Goal: Register for event/course

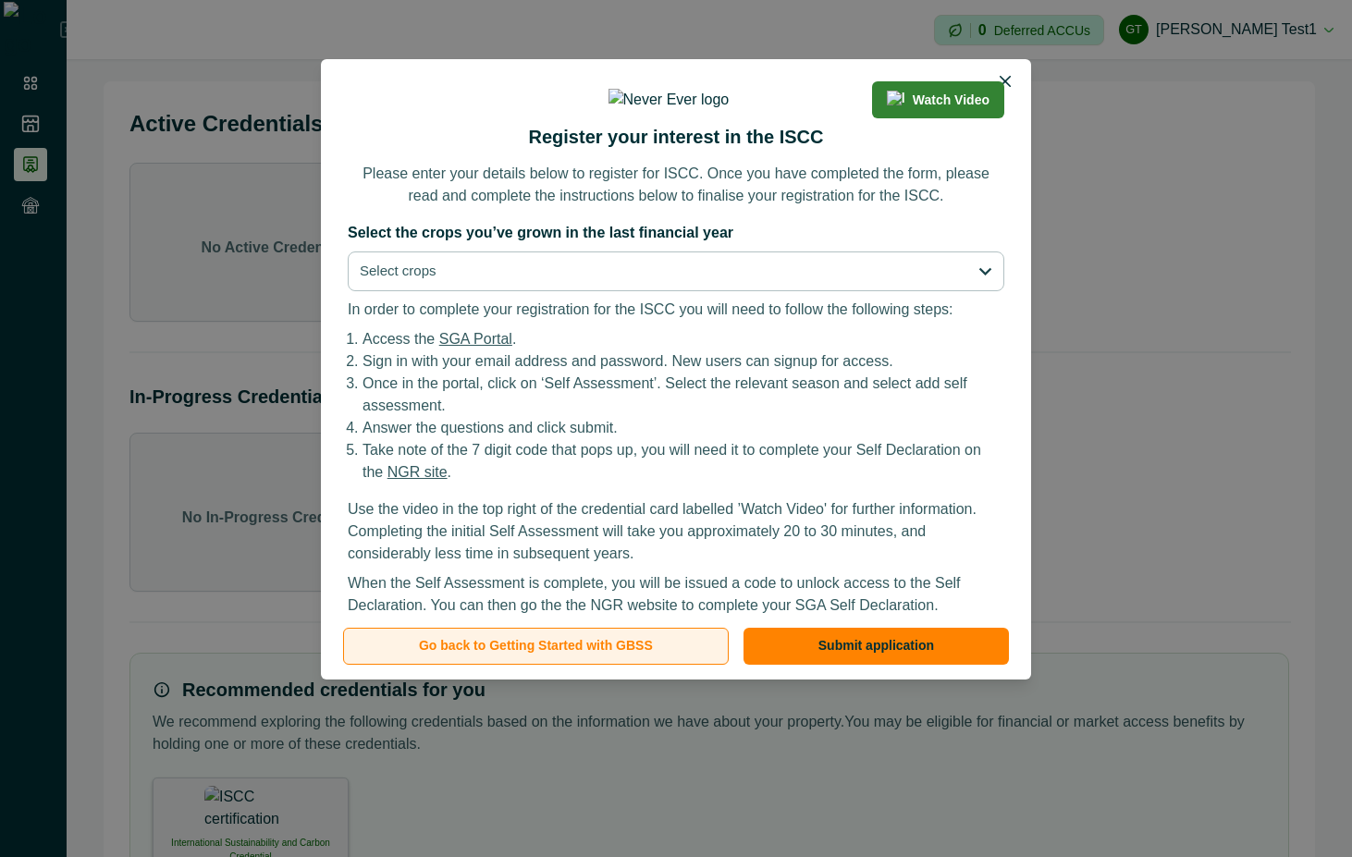
click at [636, 643] on button "Go back to Getting Started with GBSS" at bounding box center [536, 646] width 386 height 37
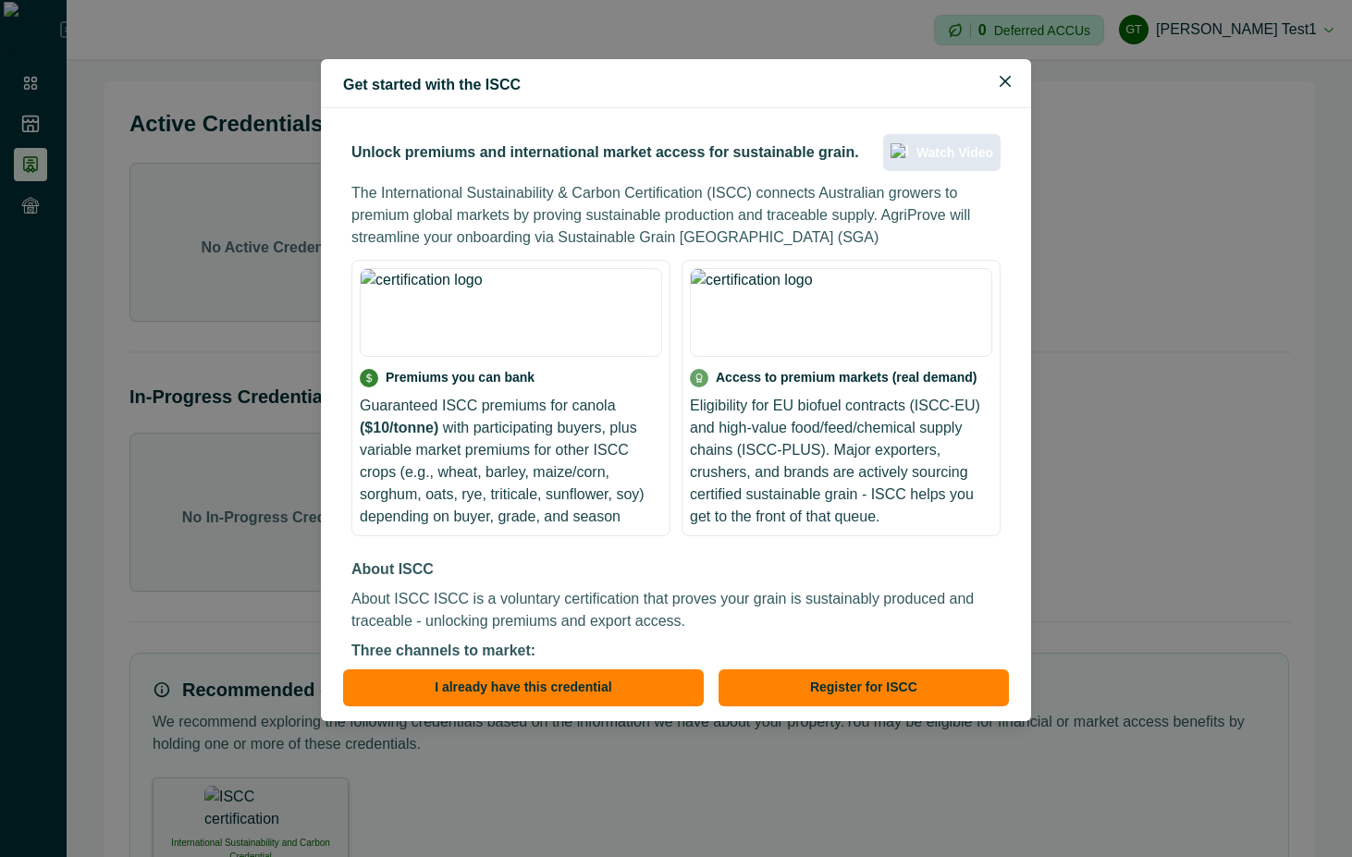
click at [940, 152] on p "Watch Video" at bounding box center [955, 153] width 77 height 16
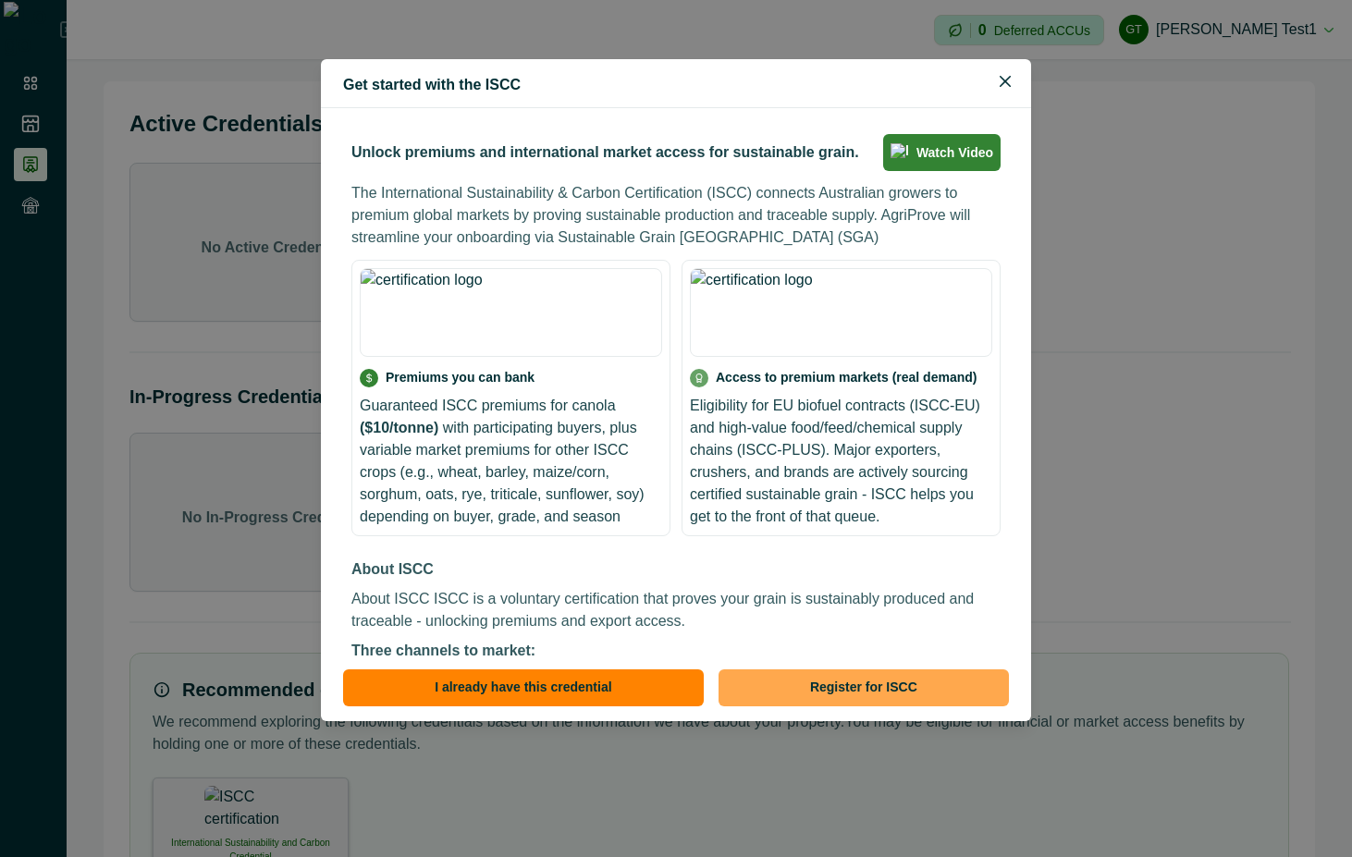
click at [801, 681] on button "Register for ISCC" at bounding box center [864, 688] width 290 height 37
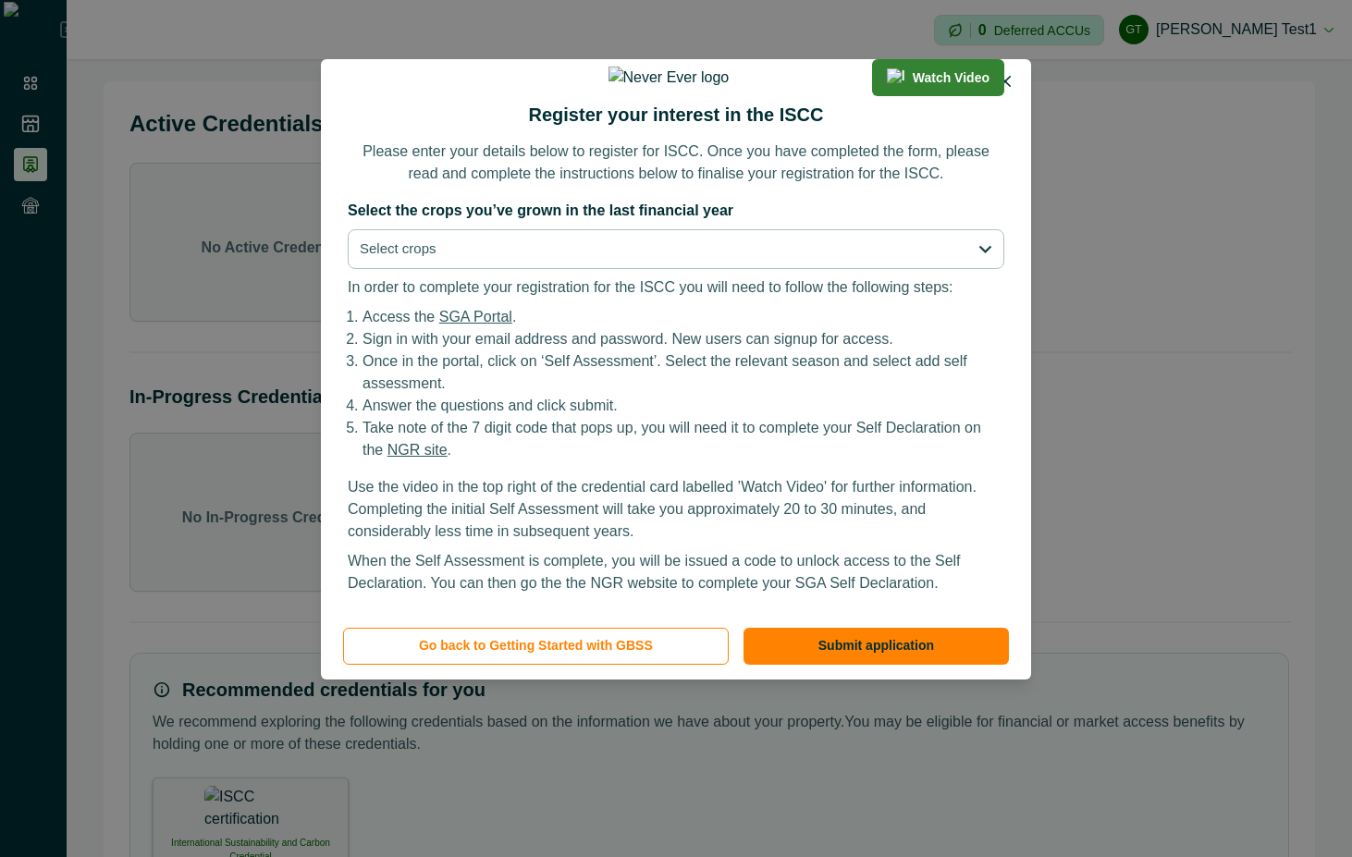
scroll to position [89, 0]
click at [970, 253] on button "+ Add New Crop" at bounding box center [948, 247] width 111 height 37
click at [947, 244] on button "+ Add New Crop" at bounding box center [948, 247] width 111 height 37
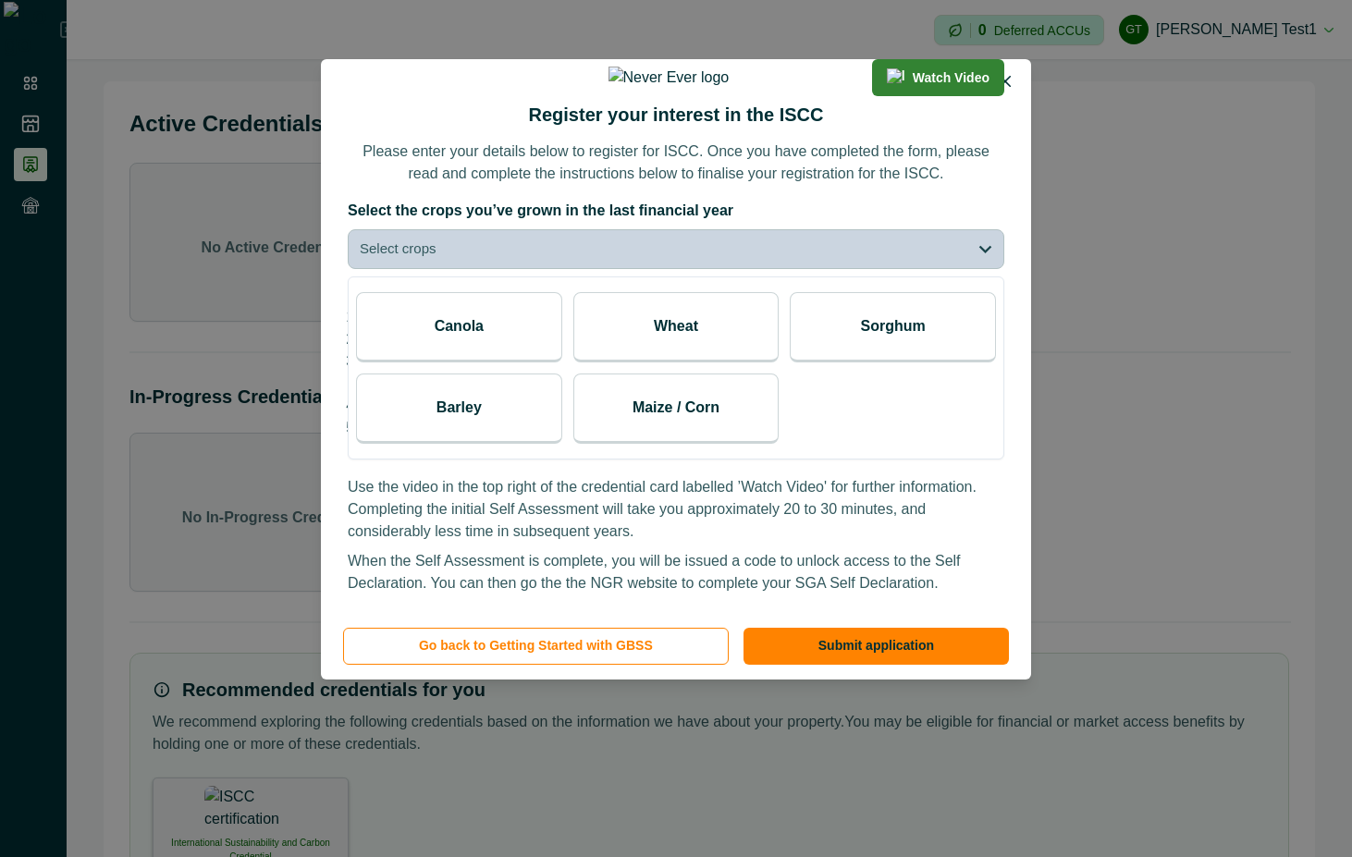
click at [906, 253] on button "Select crops" at bounding box center [676, 249] width 657 height 40
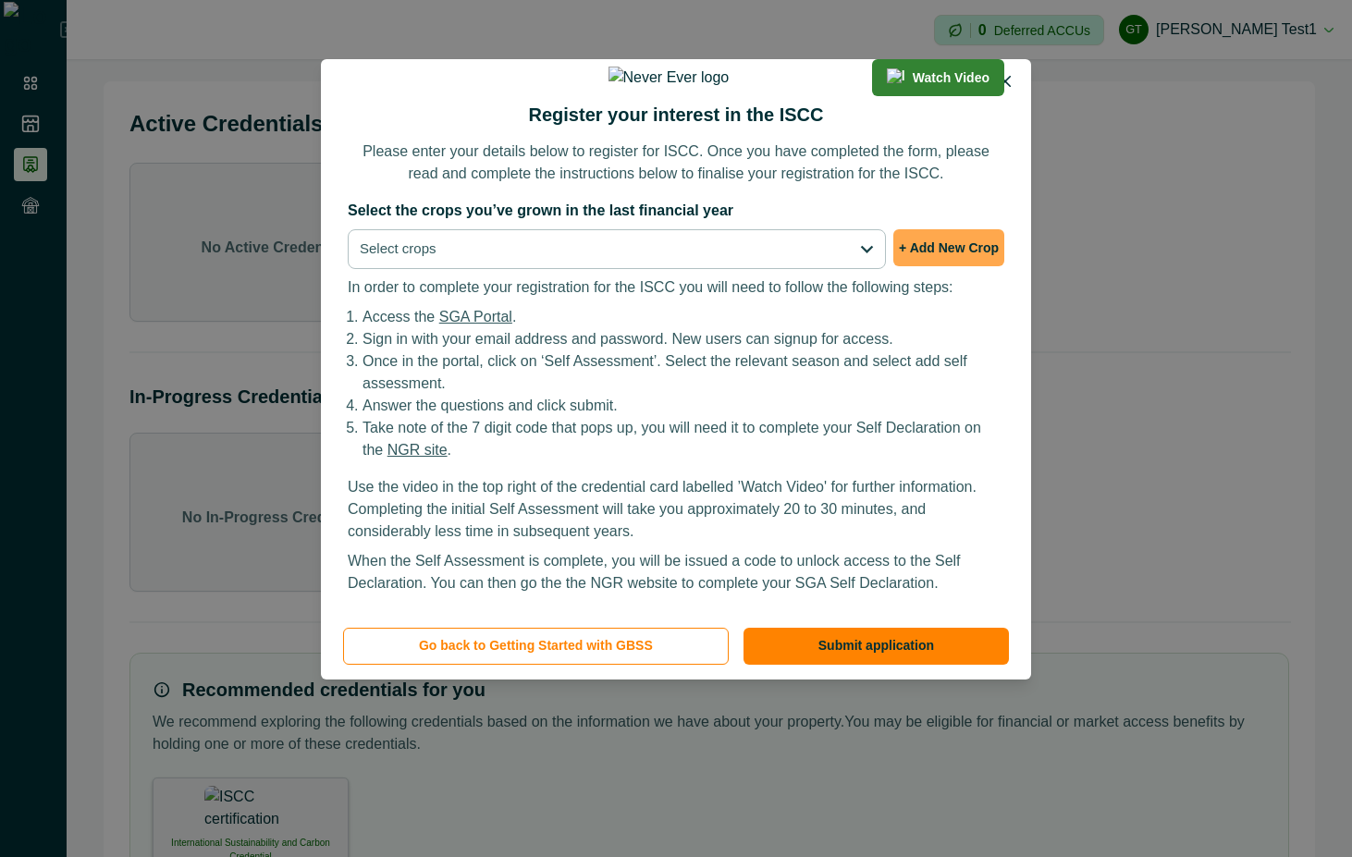
click at [922, 245] on button "+ Add New Crop" at bounding box center [948, 247] width 111 height 37
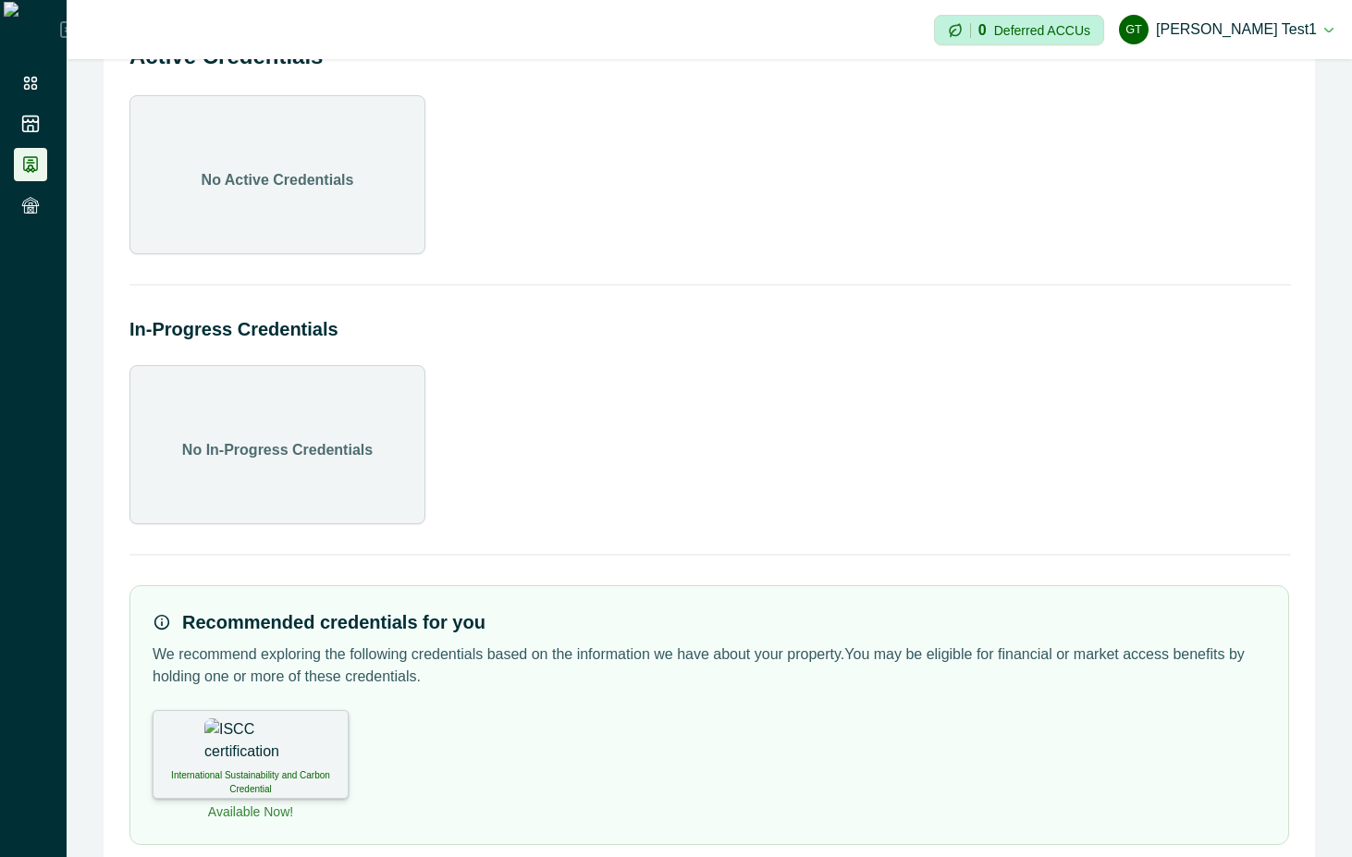
scroll to position [104, 0]
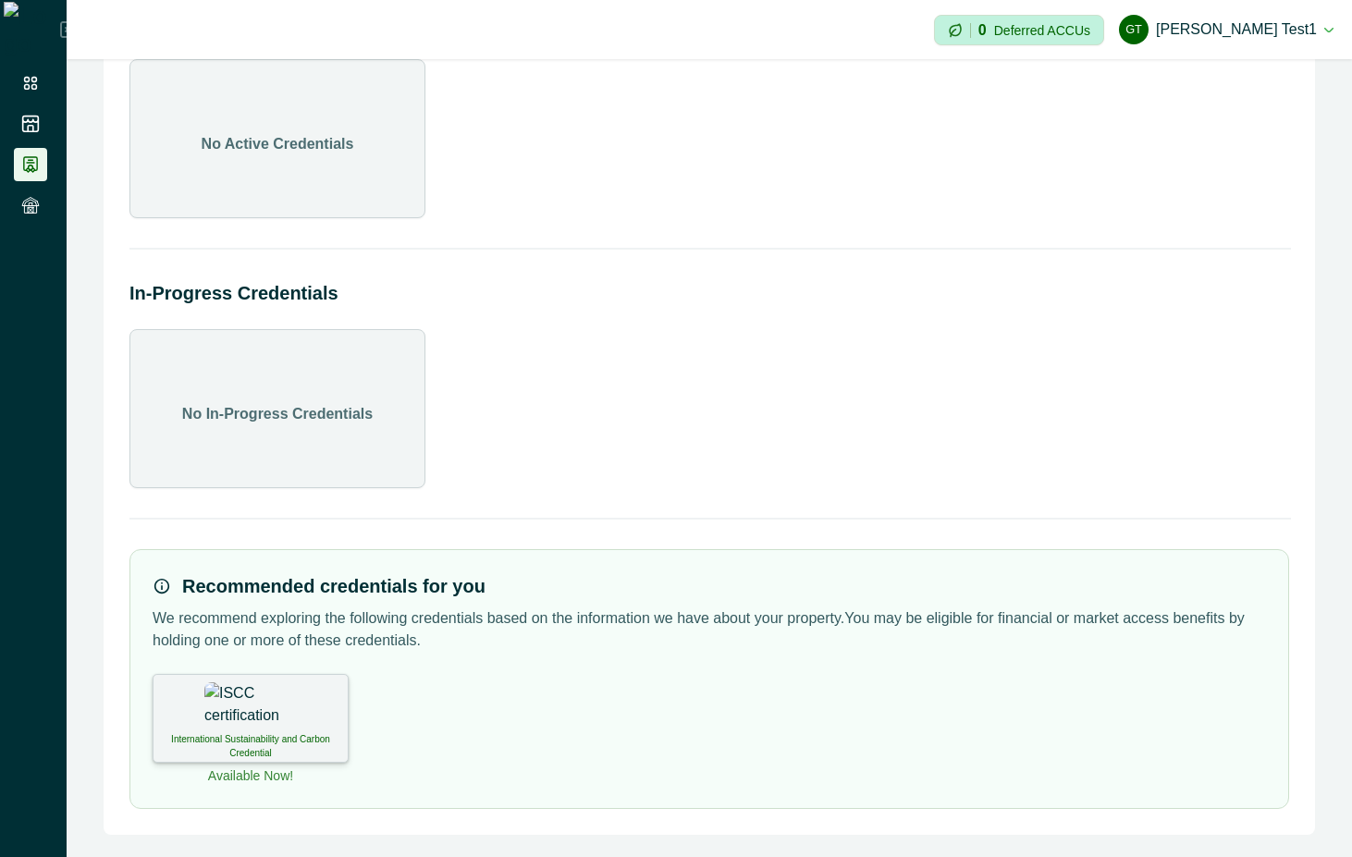
click at [251, 721] on img at bounding box center [250, 706] width 92 height 46
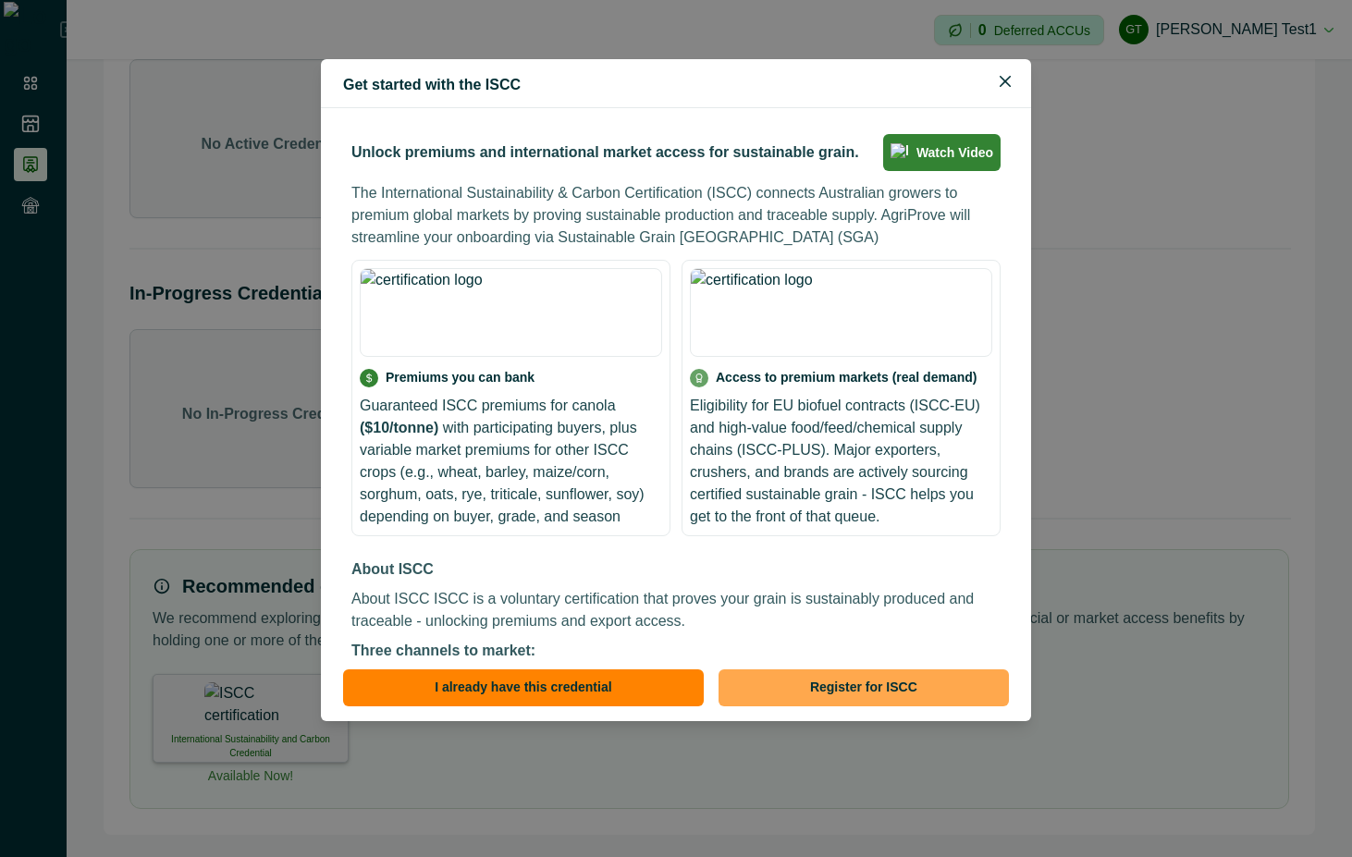
click at [835, 702] on button "Register for ISCC" at bounding box center [864, 688] width 290 height 37
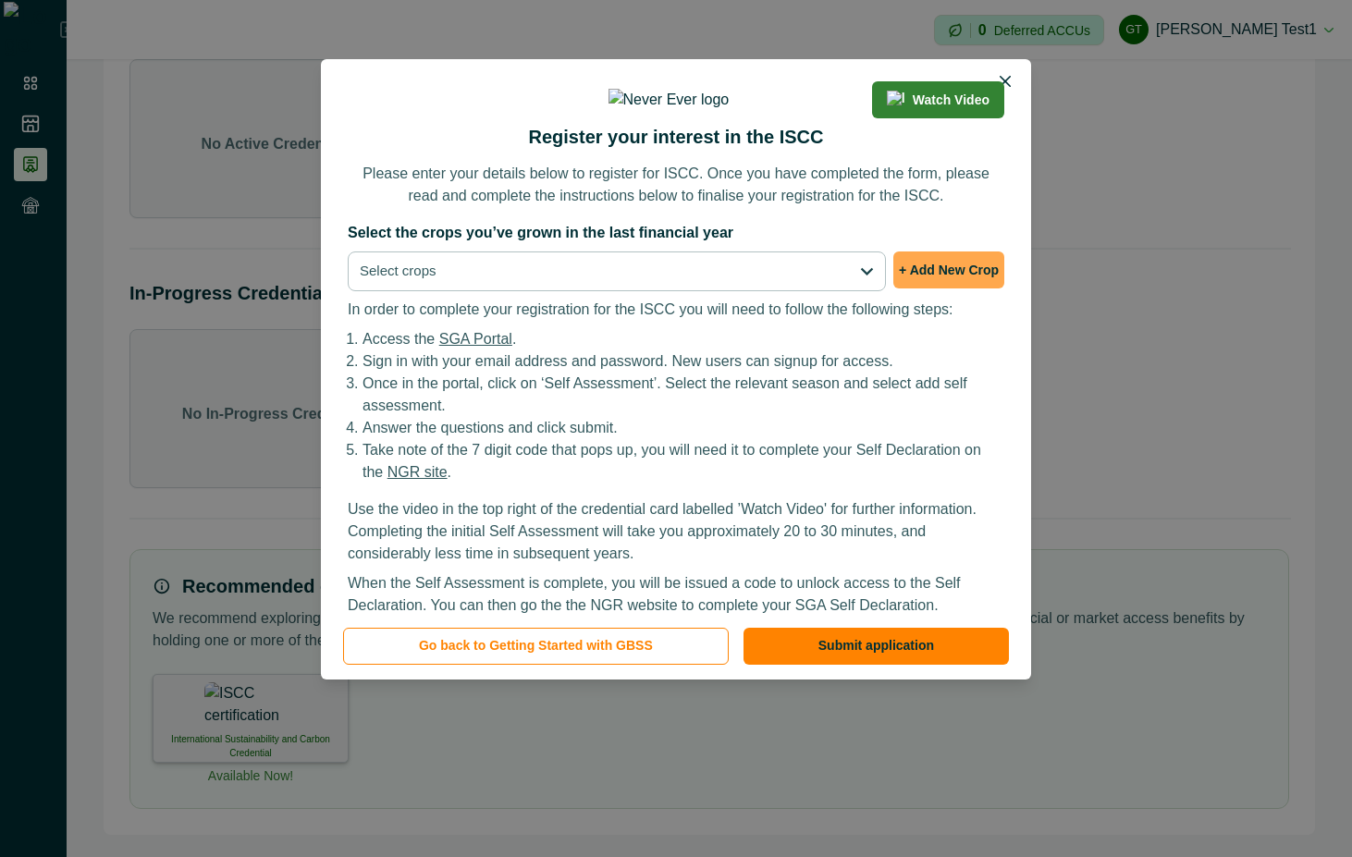
click at [955, 289] on button "+ Add New Crop" at bounding box center [948, 270] width 111 height 37
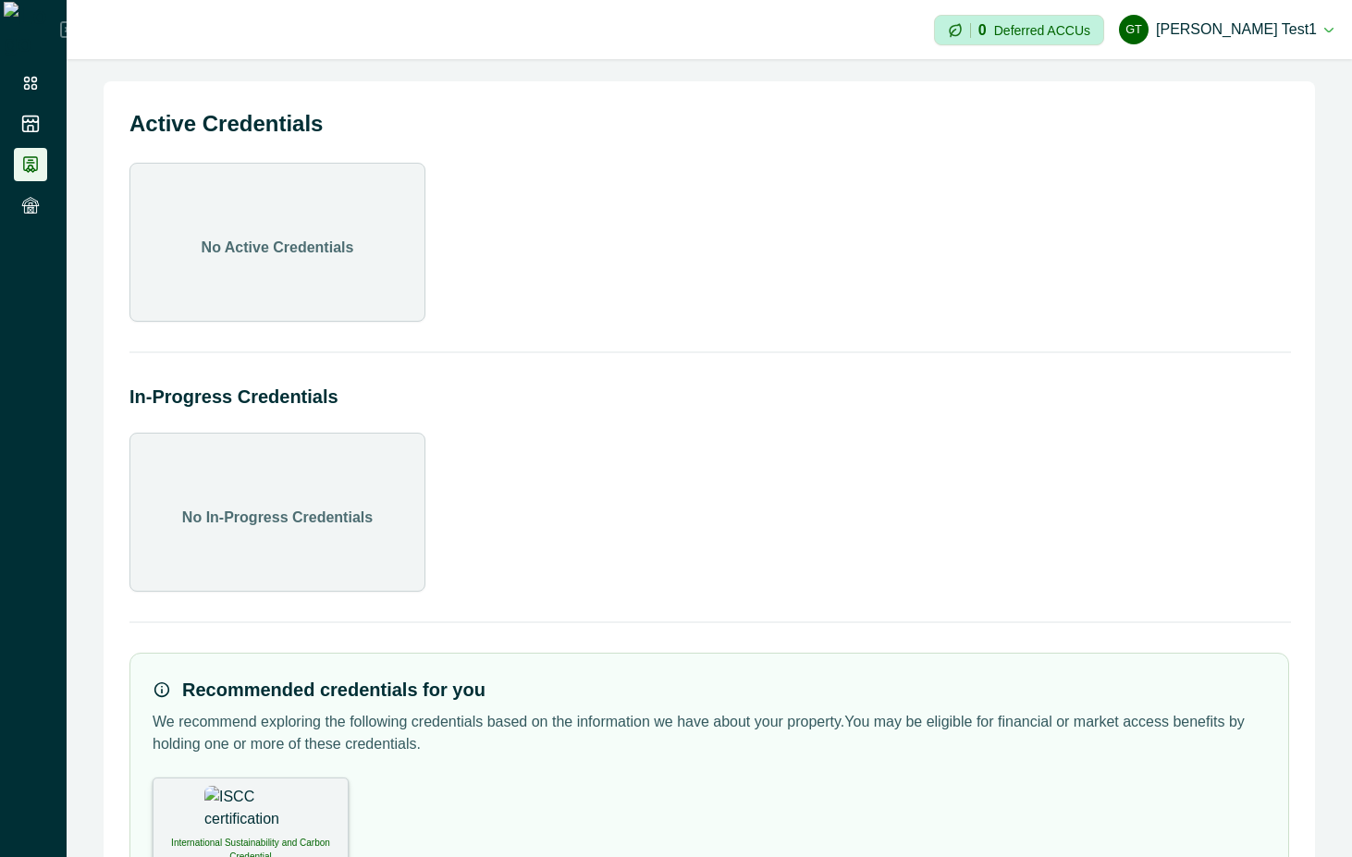
click at [204, 831] on div "International Sustainability and Carbon Credential" at bounding box center [251, 822] width 196 height 89
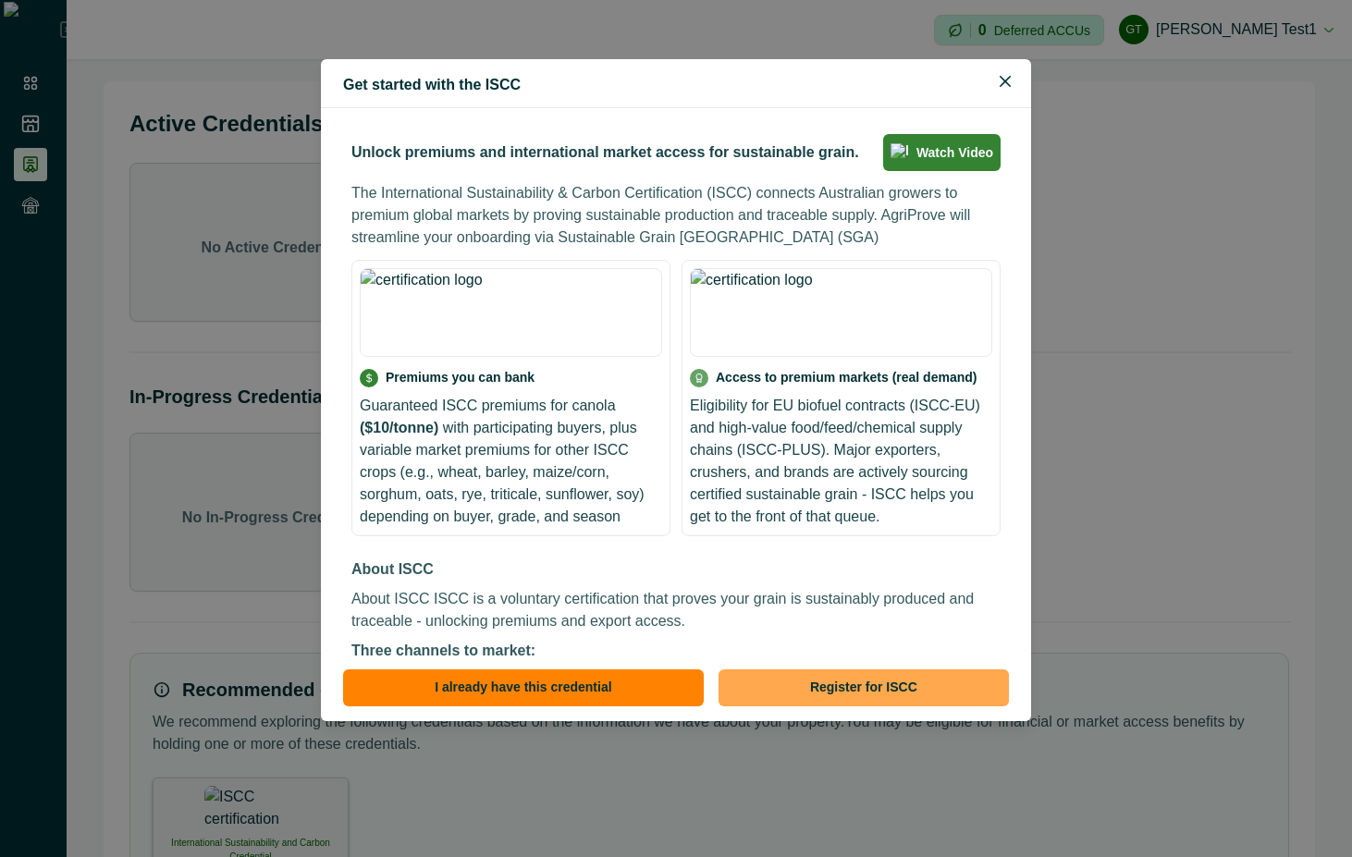
click at [791, 670] on button "Register for ISCC" at bounding box center [864, 688] width 290 height 37
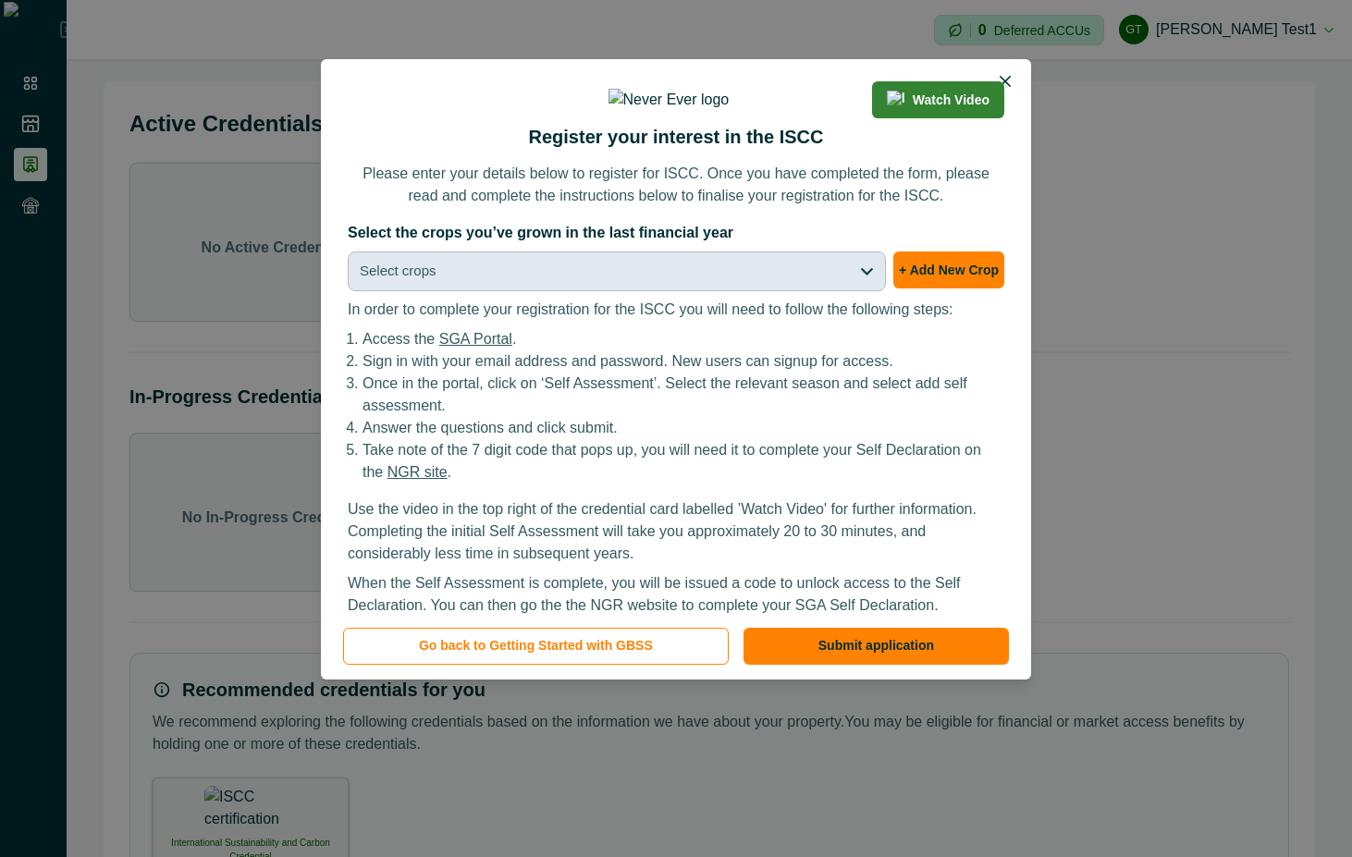
click at [836, 291] on button "Select crops" at bounding box center [617, 272] width 538 height 40
click at [764, 291] on button "Select crops" at bounding box center [617, 272] width 538 height 40
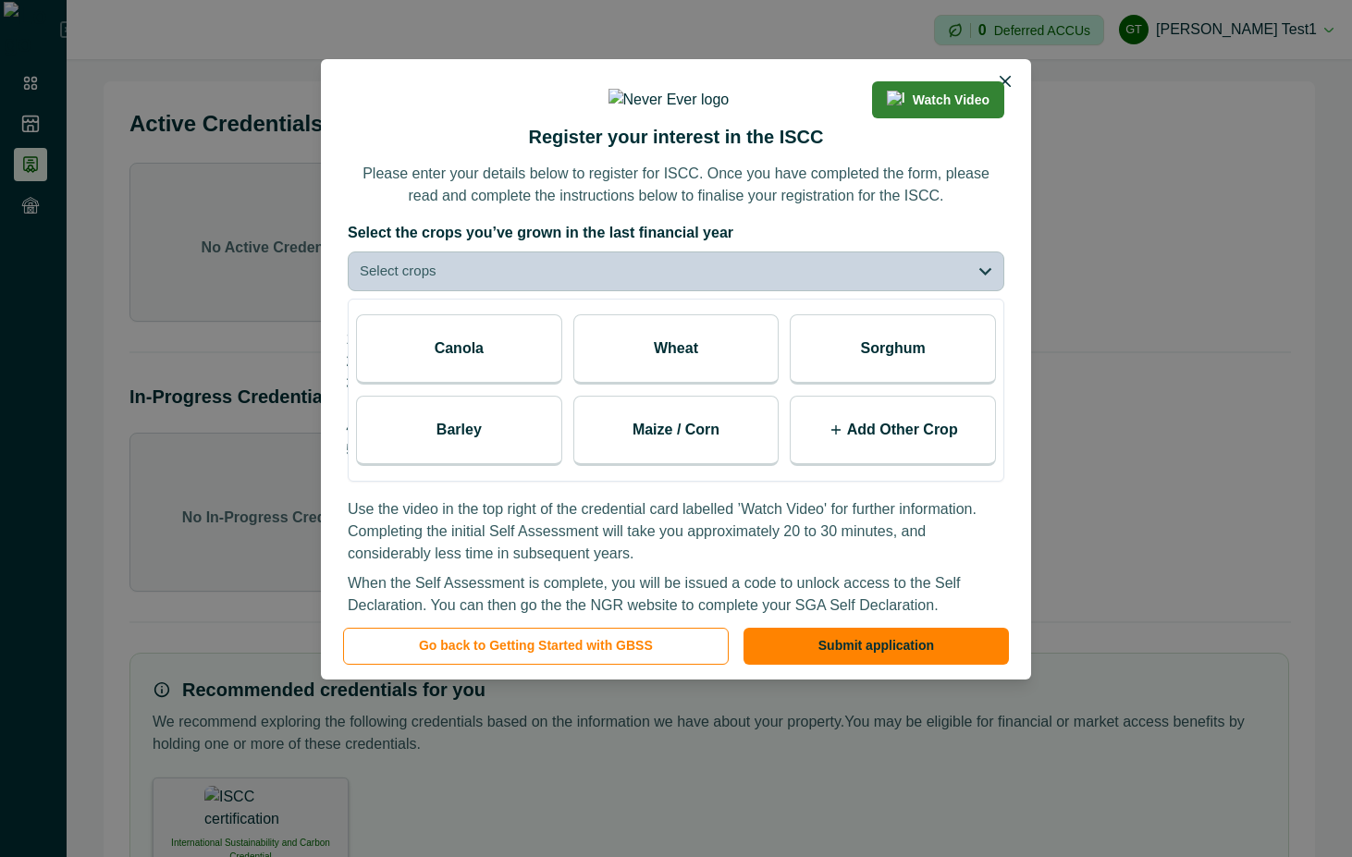
click at [895, 466] on div "Add Other Crop" at bounding box center [893, 431] width 206 height 70
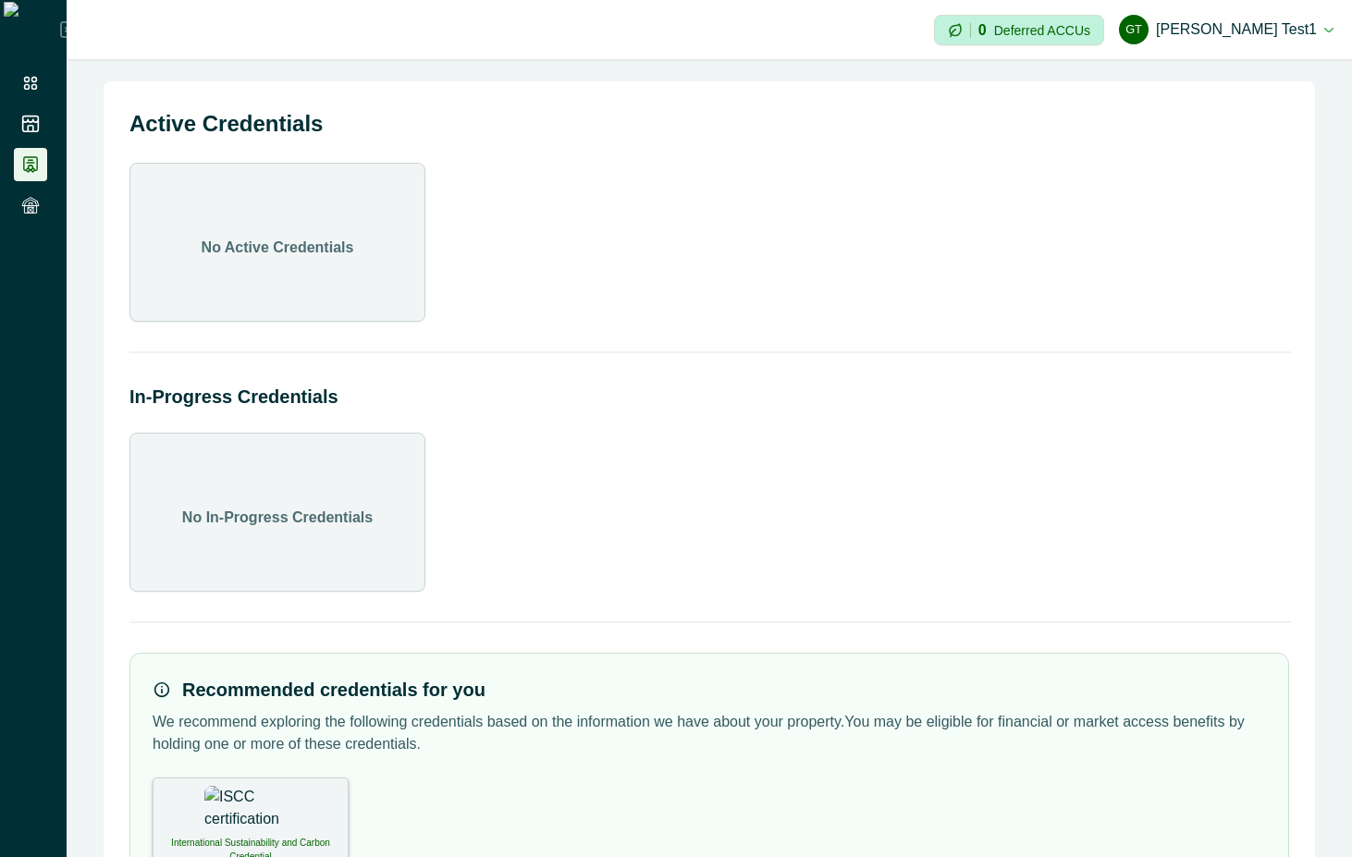
click at [249, 789] on img at bounding box center [250, 809] width 92 height 46
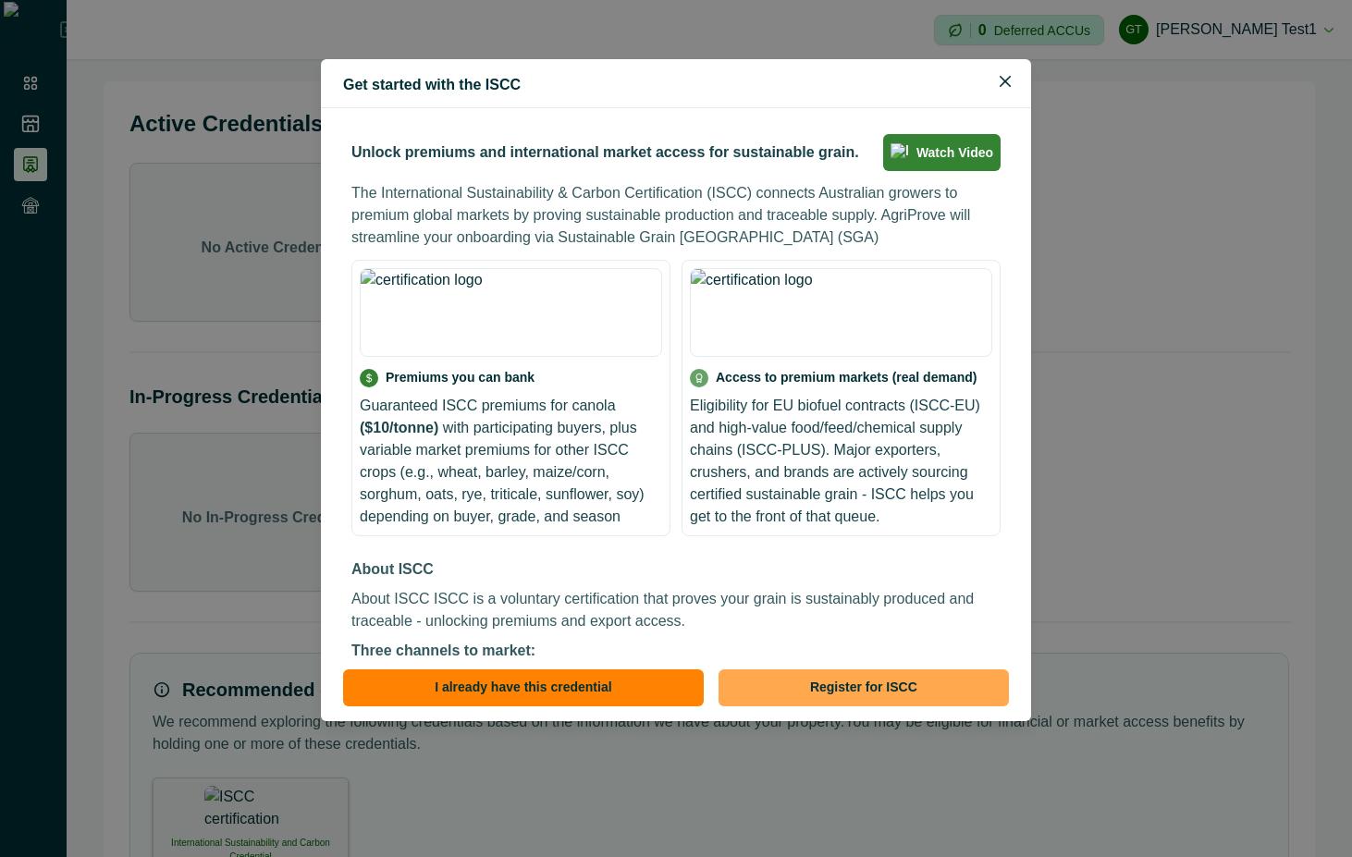
click at [819, 692] on button "Register for ISCC" at bounding box center [864, 688] width 290 height 37
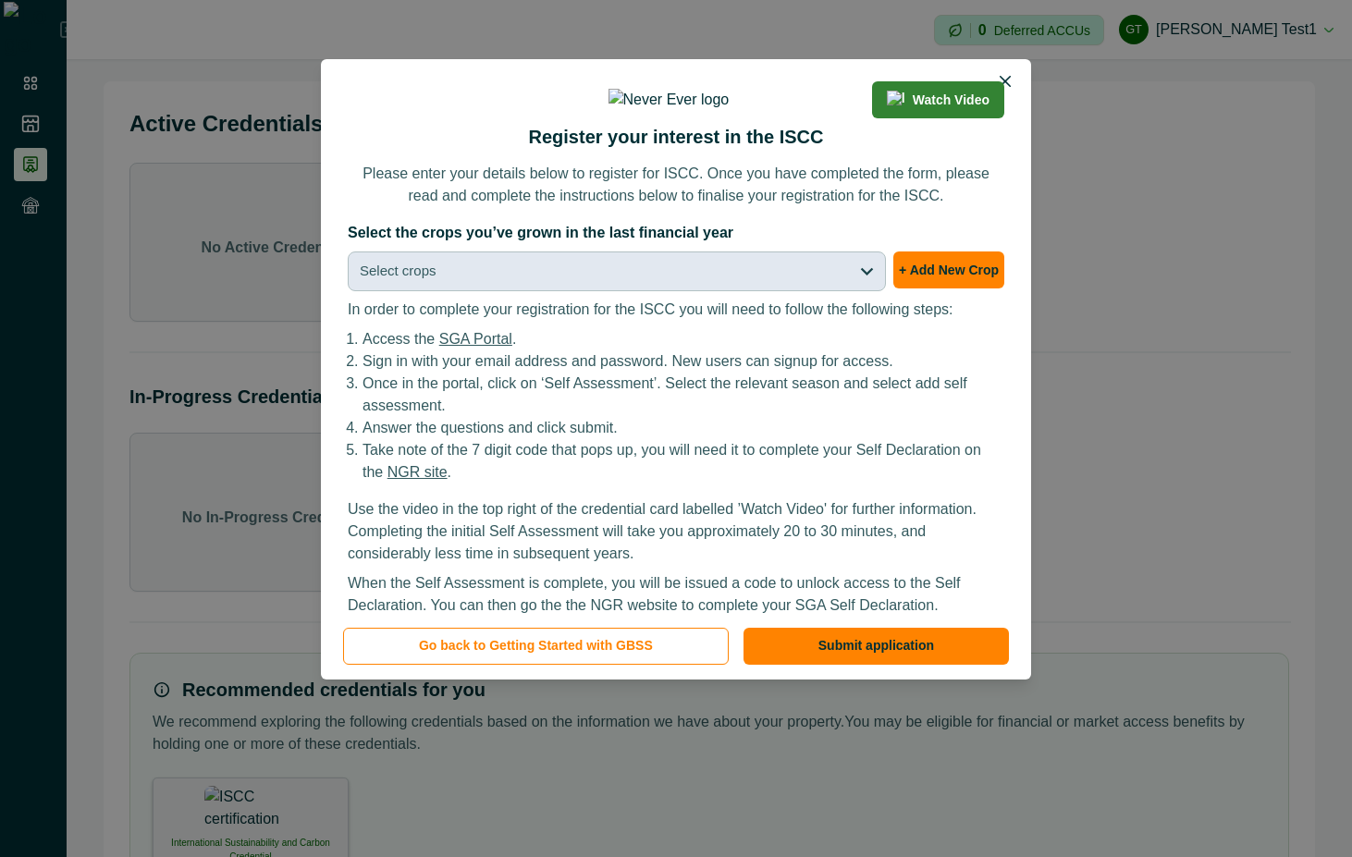
click at [833, 291] on button "Select crops" at bounding box center [617, 272] width 538 height 40
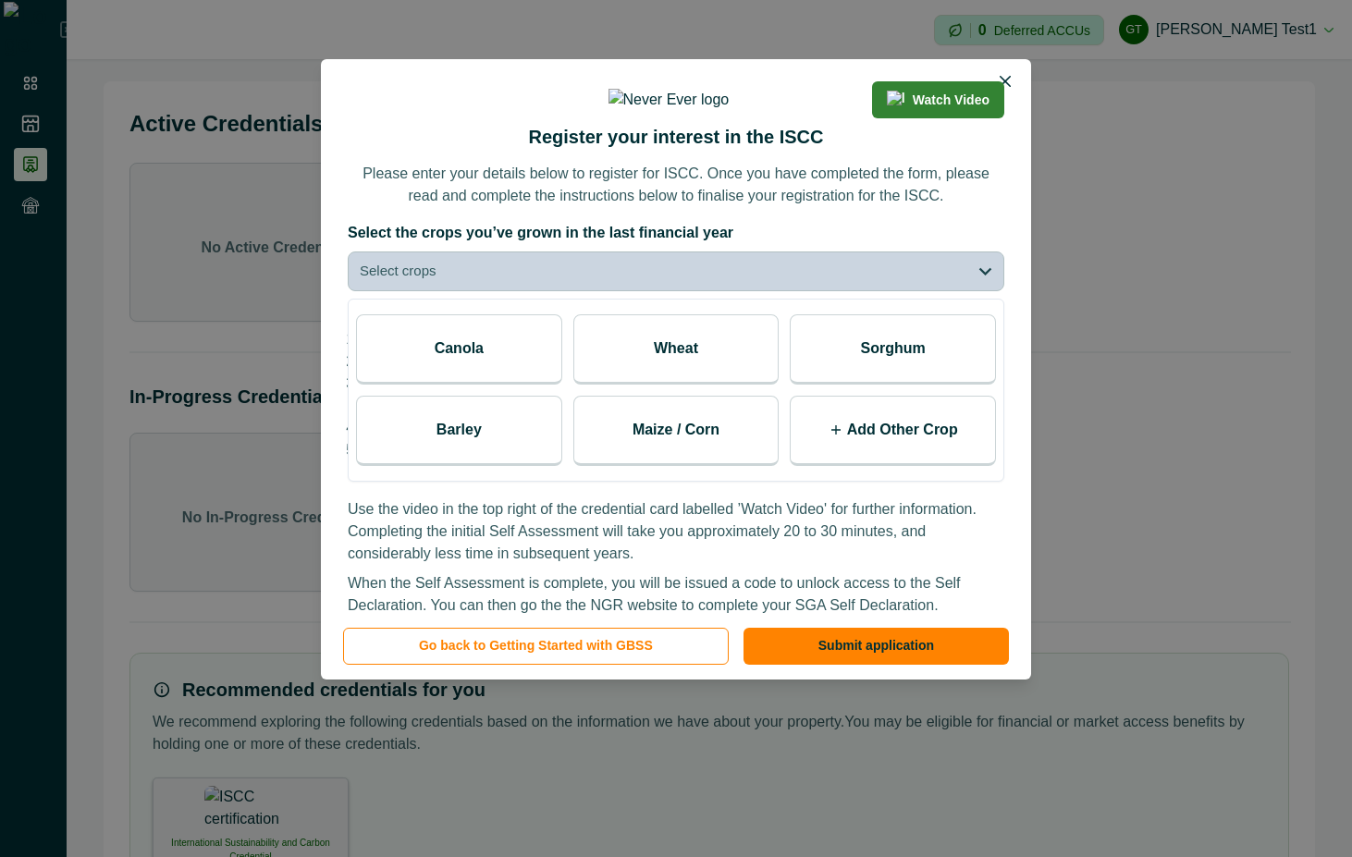
click at [897, 441] on p "Add Other Crop" at bounding box center [902, 430] width 111 height 22
click at [971, 445] on icon at bounding box center [973, 437] width 15 height 15
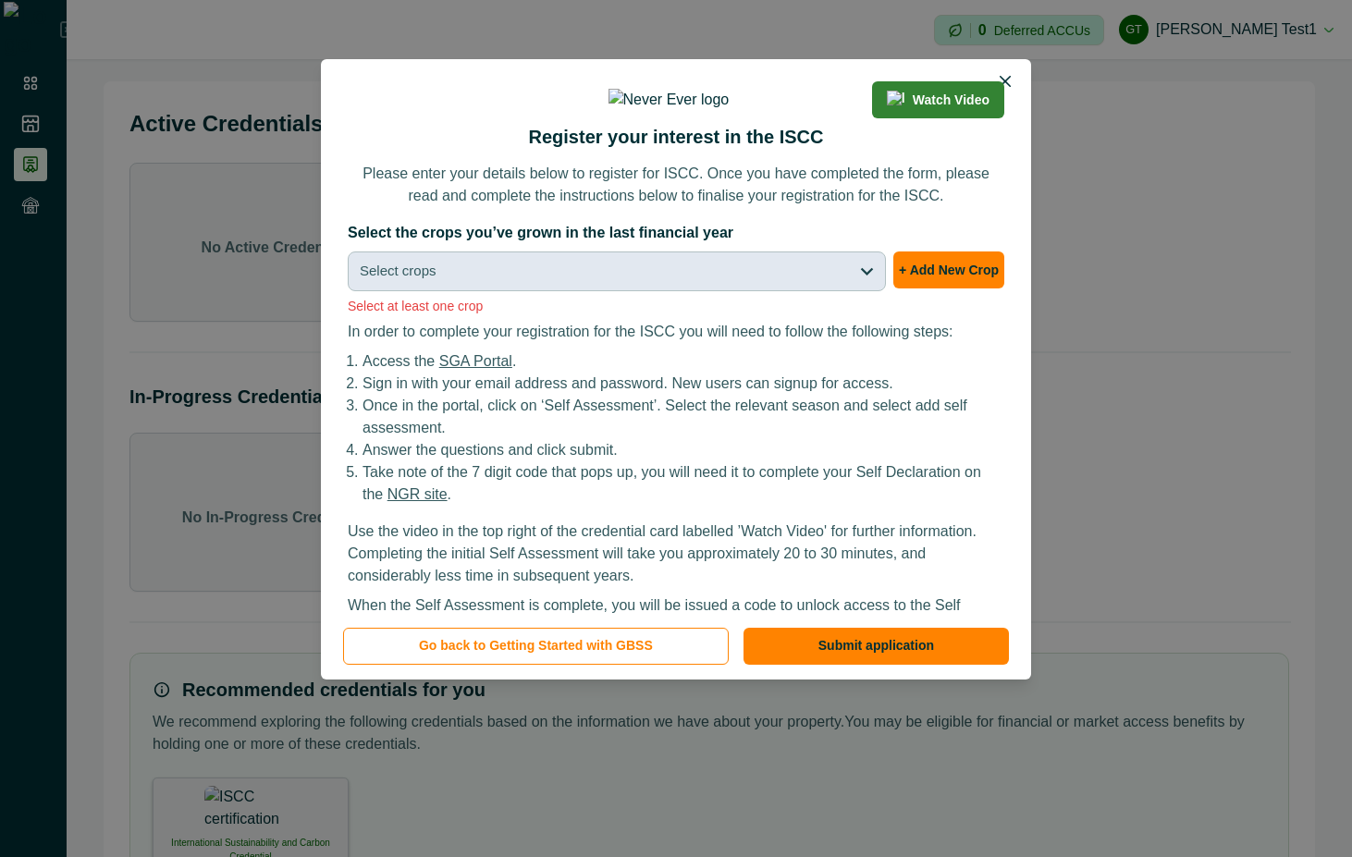
click at [823, 291] on button "Select crops" at bounding box center [617, 272] width 538 height 40
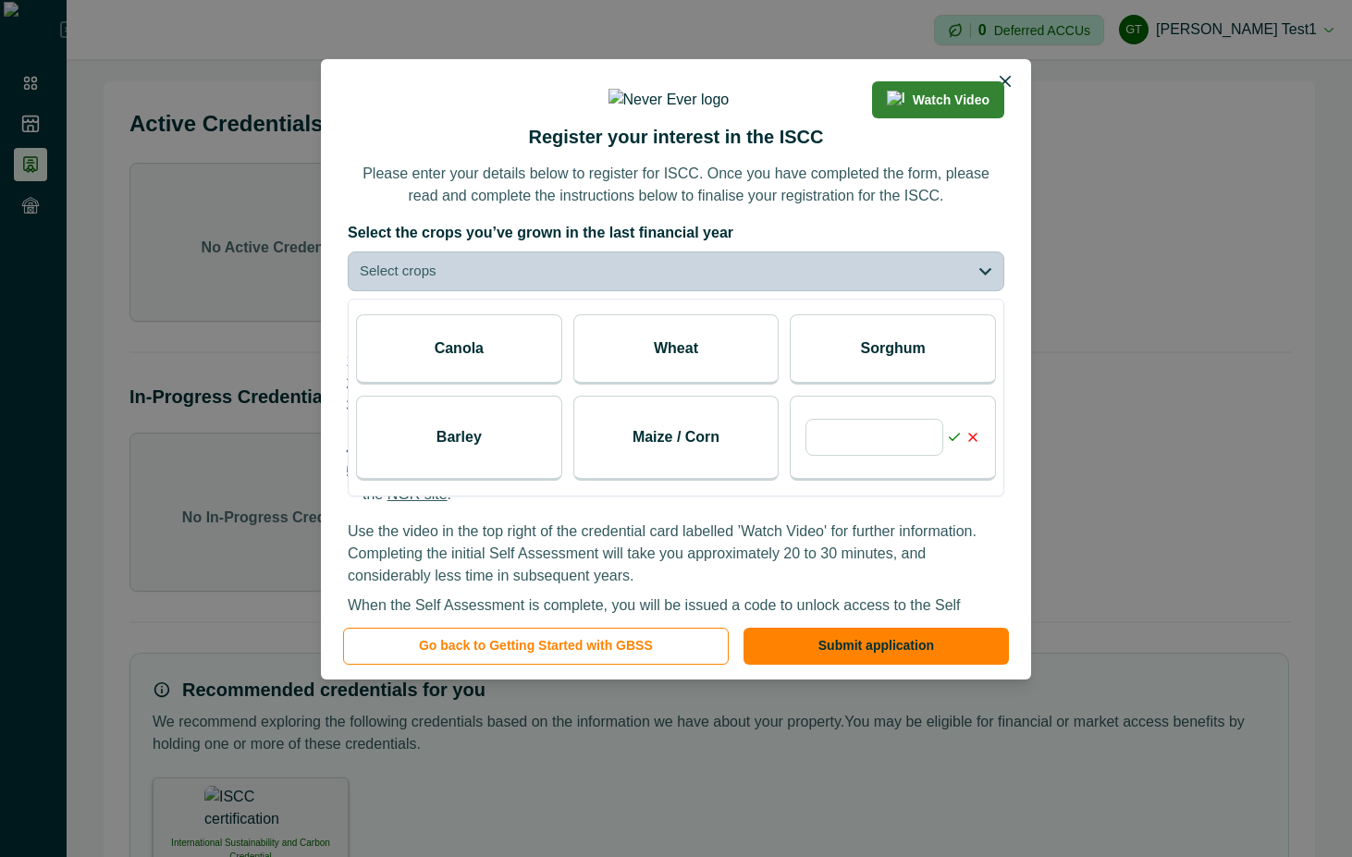
click at [976, 445] on icon at bounding box center [973, 437] width 15 height 15
click at [971, 445] on icon at bounding box center [973, 437] width 15 height 15
click at [974, 441] on line at bounding box center [972, 437] width 7 height 7
click at [968, 445] on icon at bounding box center [973, 437] width 15 height 15
click at [962, 291] on button "Select crops" at bounding box center [676, 272] width 657 height 40
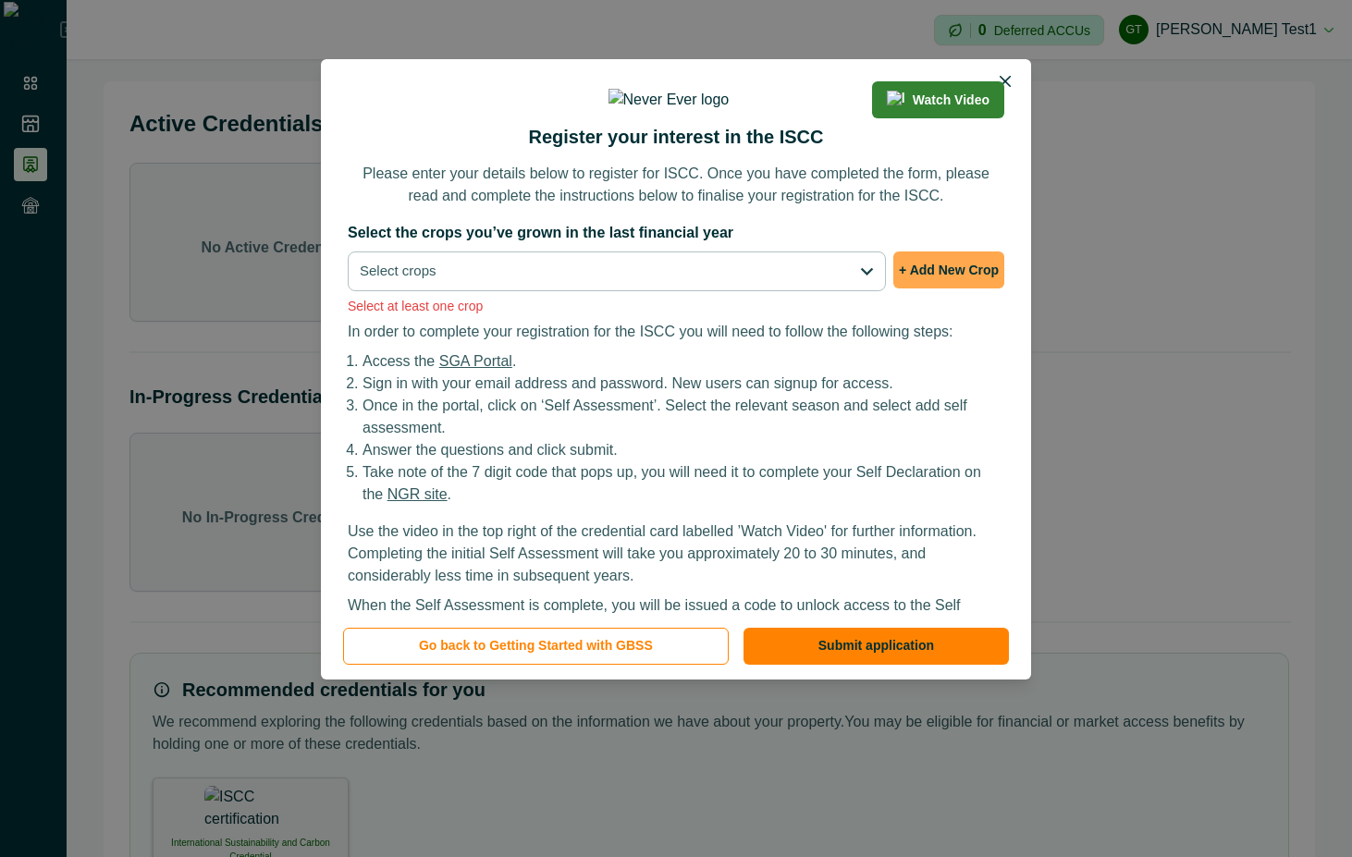
click at [934, 289] on button "+ Add New Crop" at bounding box center [948, 270] width 111 height 37
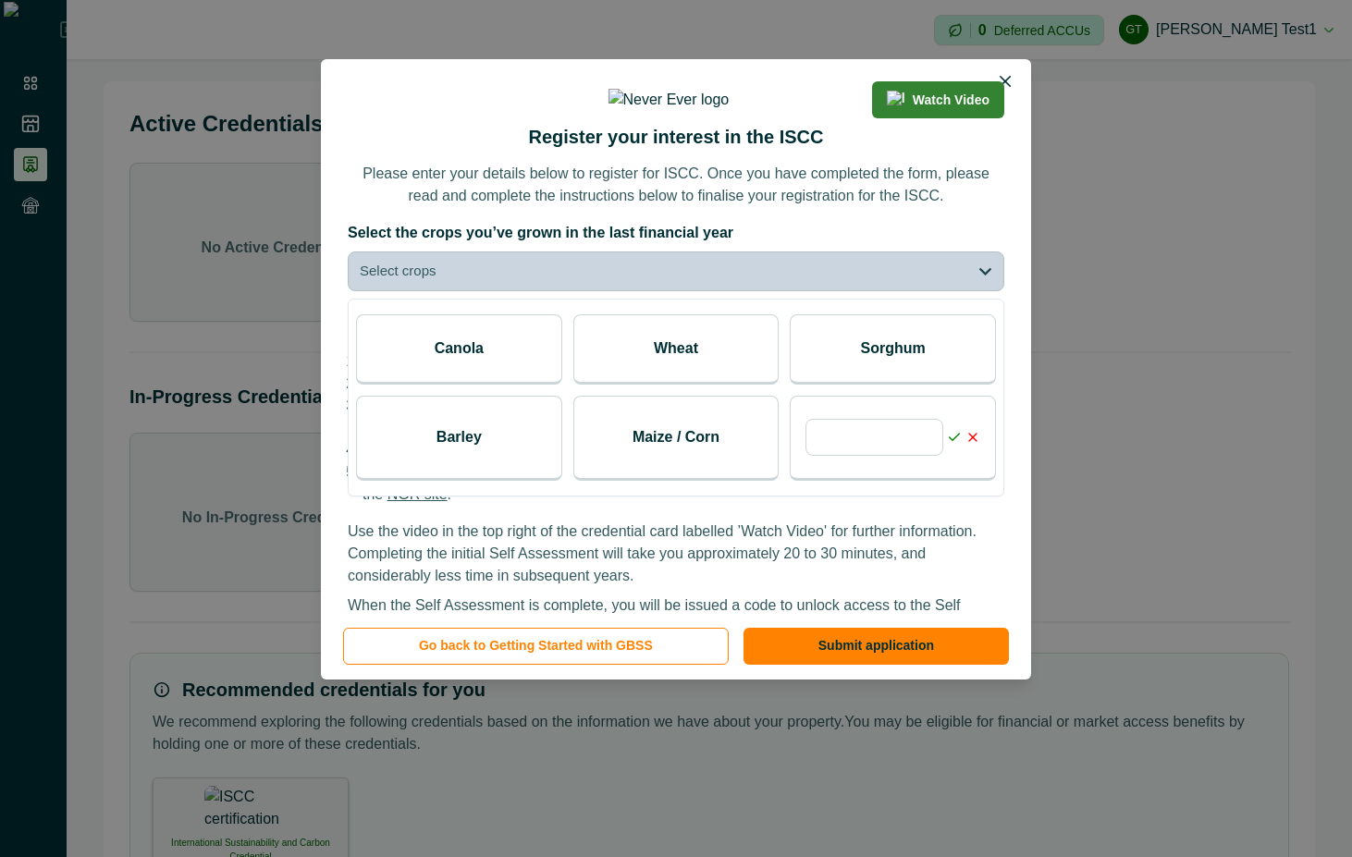
click at [973, 441] on line at bounding box center [972, 437] width 7 height 7
click at [948, 445] on icon at bounding box center [954, 437] width 15 height 15
click at [971, 445] on icon at bounding box center [973, 437] width 15 height 15
click at [967, 291] on button "Select crops" at bounding box center [676, 272] width 657 height 40
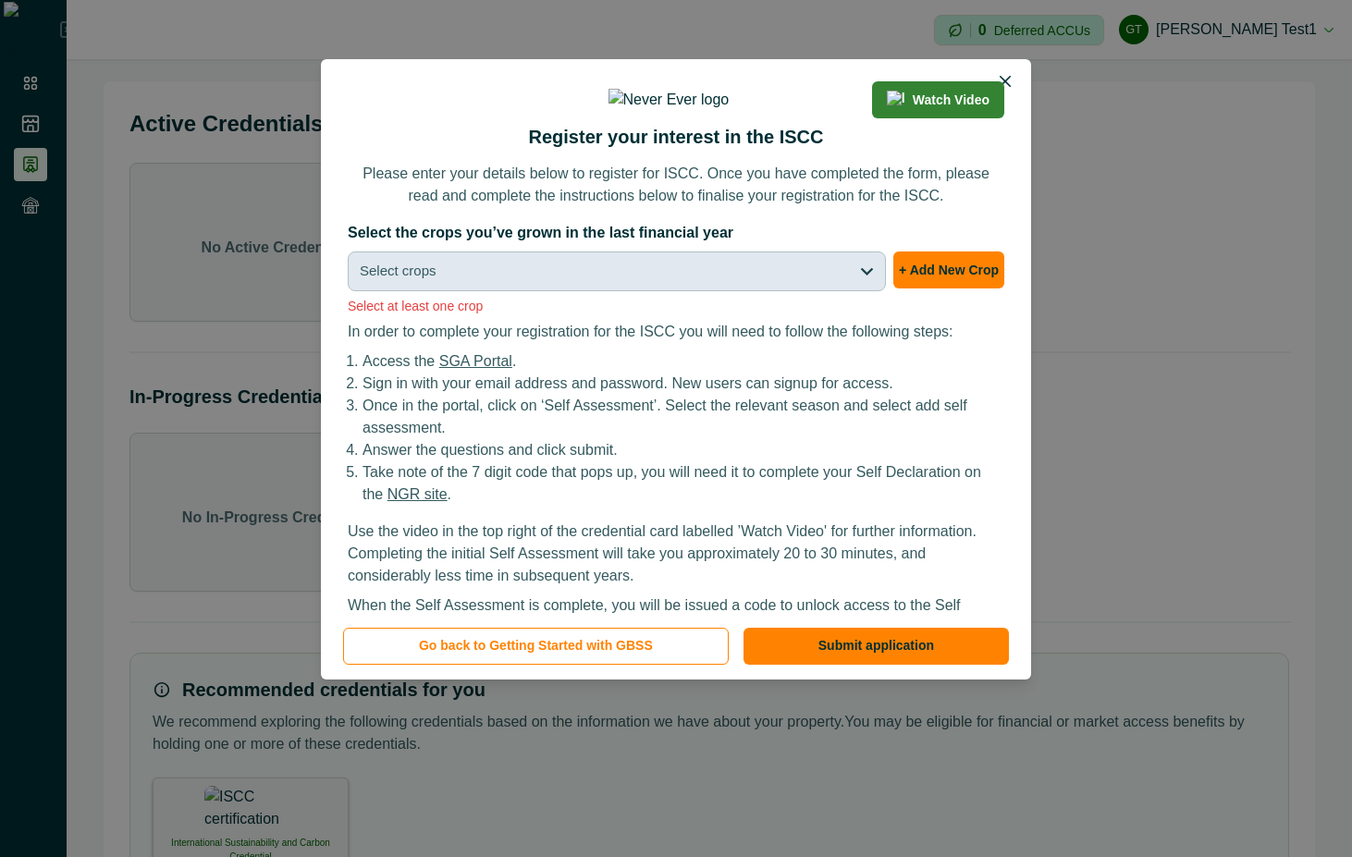
click at [828, 291] on button "Select crops" at bounding box center [617, 272] width 538 height 40
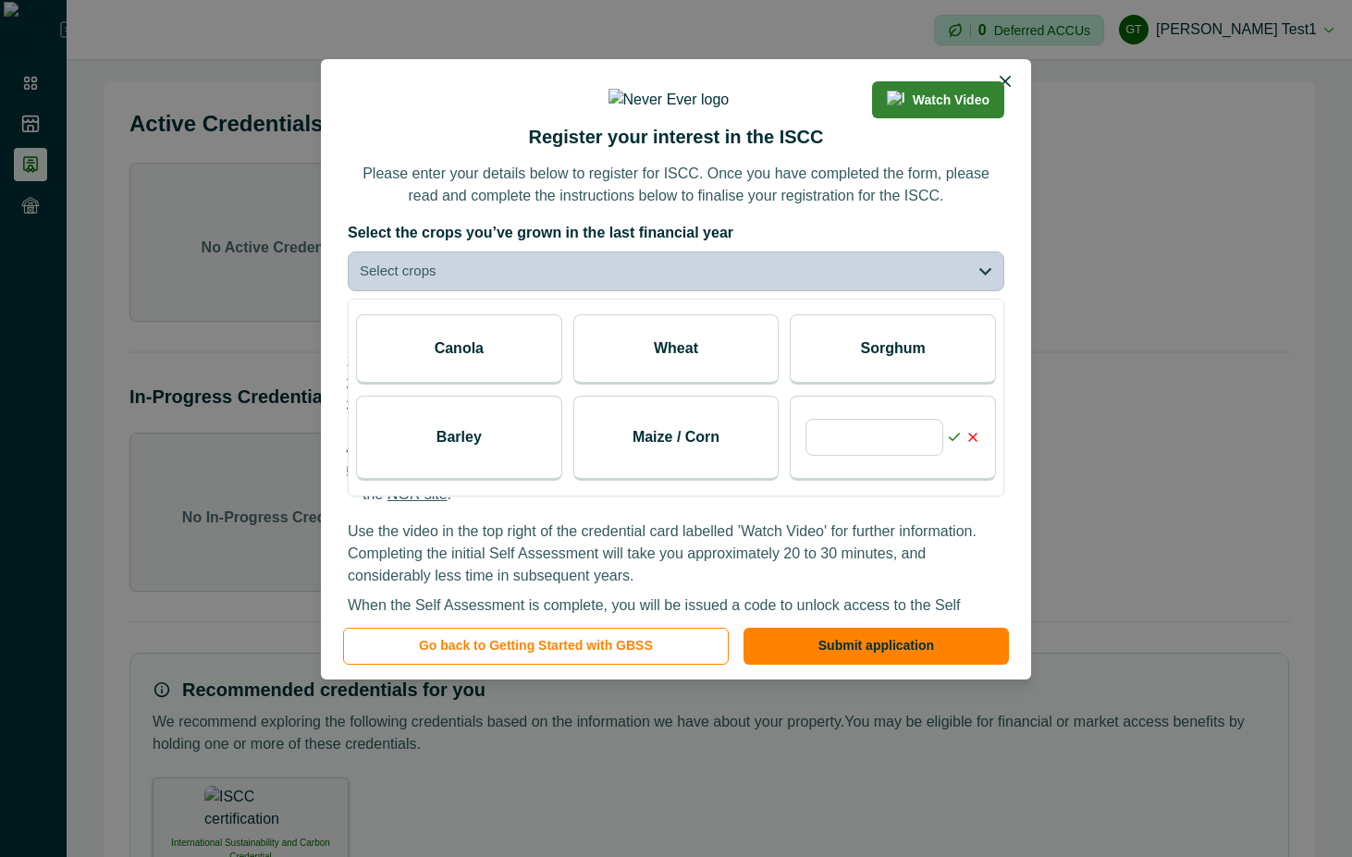
click at [970, 445] on icon at bounding box center [973, 437] width 15 height 15
click at [973, 445] on icon at bounding box center [973, 437] width 15 height 15
click at [975, 441] on line at bounding box center [972, 437] width 7 height 7
click at [857, 456] on input "text" at bounding box center [875, 437] width 138 height 37
type input "*"
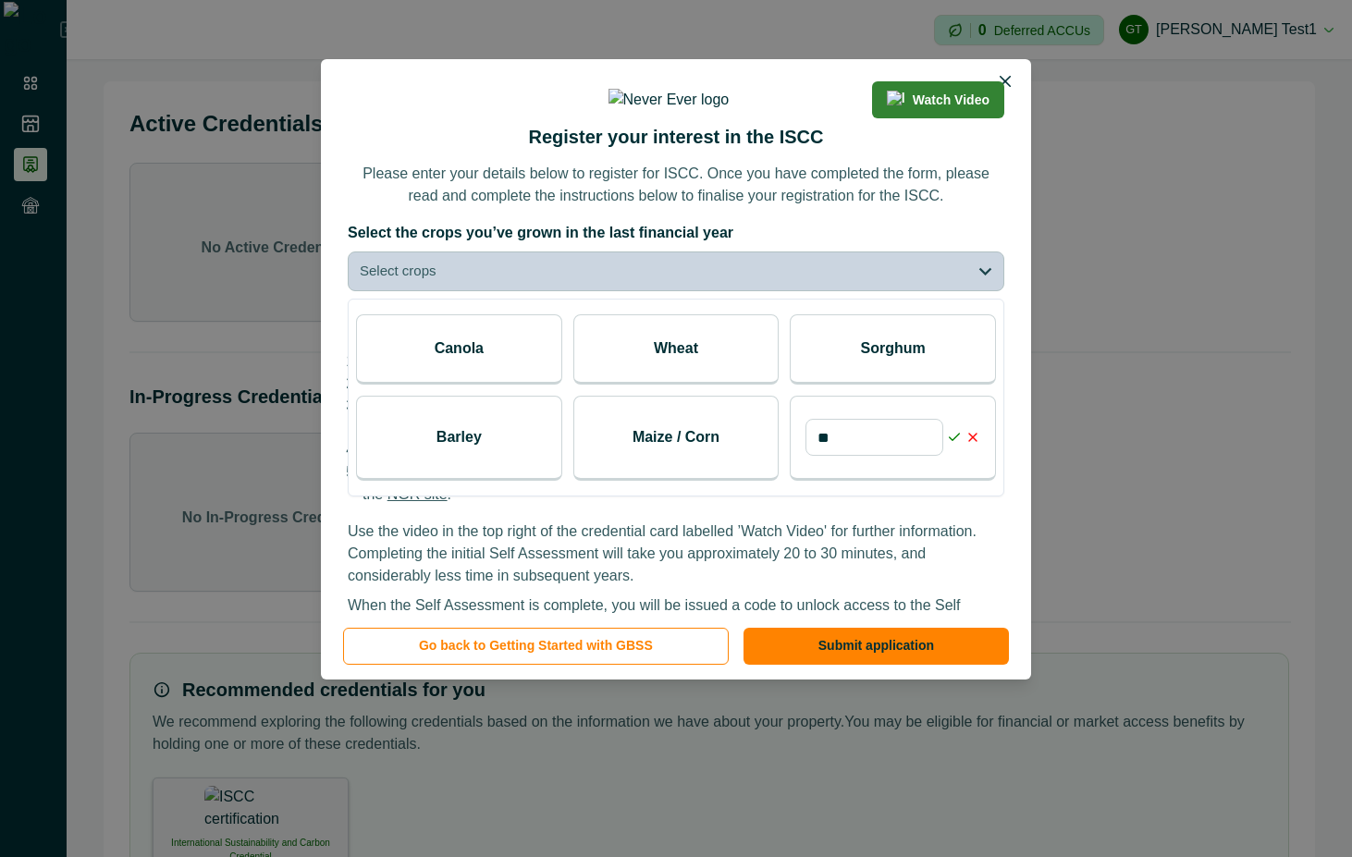
type input "***"
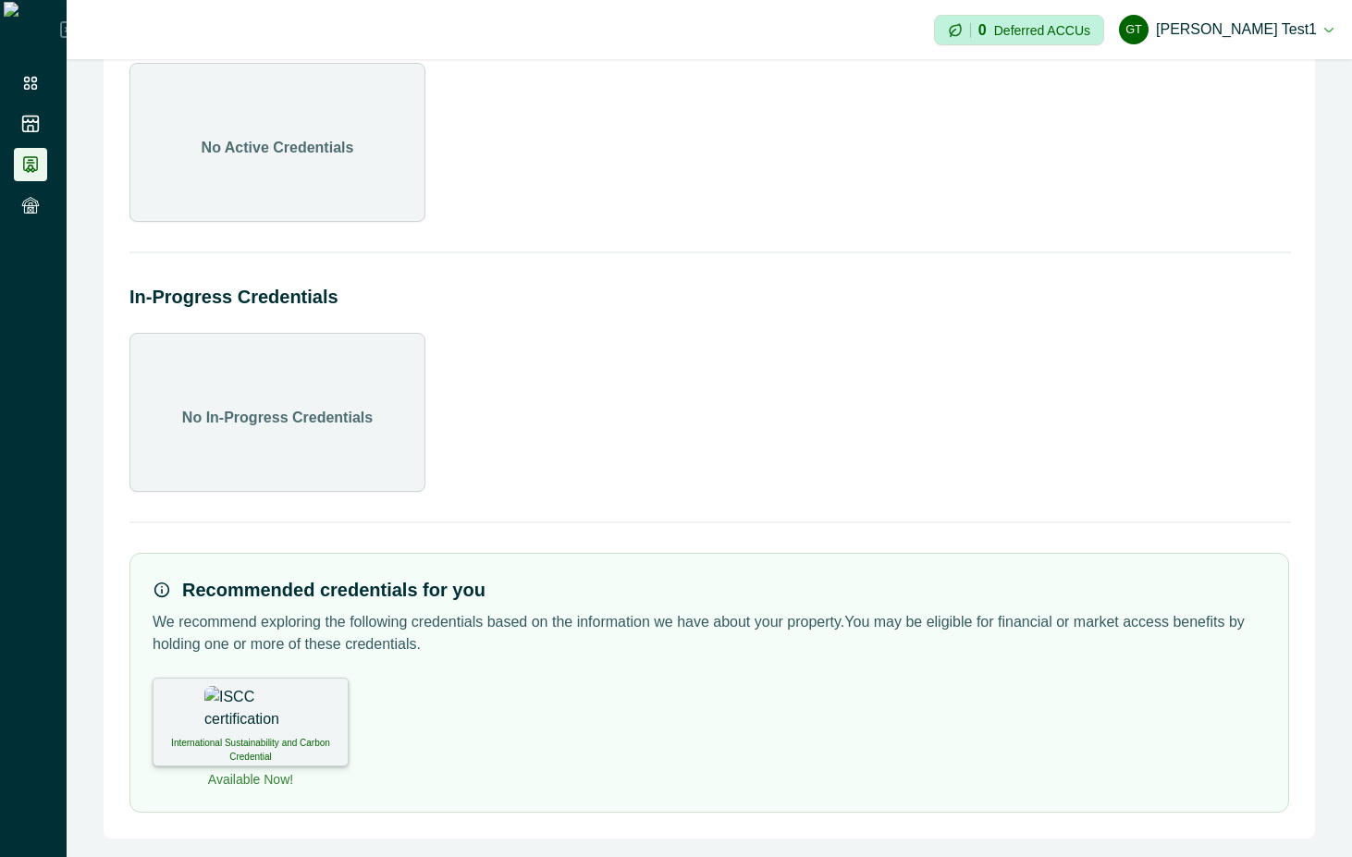
scroll to position [104, 0]
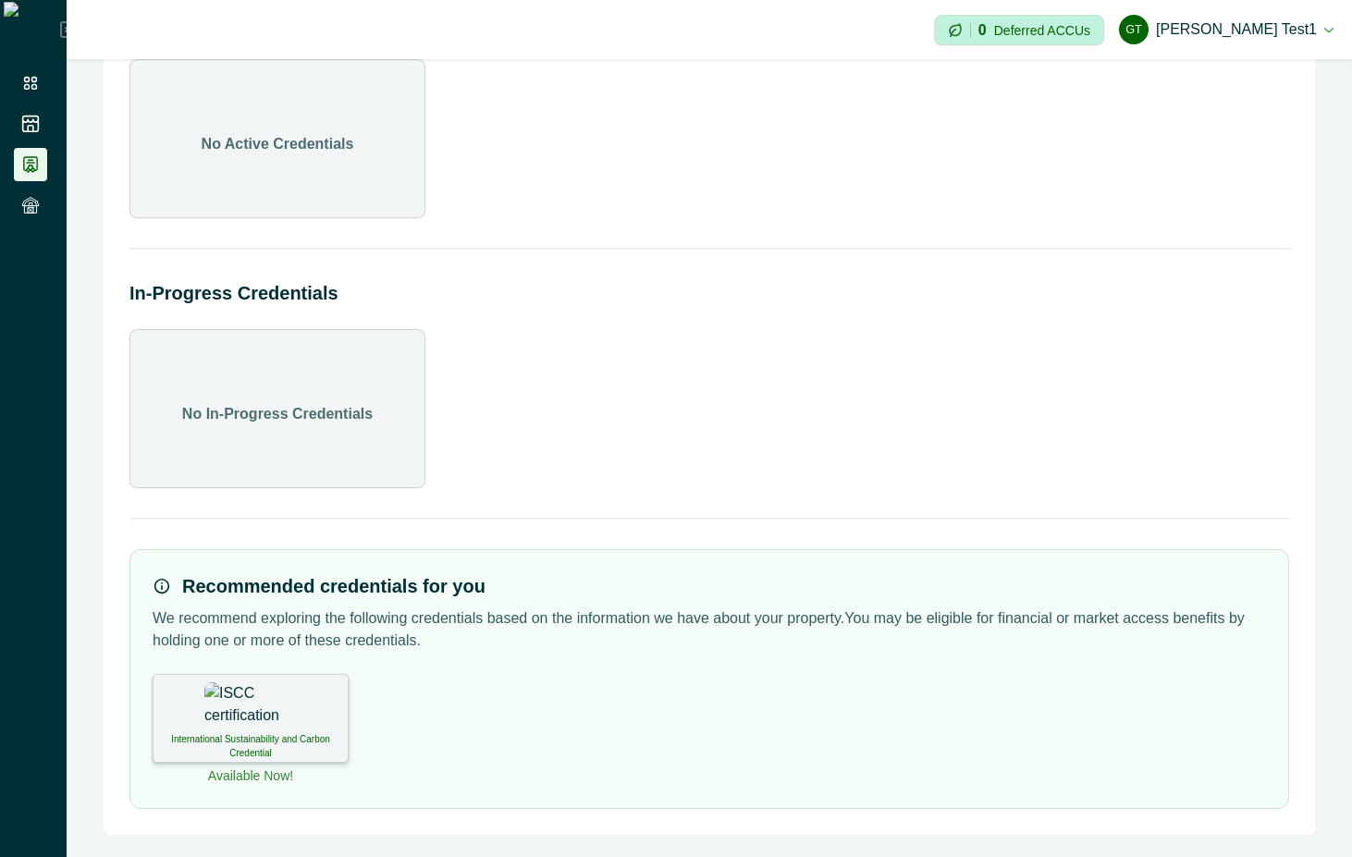
click at [290, 719] on div "International Sustainability and Carbon Credential" at bounding box center [251, 718] width 196 height 89
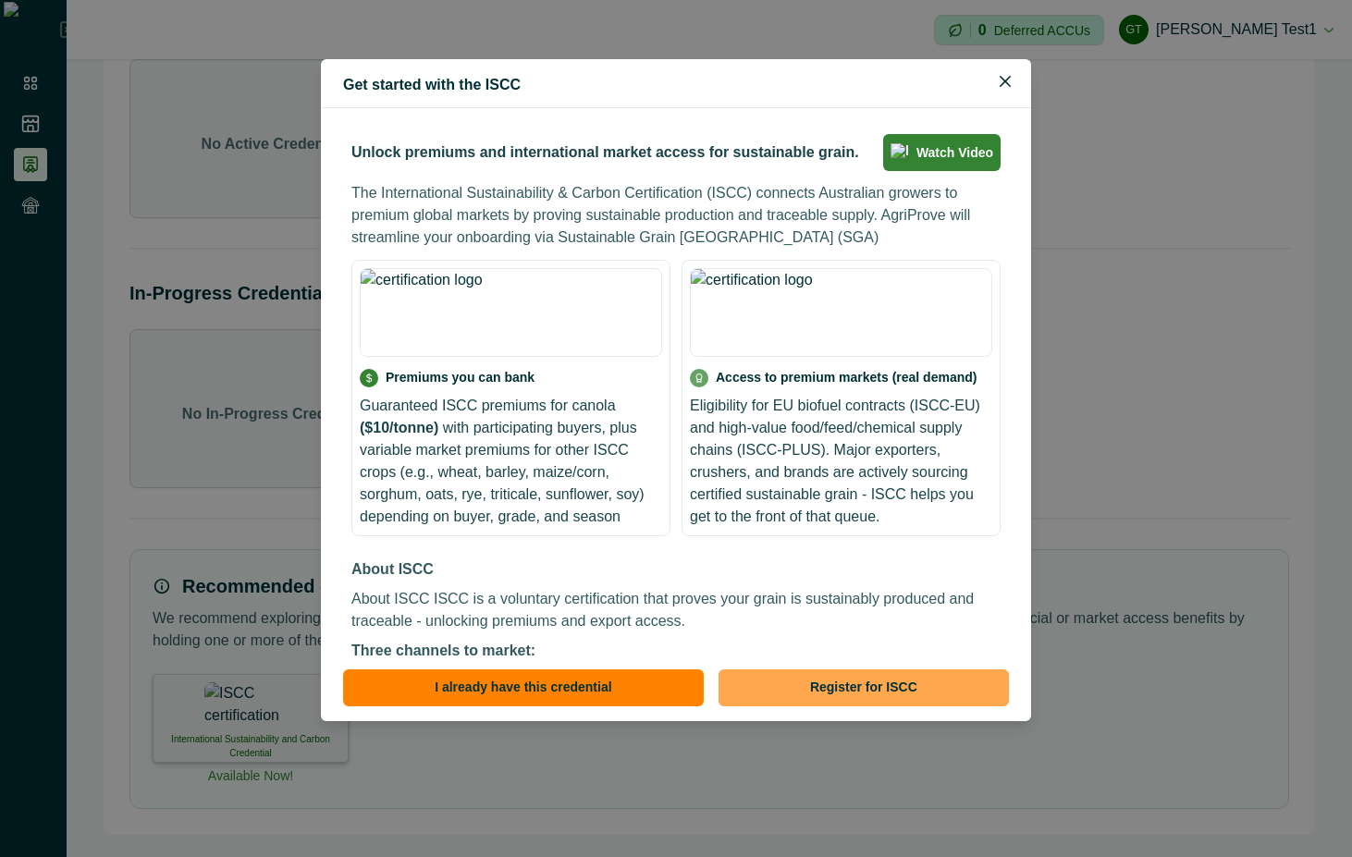
click at [824, 685] on button "Register for ISCC" at bounding box center [864, 688] width 290 height 37
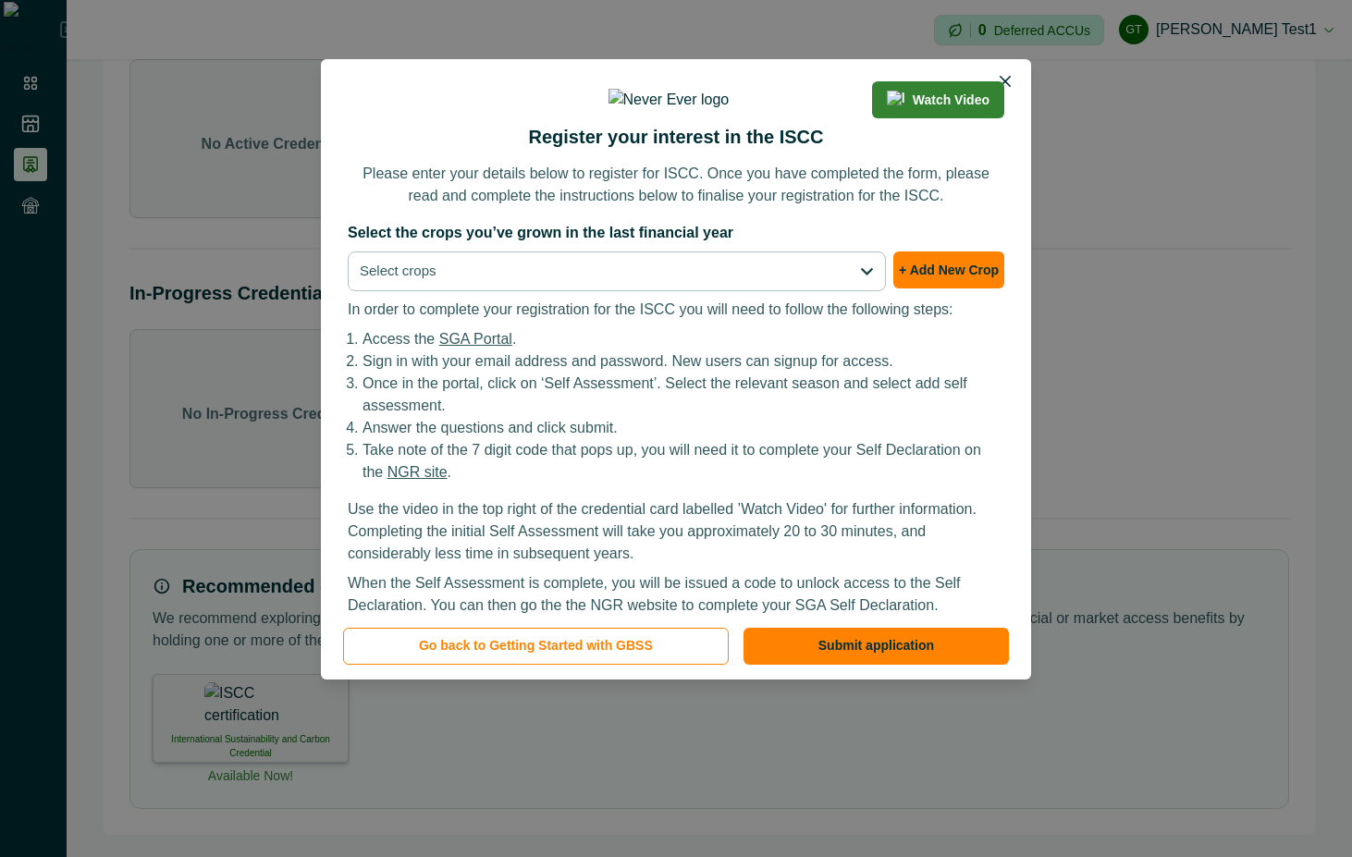
click at [938, 291] on div "Select the crops you’ve grown in the last financial year Select crops + Add New…" at bounding box center [676, 256] width 657 height 69
click at [937, 289] on button "+ Add New Crop" at bounding box center [948, 270] width 111 height 37
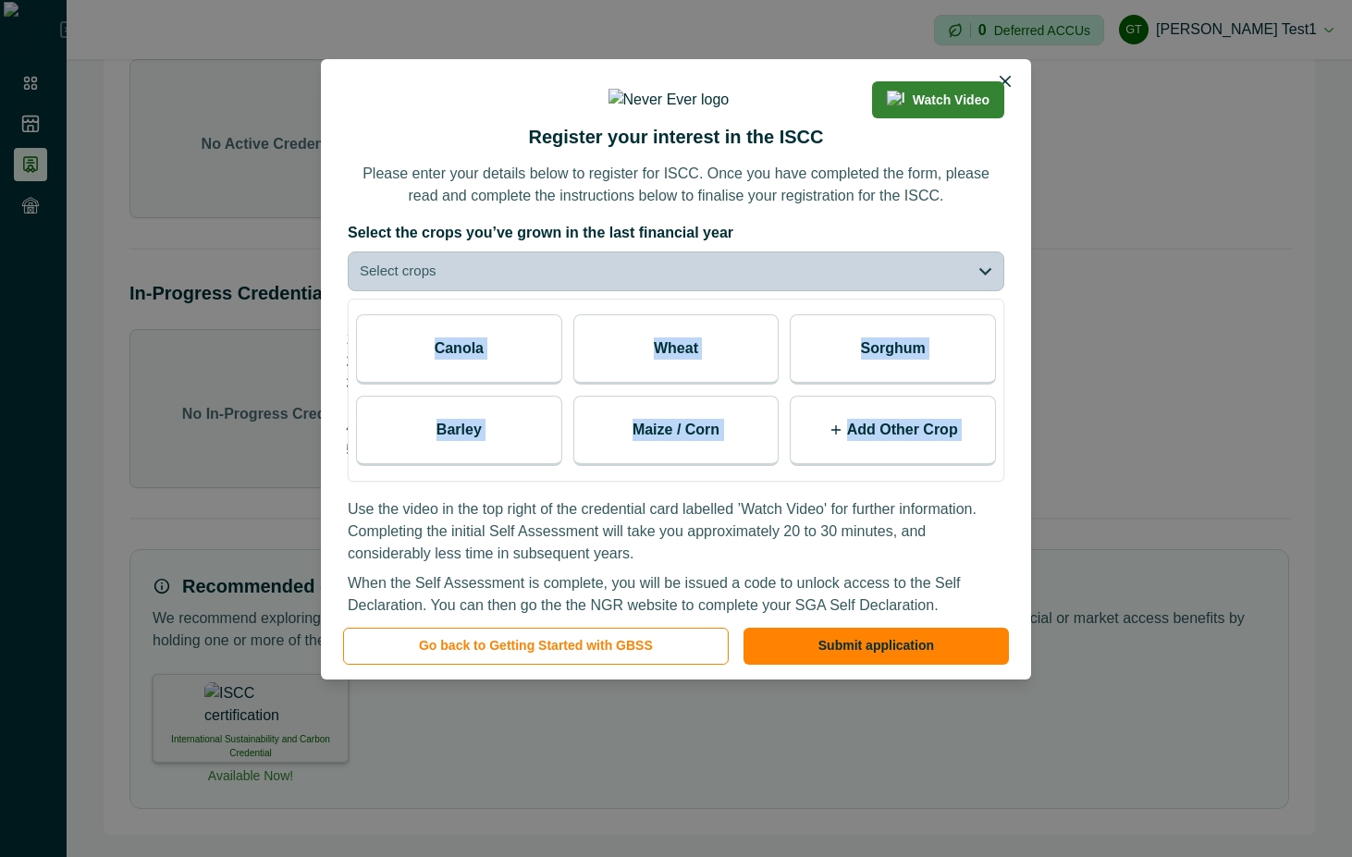
click at [930, 466] on div "Add Other Crop" at bounding box center [893, 431] width 206 height 70
click at [893, 456] on input "text" at bounding box center [875, 437] width 138 height 37
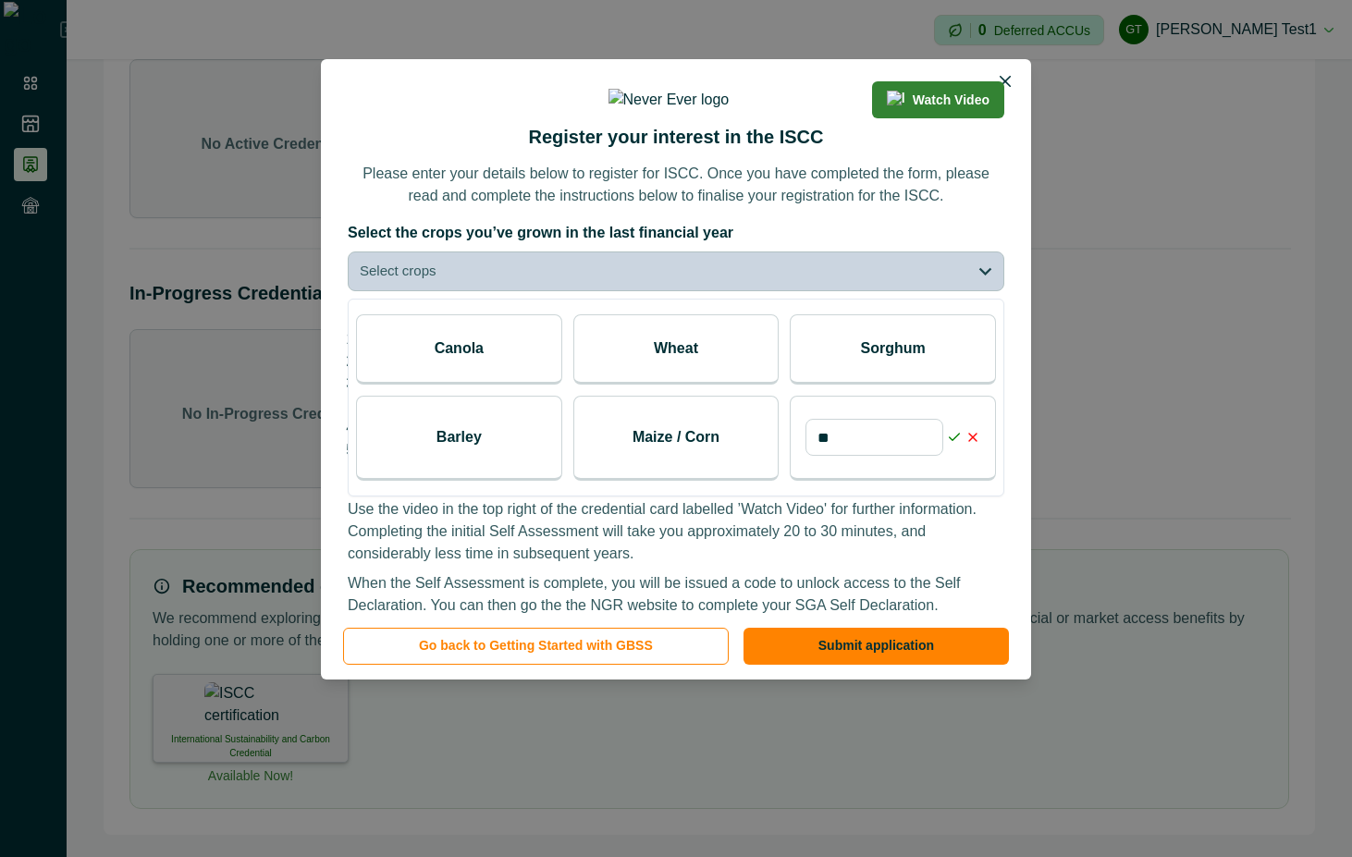
type input "*"
type input "****"
click at [970, 441] on line at bounding box center [972, 437] width 7 height 7
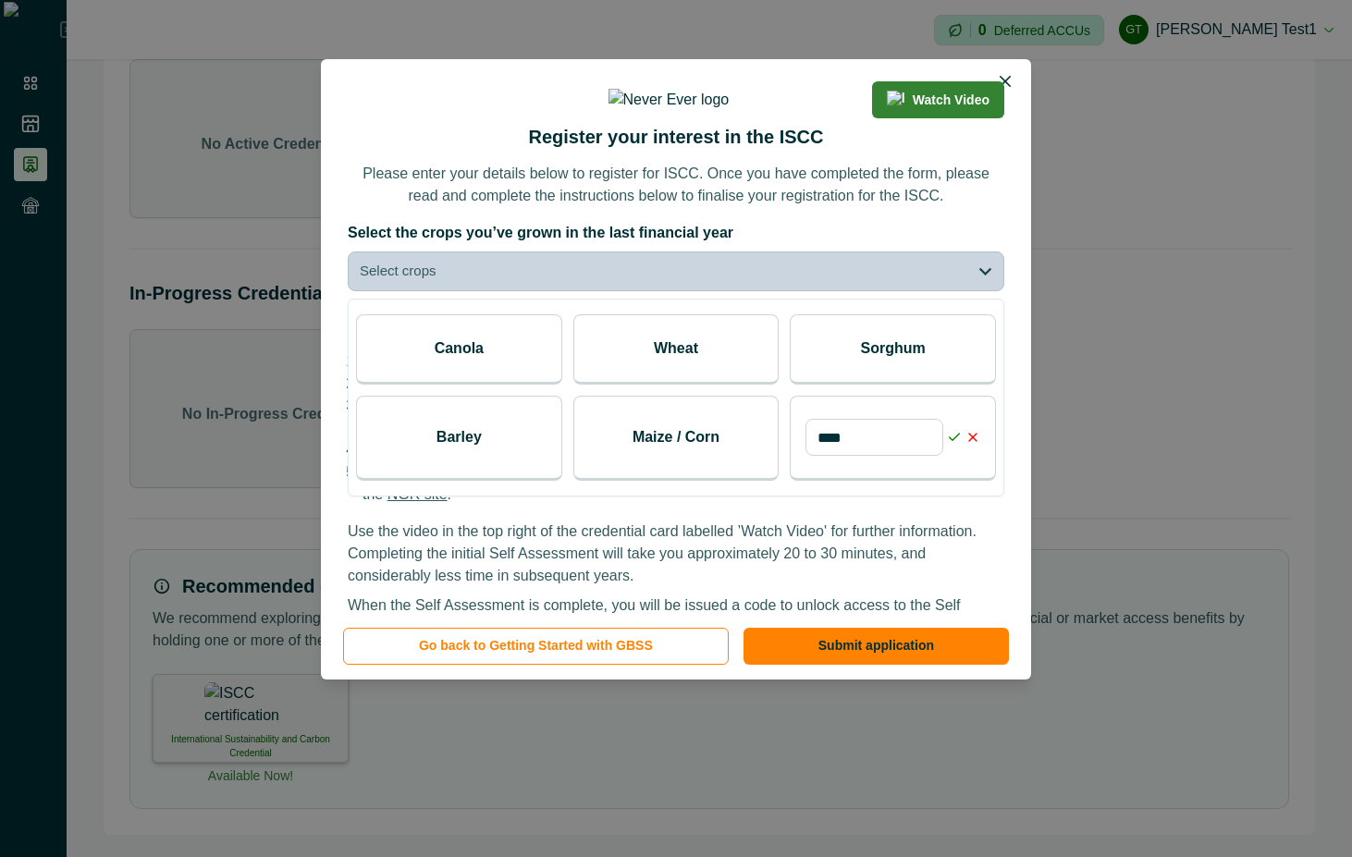
click at [970, 441] on line at bounding box center [972, 437] width 7 height 7
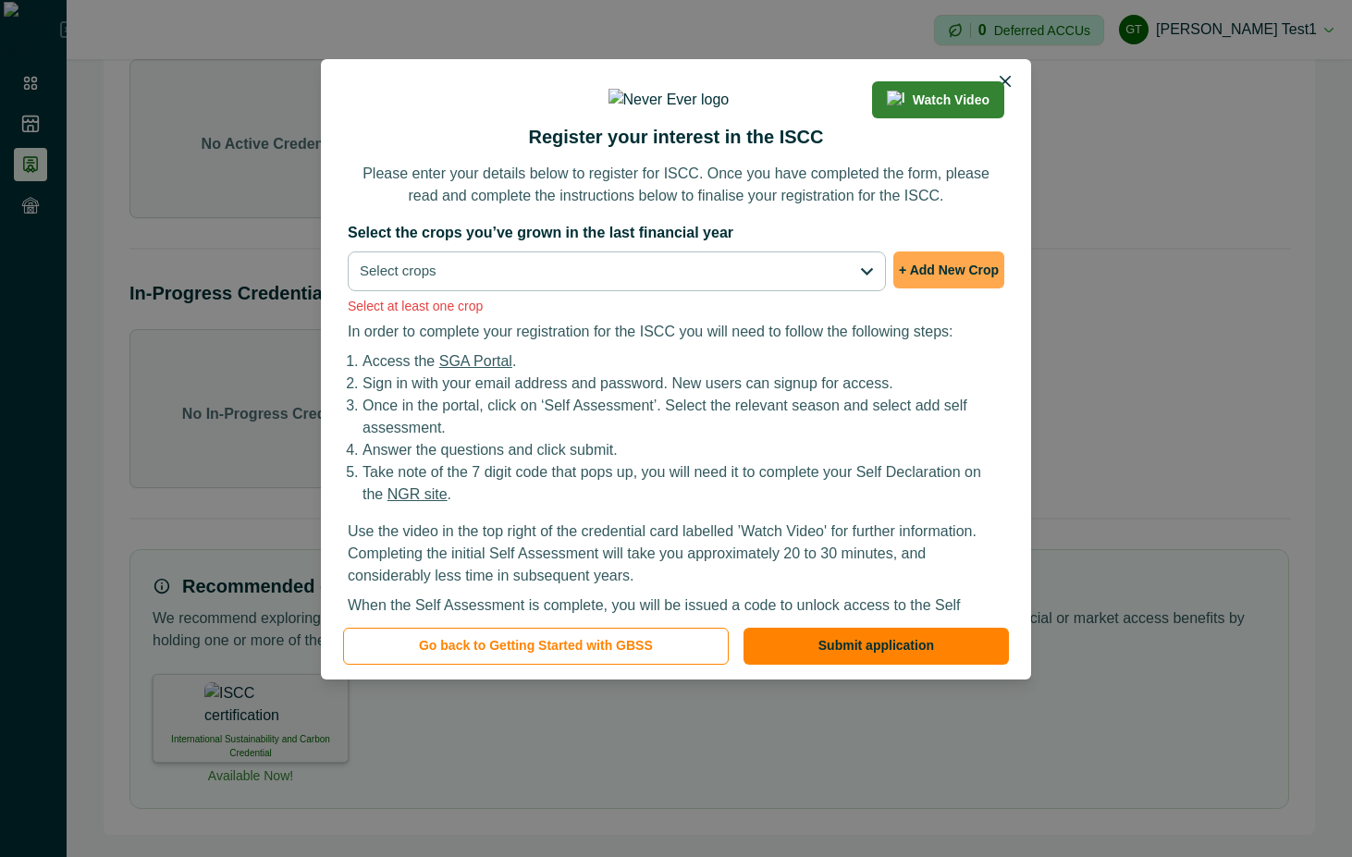
click at [925, 289] on button "+ Add New Crop" at bounding box center [948, 270] width 111 height 37
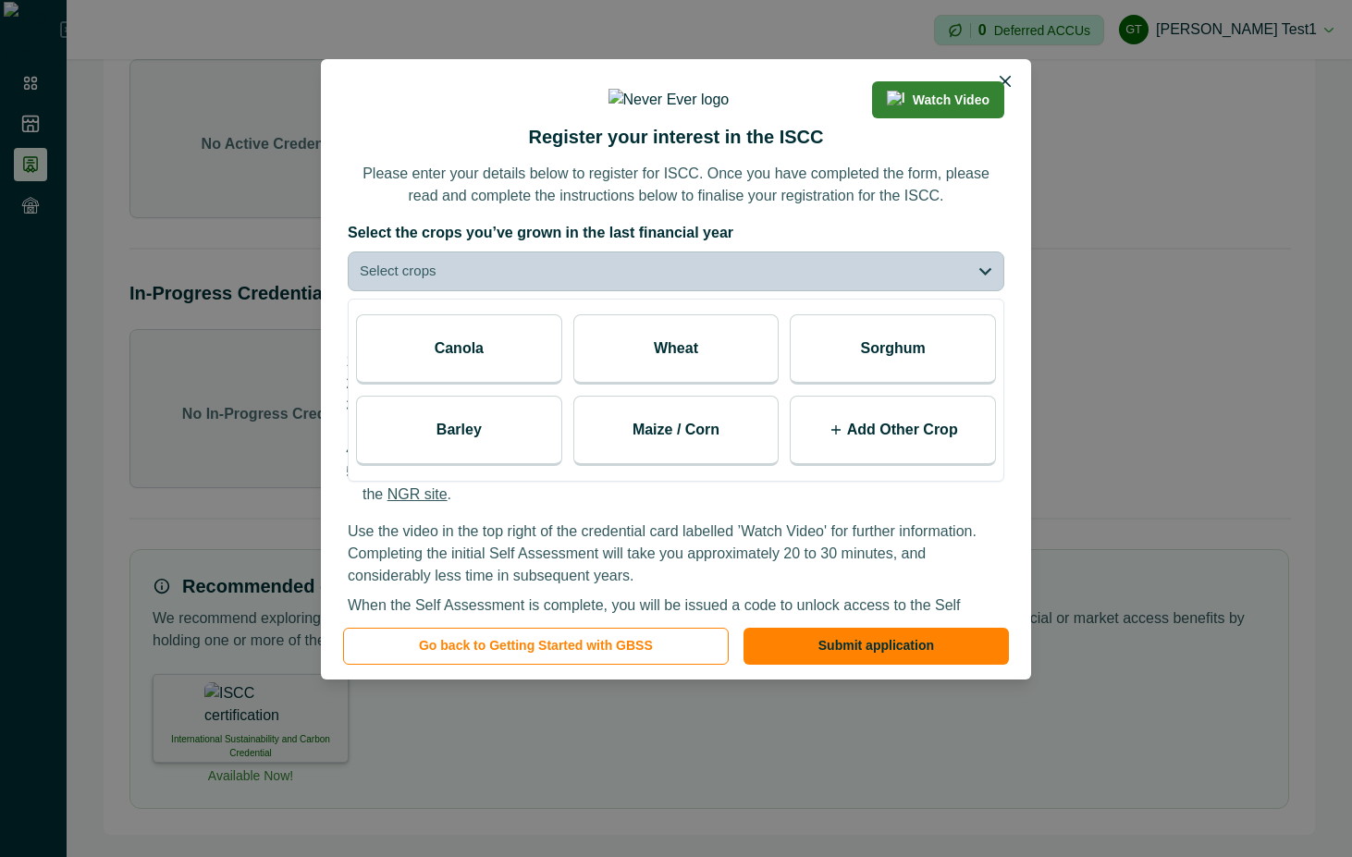
click at [888, 441] on p "Add Other Crop" at bounding box center [902, 430] width 111 height 22
click at [869, 456] on input at bounding box center [875, 437] width 138 height 37
type input "****"
click at [954, 445] on icon at bounding box center [954, 437] width 15 height 15
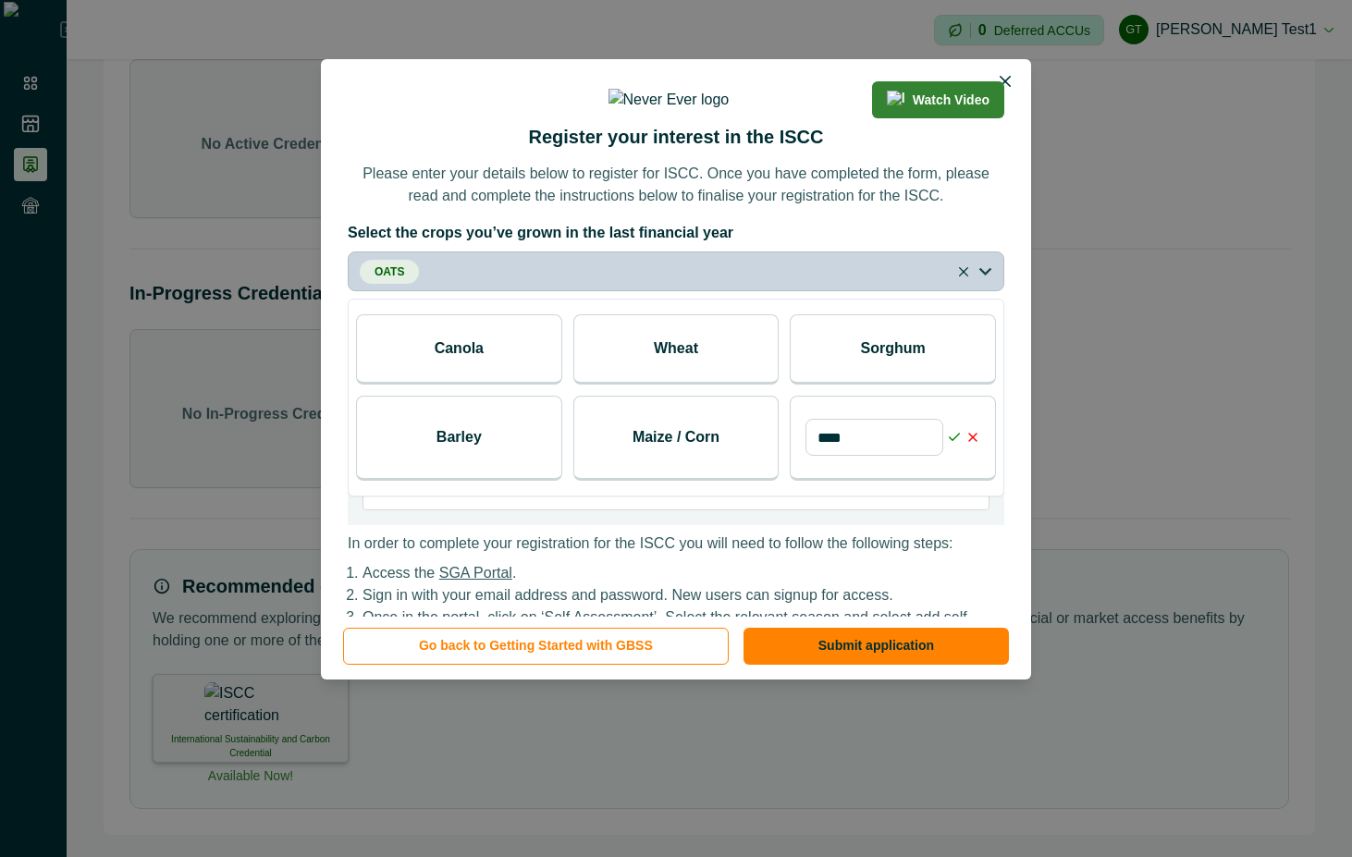
click at [714, 385] on div "Wheat" at bounding box center [676, 349] width 206 height 70
click at [473, 385] on div "Canola" at bounding box center [459, 349] width 206 height 70
click at [997, 72] on button "Close" at bounding box center [1006, 82] width 30 height 30
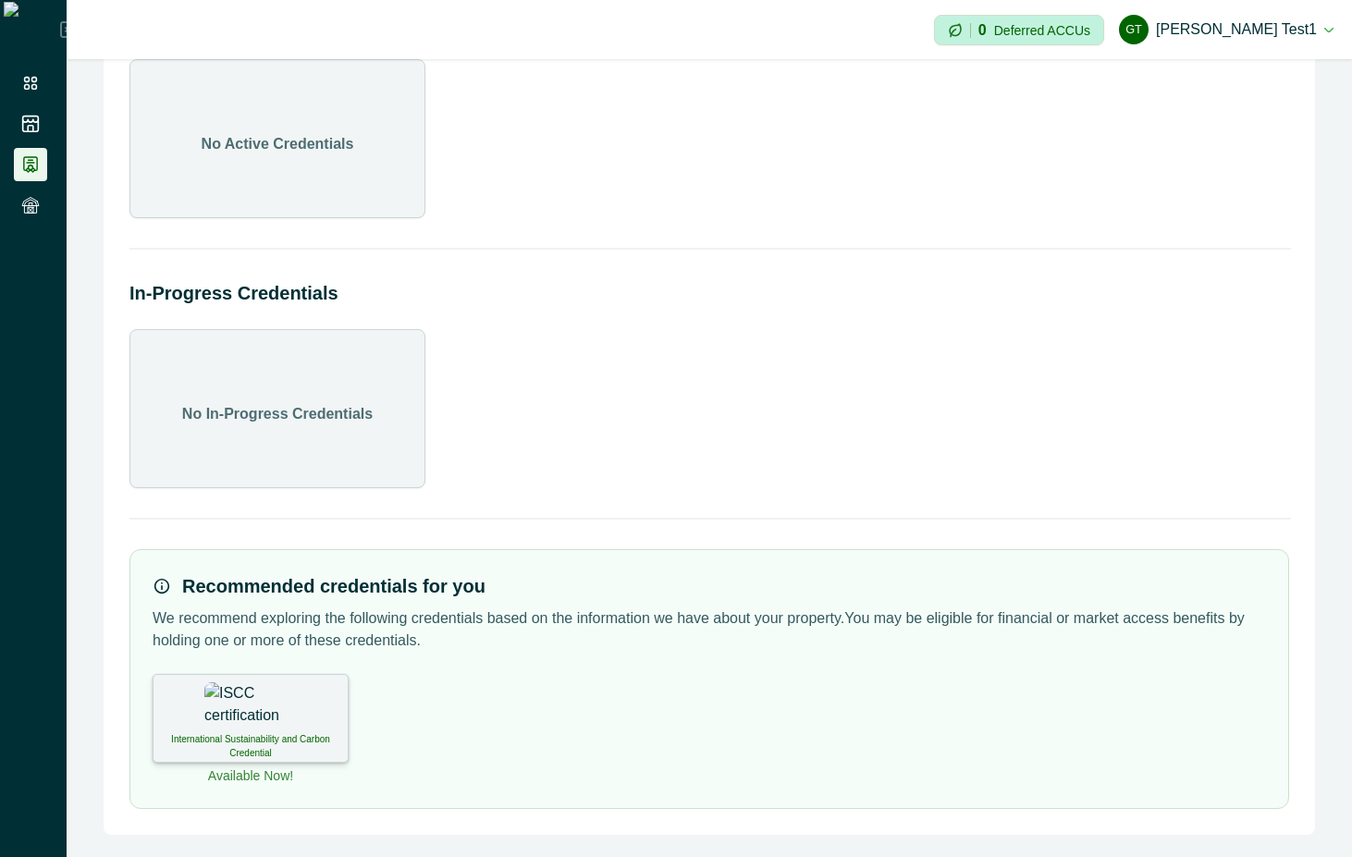
click at [245, 770] on p "Available Now!" at bounding box center [250, 776] width 85 height 19
click at [252, 728] on img at bounding box center [250, 706] width 92 height 46
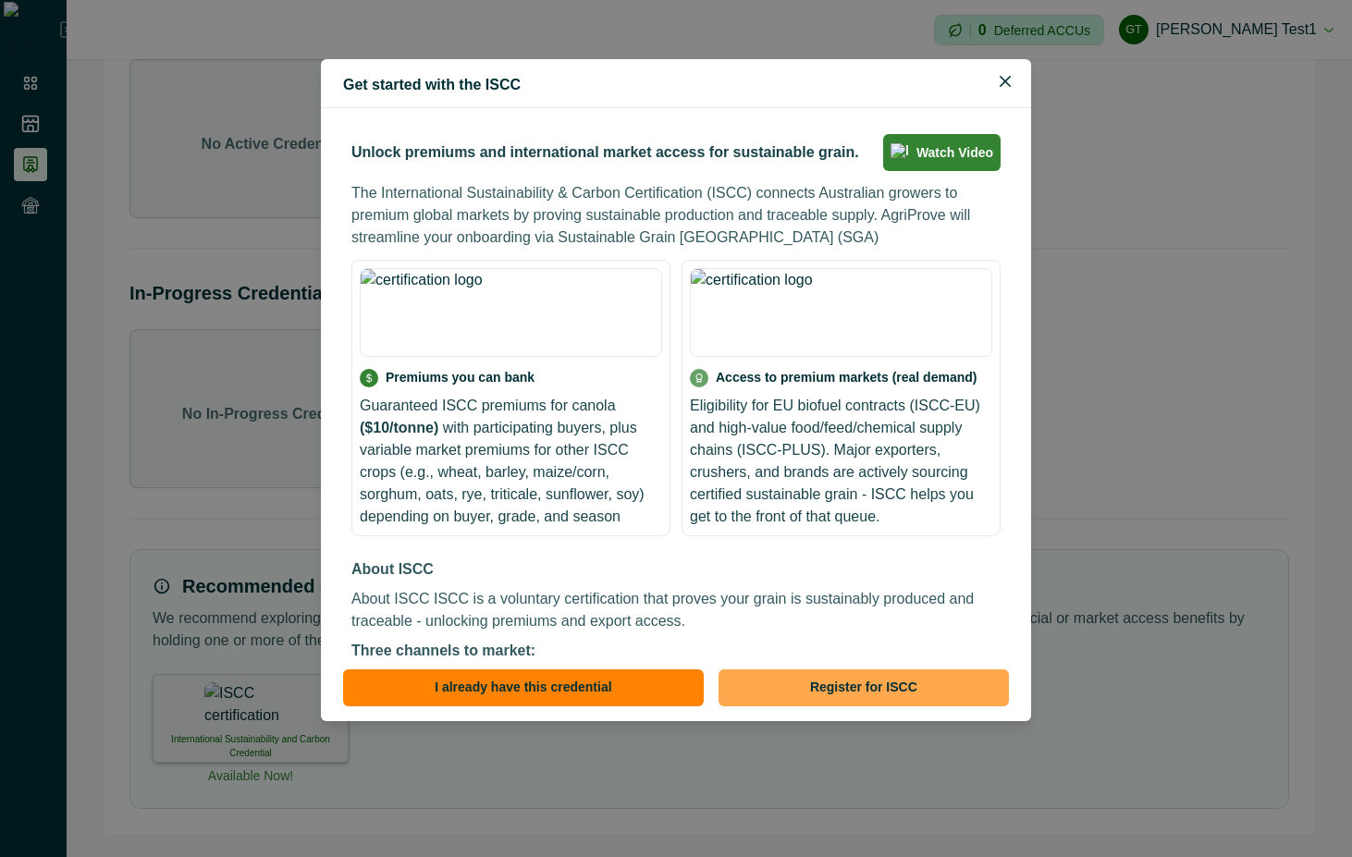
click at [825, 692] on button "Register for ISCC" at bounding box center [864, 688] width 290 height 37
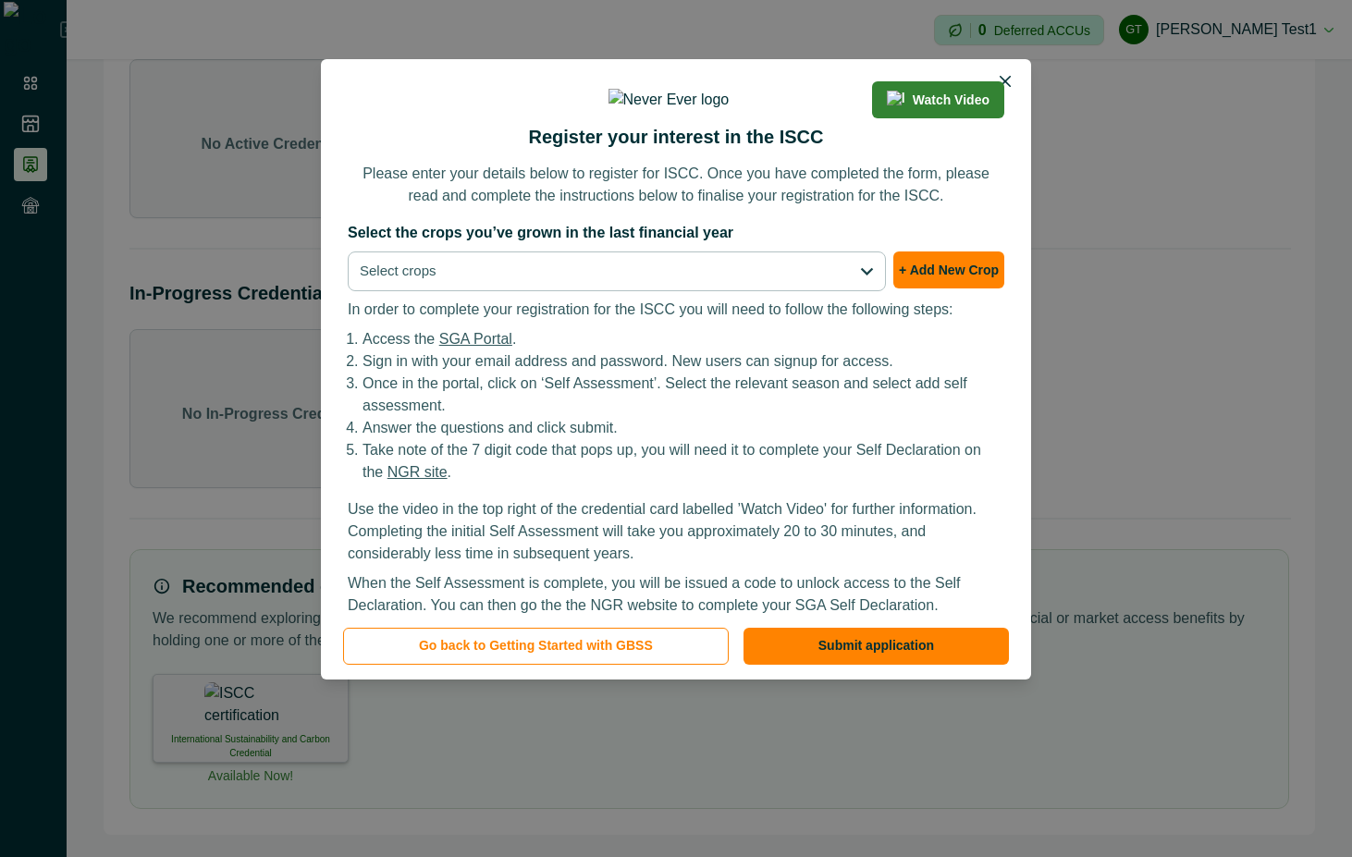
click at [974, 291] on div "Select the crops you’ve grown in the last financial year Select crops + Add New…" at bounding box center [676, 256] width 657 height 69
click at [967, 289] on button "+ Add New Crop" at bounding box center [948, 270] width 111 height 37
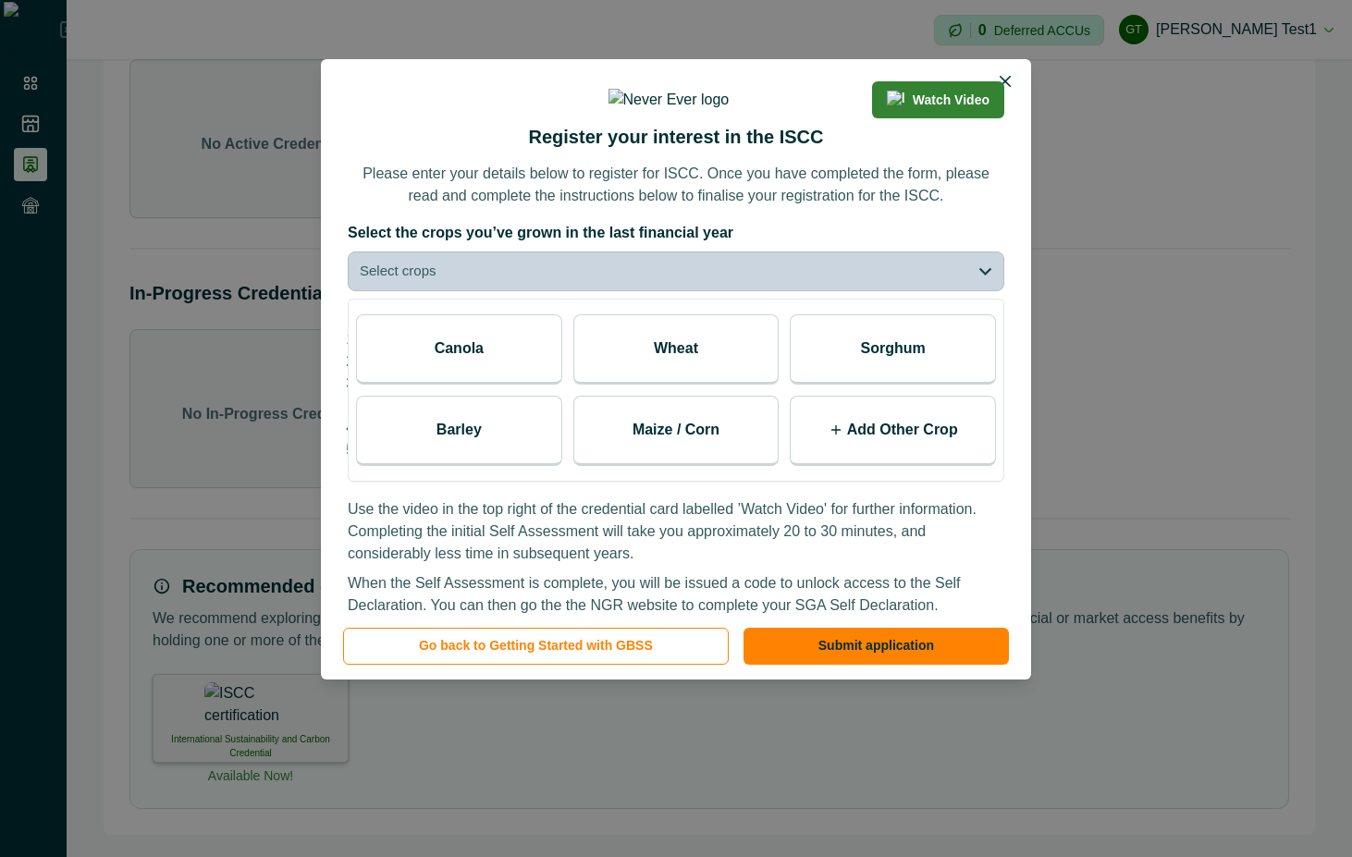
click at [914, 466] on div "Add Other Crop" at bounding box center [893, 431] width 206 height 70
click at [971, 445] on icon "button" at bounding box center [973, 437] width 15 height 15
click at [909, 456] on input at bounding box center [875, 437] width 138 height 37
type input "****"
click at [949, 445] on icon at bounding box center [954, 437] width 15 height 15
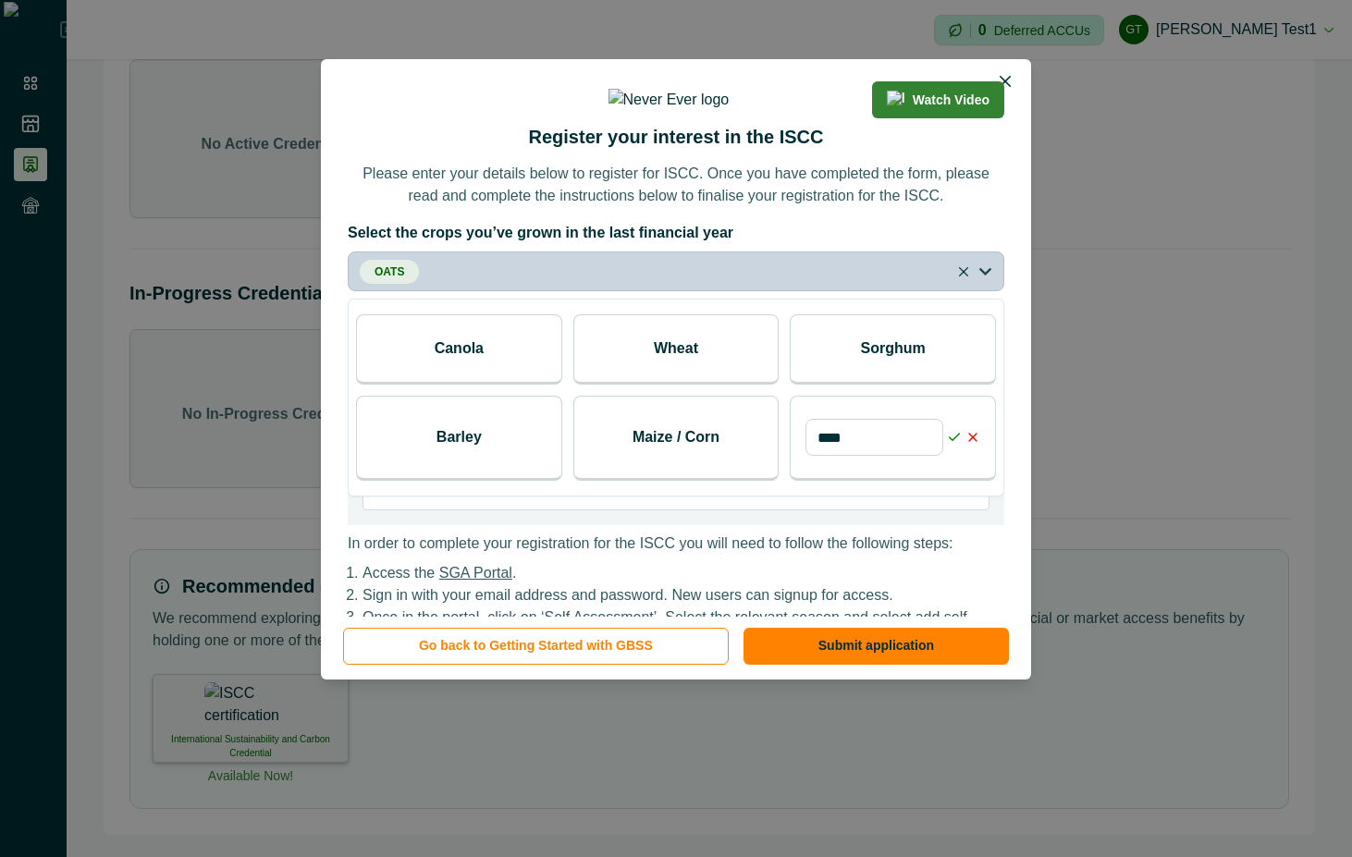
click at [974, 445] on icon "button" at bounding box center [973, 437] width 15 height 15
click at [969, 441] on line "button" at bounding box center [972, 437] width 7 height 7
click at [955, 445] on icon at bounding box center [954, 437] width 15 height 15
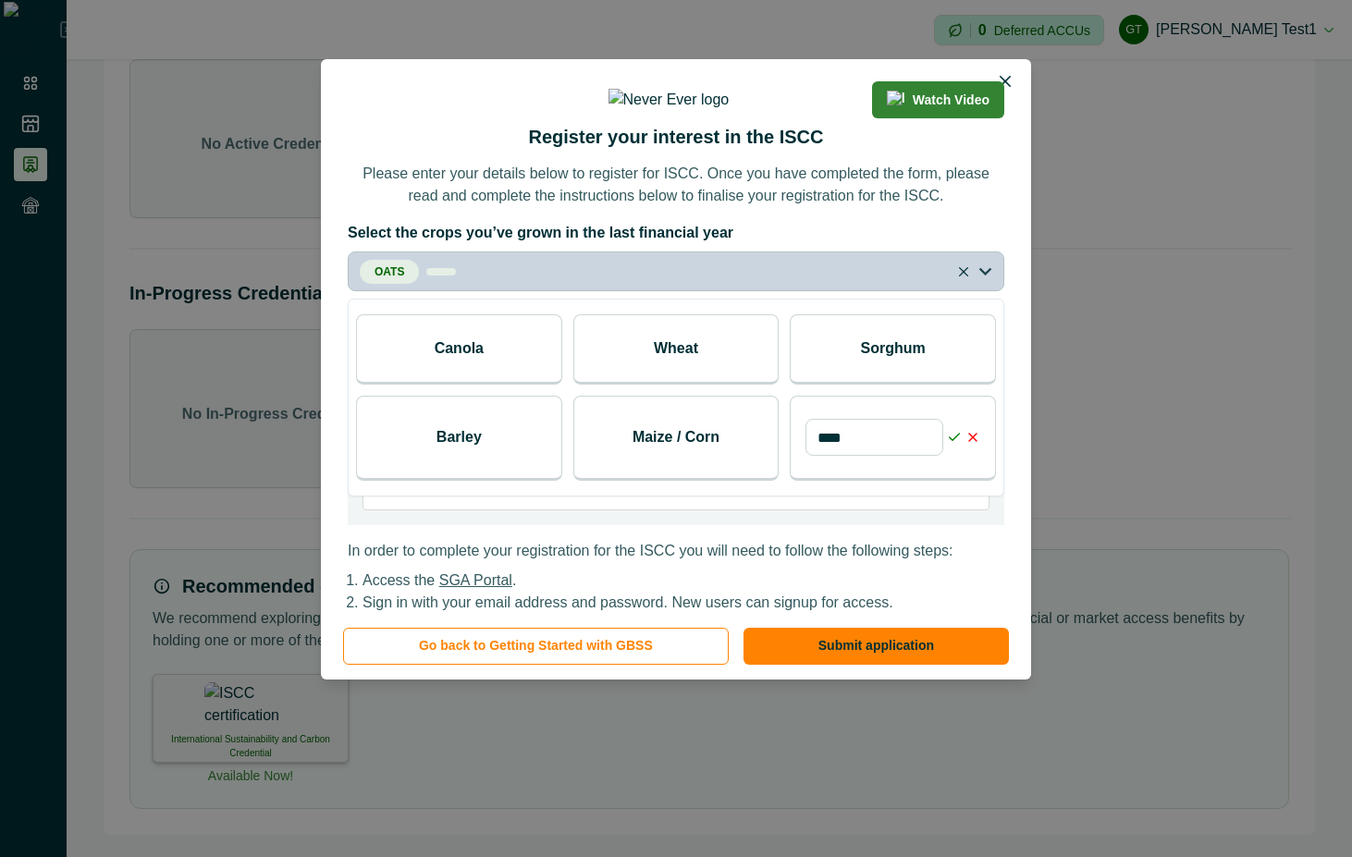
click at [952, 445] on icon at bounding box center [954, 437] width 15 height 15
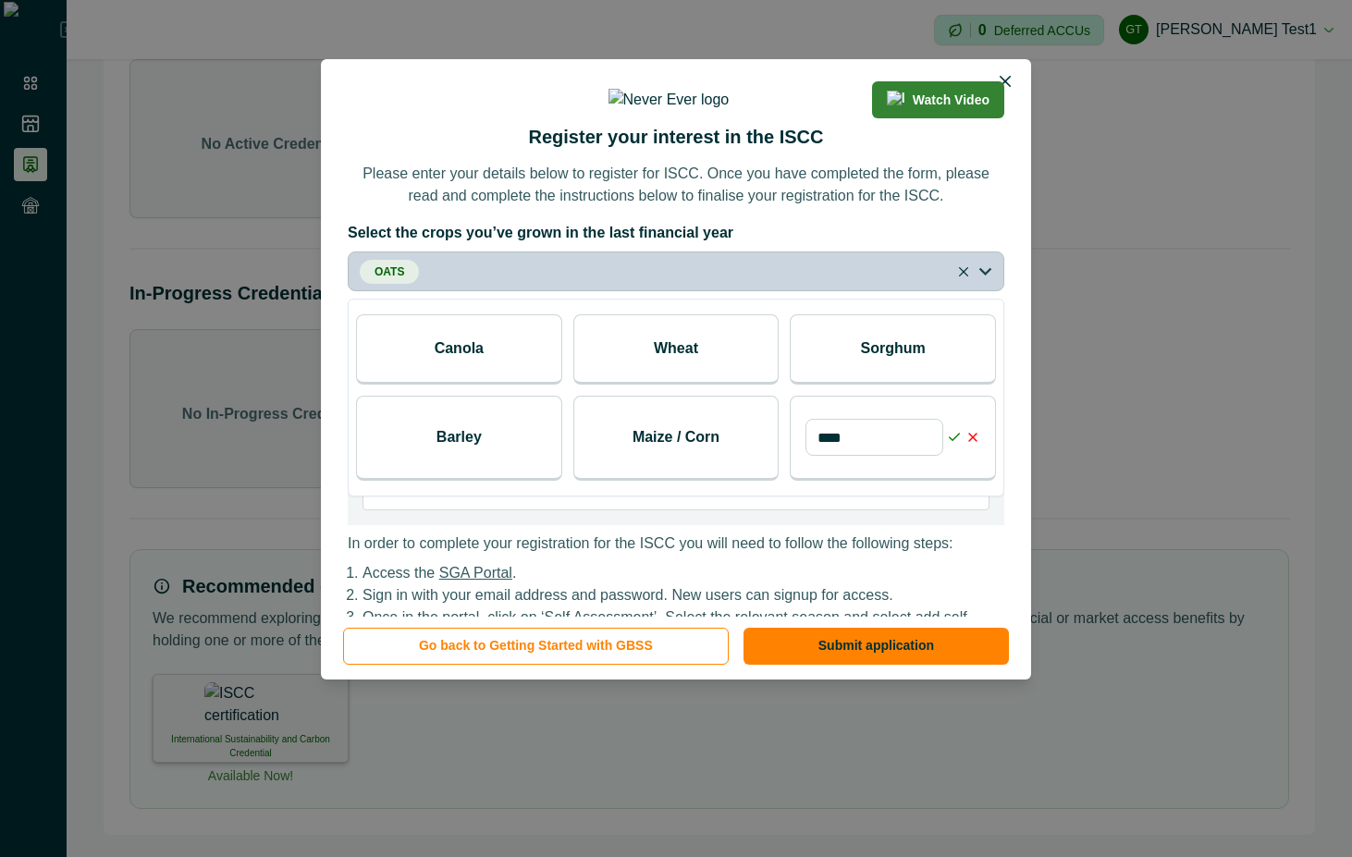
click at [952, 445] on icon at bounding box center [954, 437] width 15 height 15
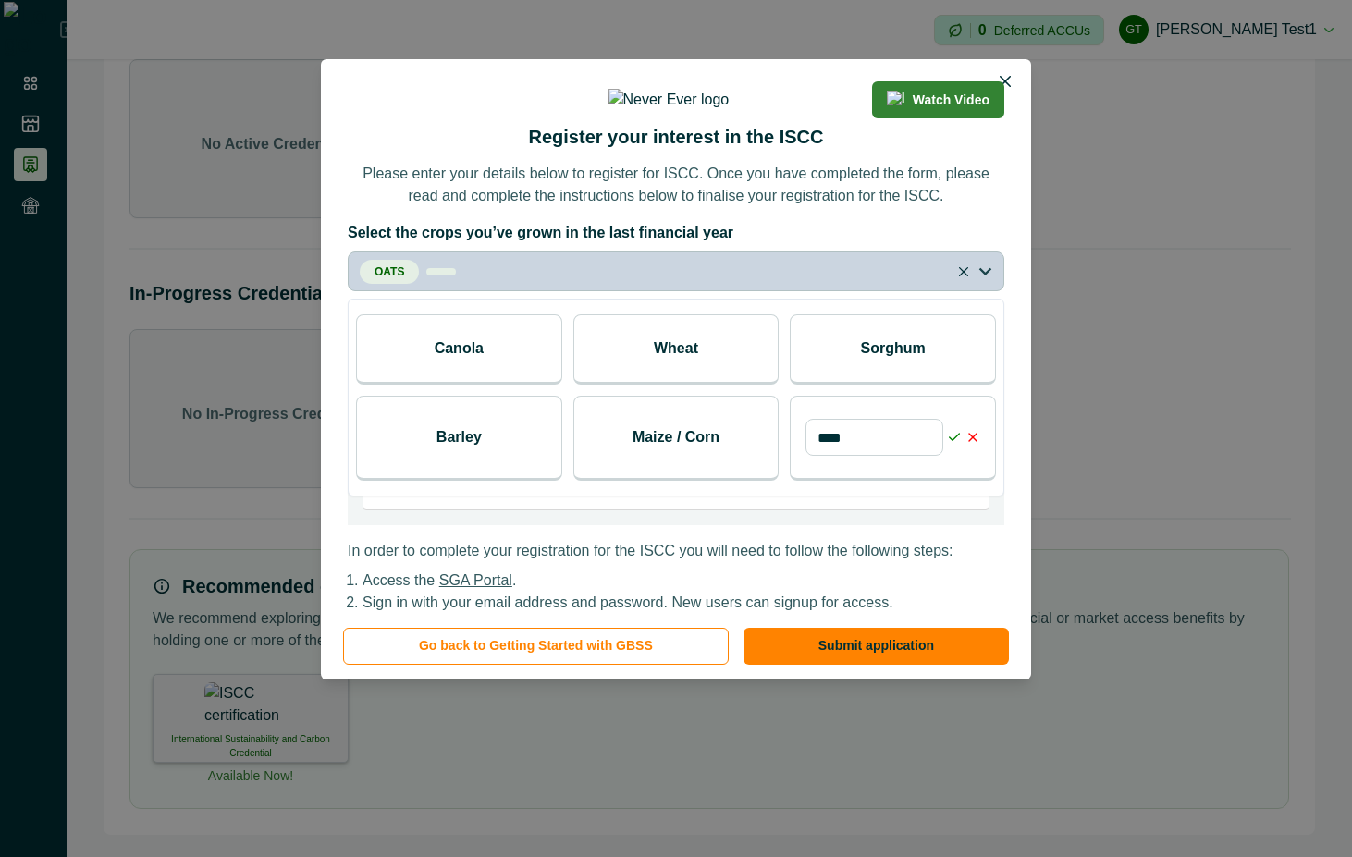
click at [955, 445] on icon at bounding box center [954, 437] width 15 height 15
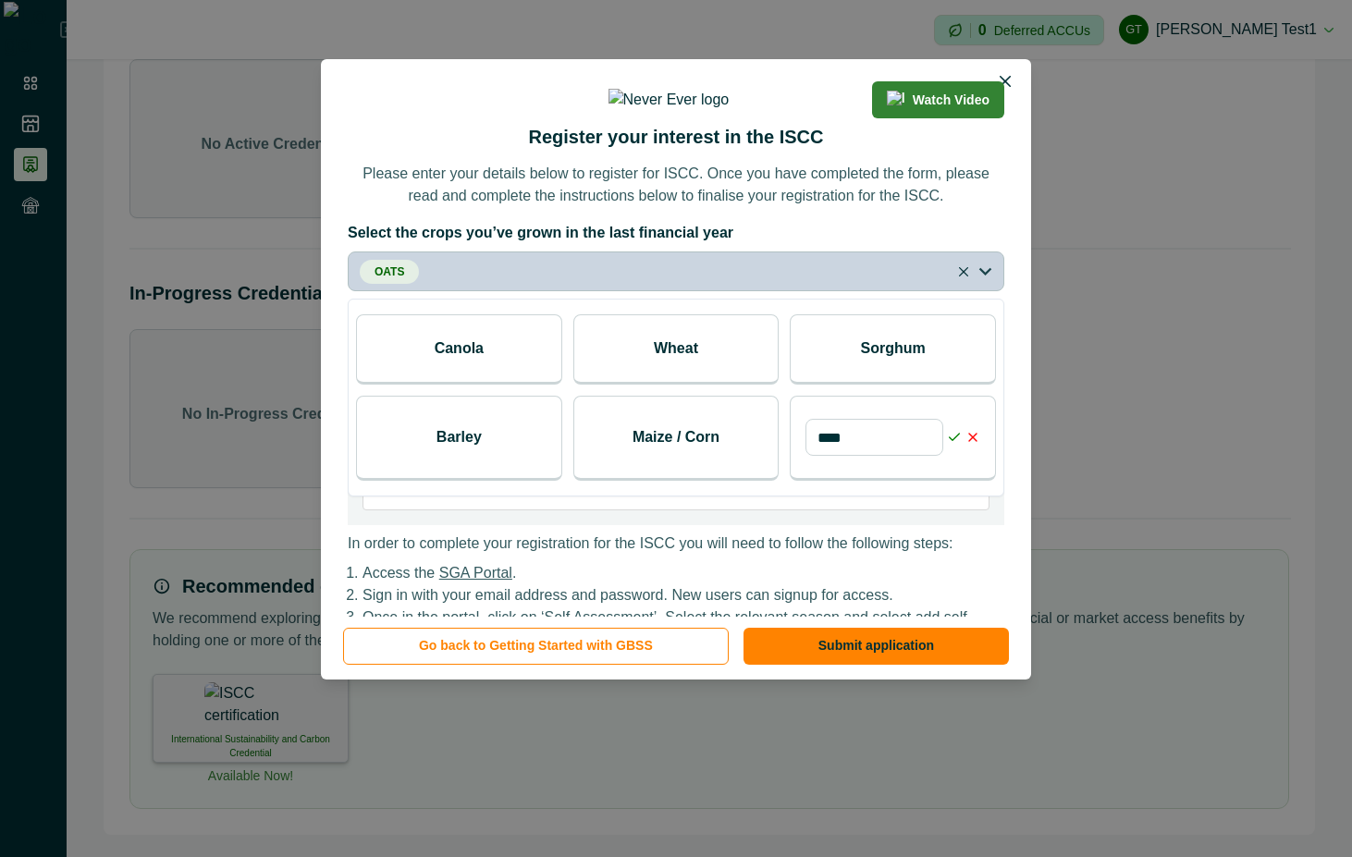
click at [955, 445] on icon at bounding box center [954, 437] width 15 height 15
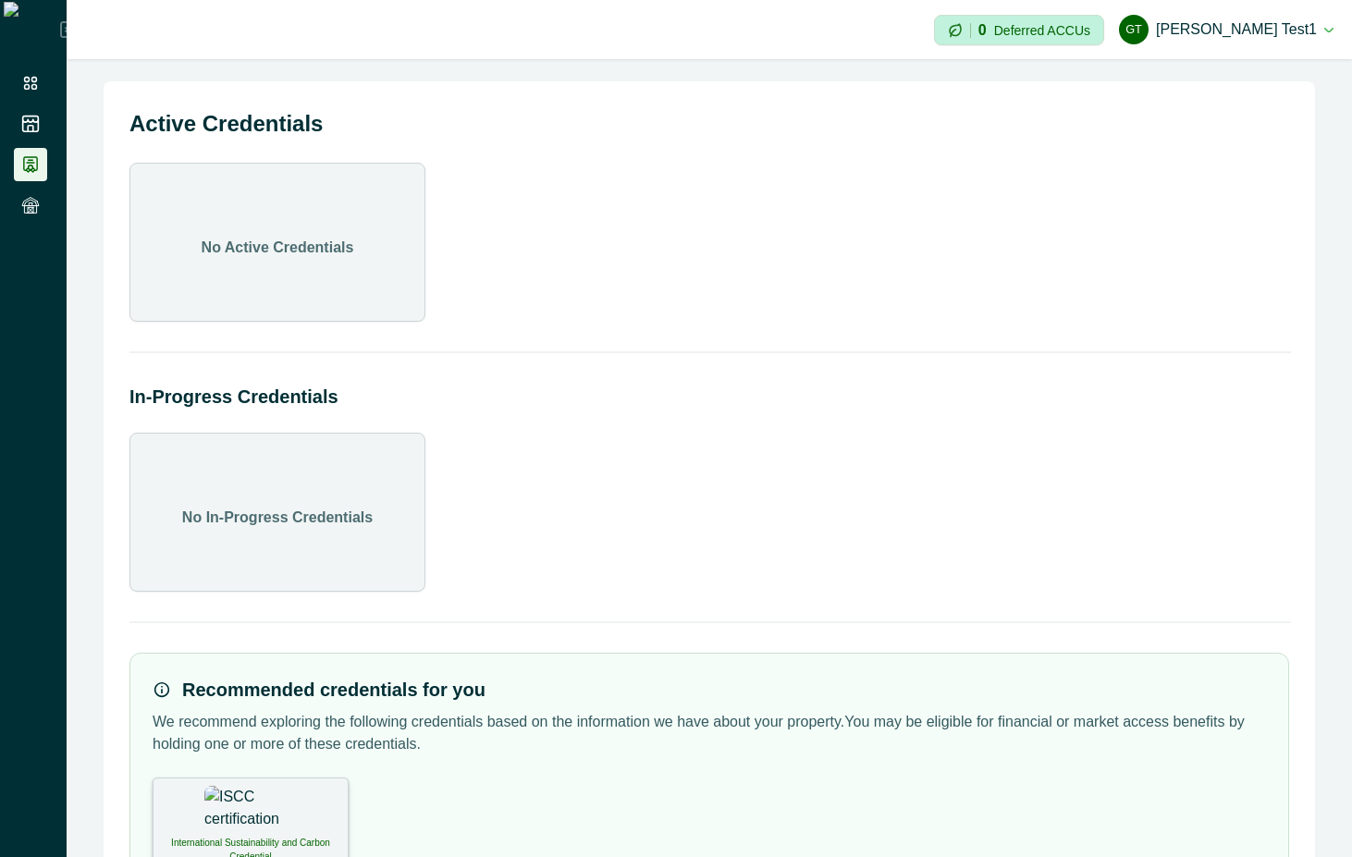
click at [277, 797] on div "International Sustainability and Carbon Credential" at bounding box center [251, 822] width 196 height 89
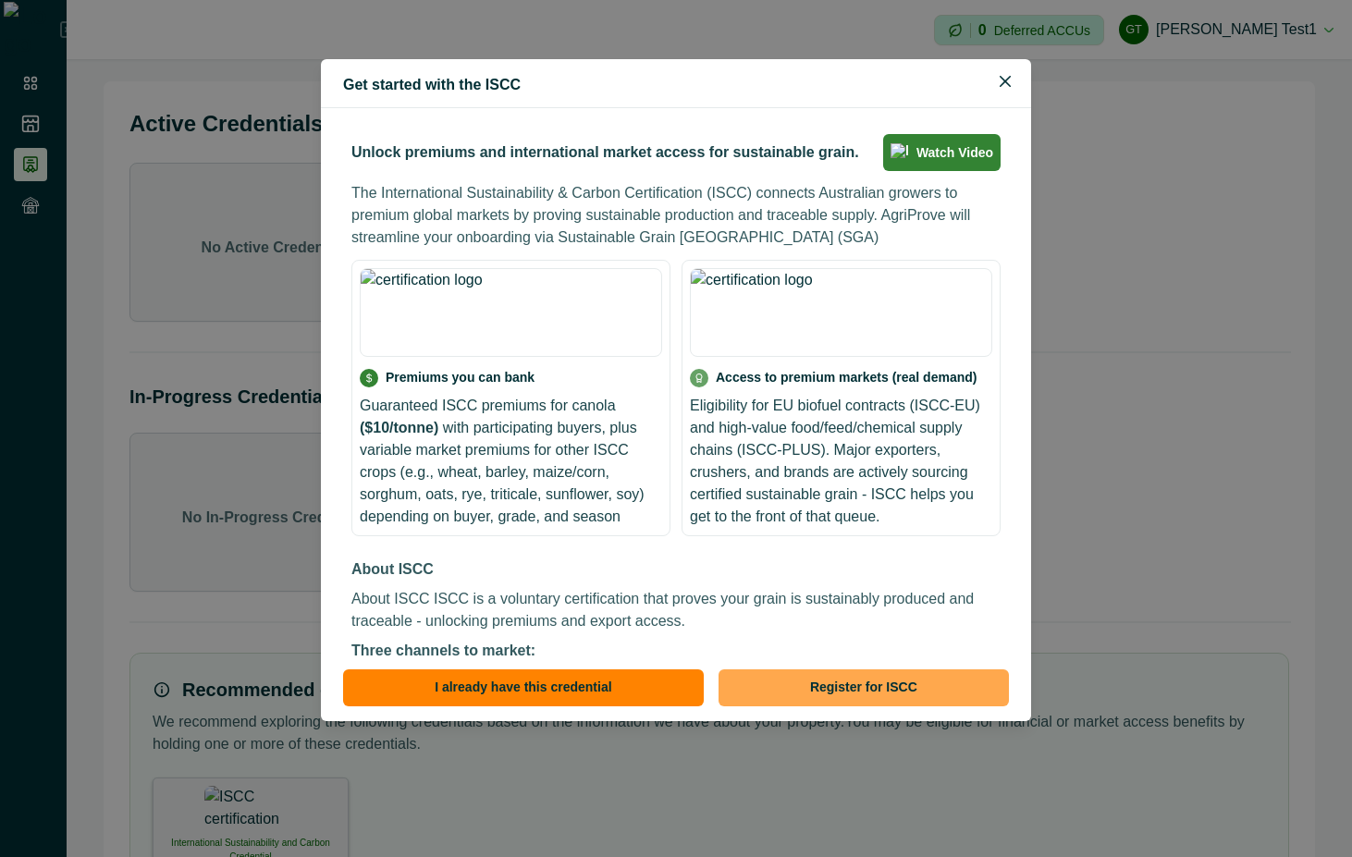
click at [870, 694] on button "Register for ISCC" at bounding box center [864, 688] width 290 height 37
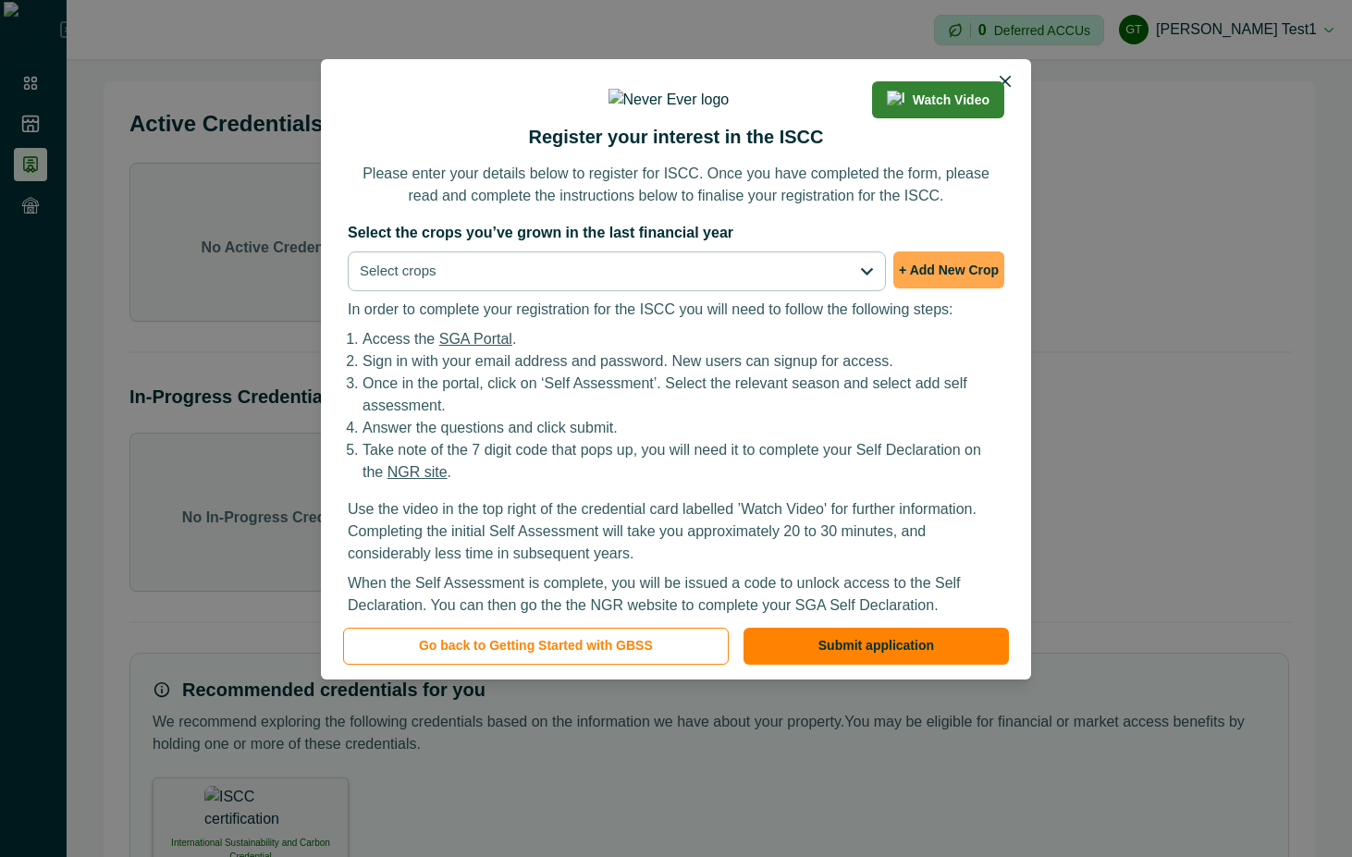
click at [963, 289] on button "+ Add New Crop" at bounding box center [948, 270] width 111 height 37
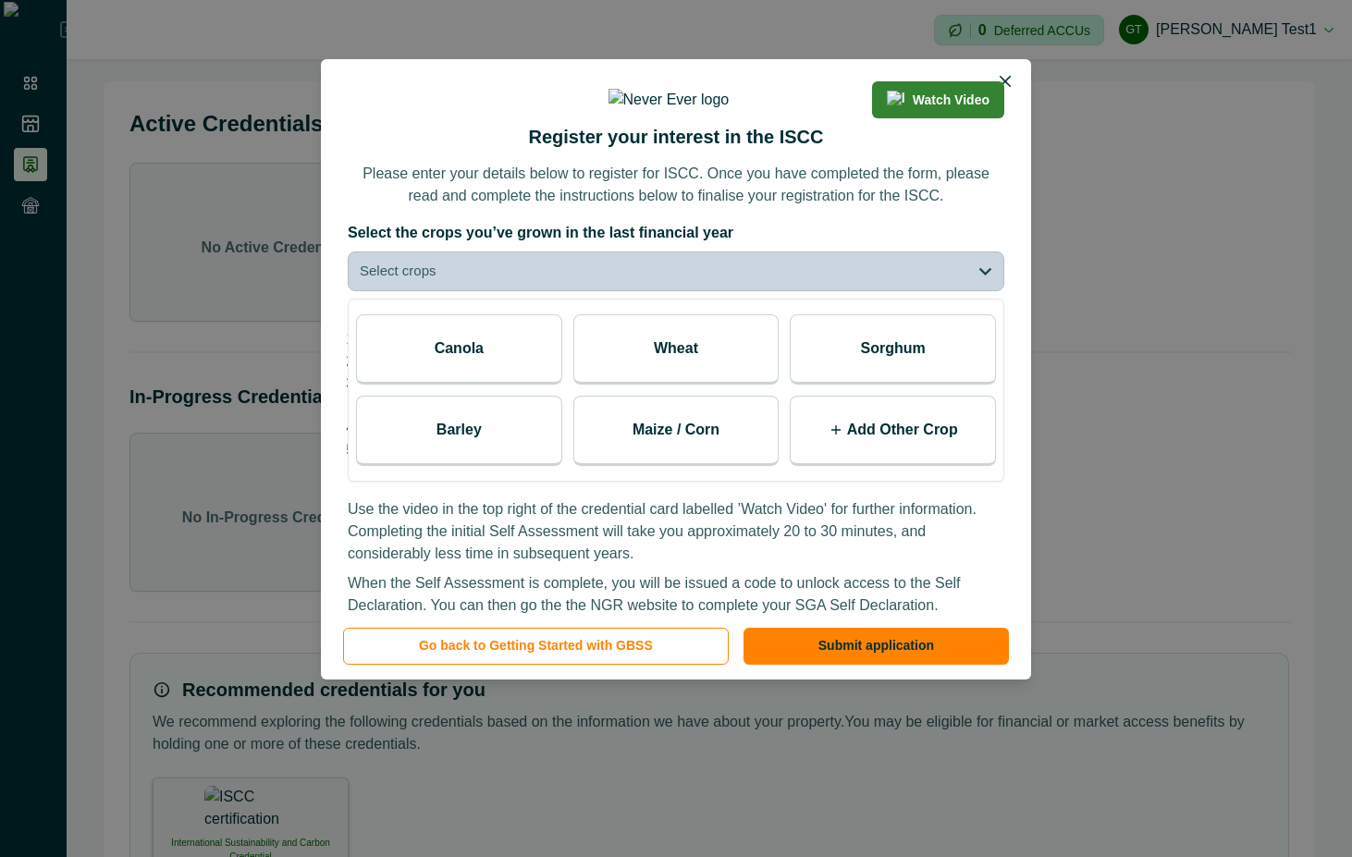
click at [893, 441] on p "Add Other Crop" at bounding box center [902, 430] width 111 height 22
click at [887, 456] on input at bounding box center [875, 437] width 138 height 37
type input "****"
click at [956, 440] on polyline at bounding box center [955, 437] width 10 height 6
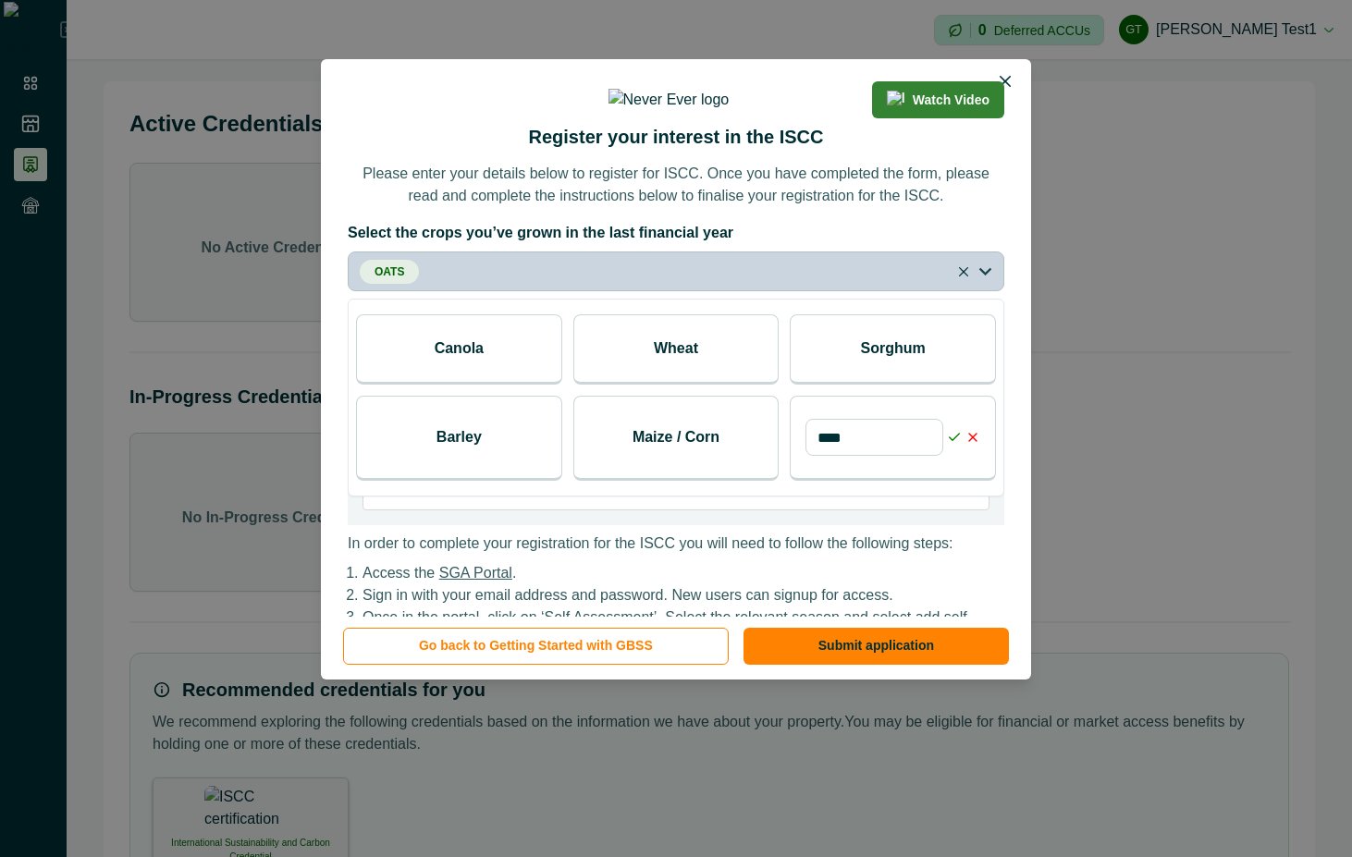
click at [955, 440] on polyline at bounding box center [955, 437] width 10 height 6
click at [959, 283] on button "Close" at bounding box center [964, 272] width 22 height 22
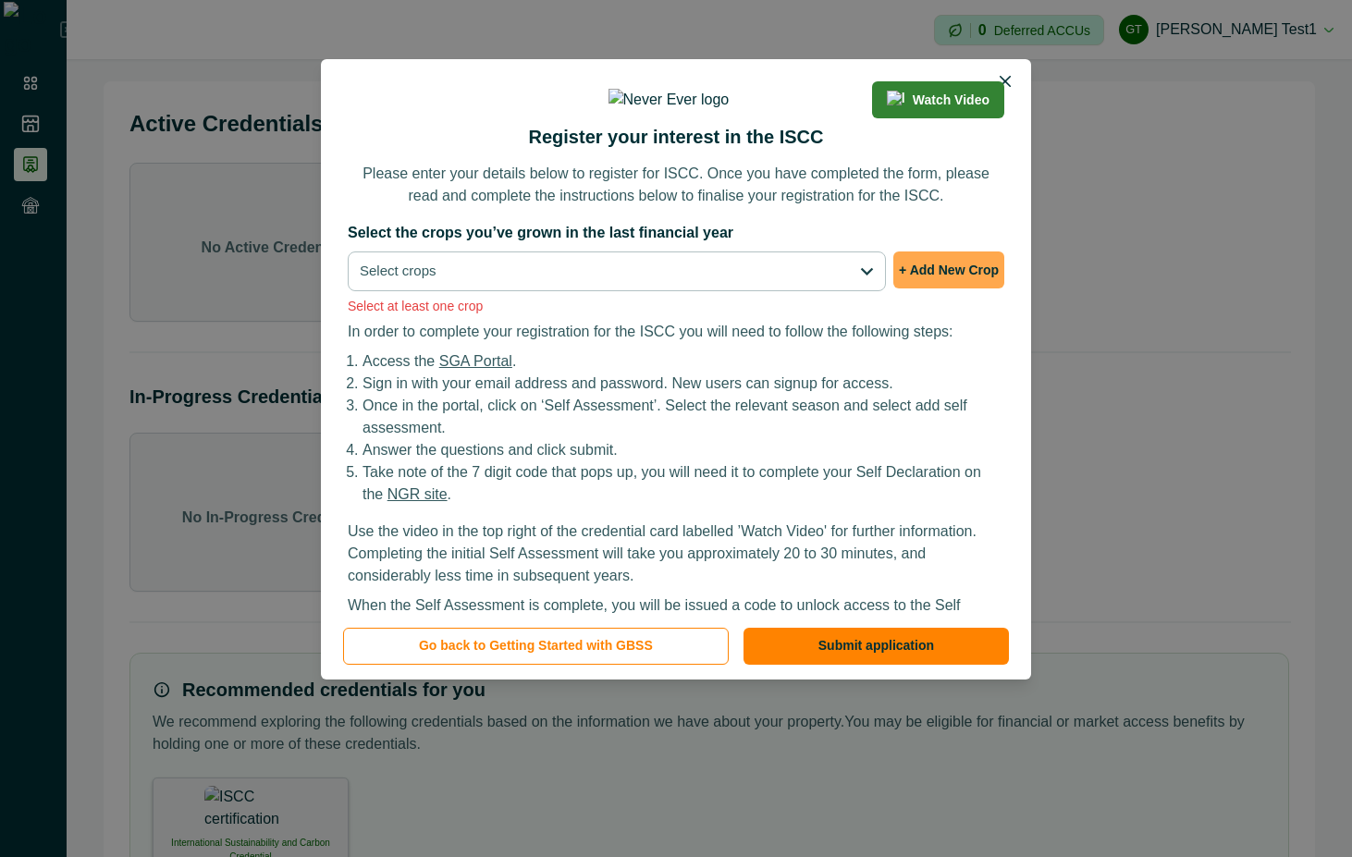
click at [959, 289] on button "+ Add New Crop" at bounding box center [948, 270] width 111 height 37
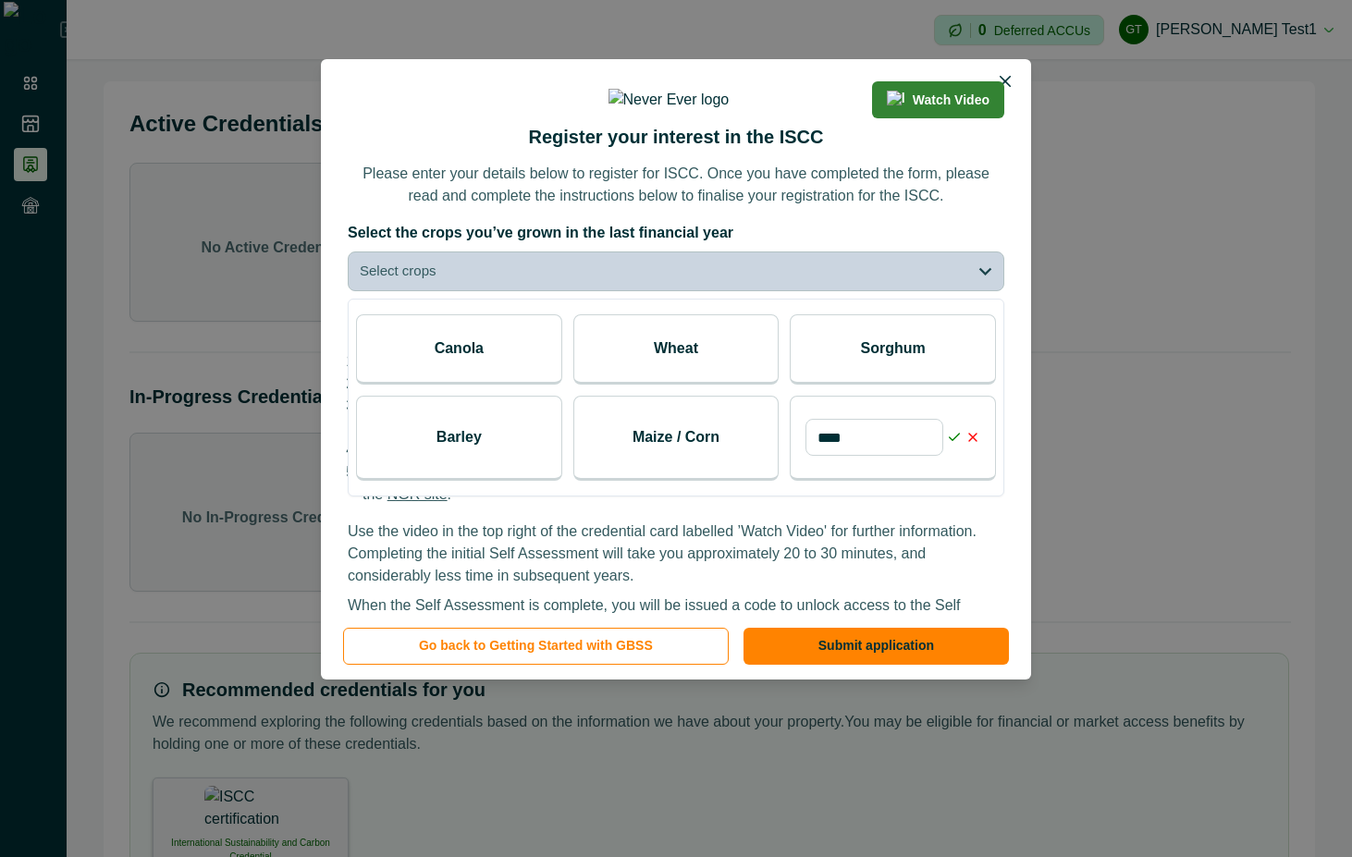
click at [955, 445] on icon at bounding box center [954, 437] width 15 height 15
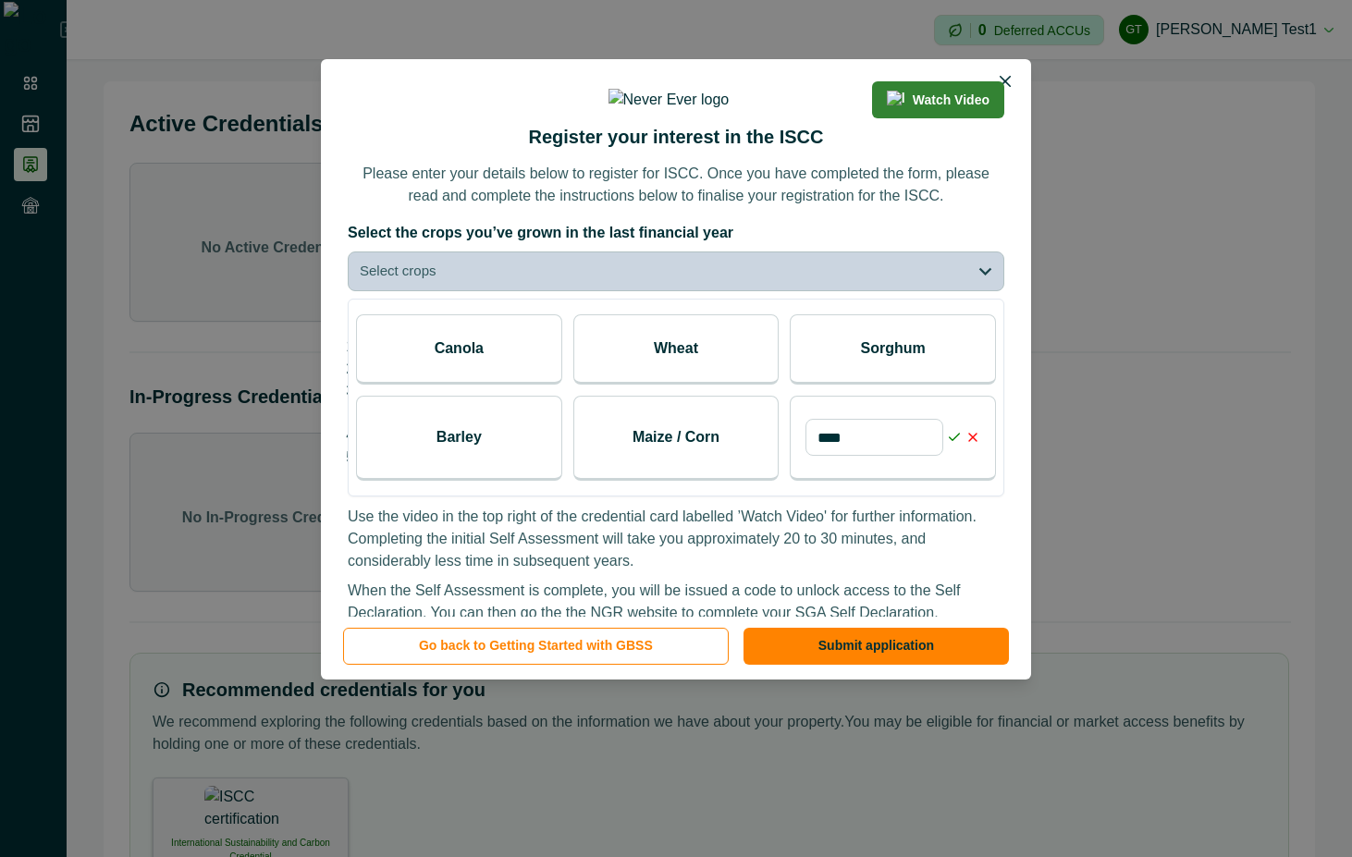
click at [955, 445] on icon at bounding box center [954, 437] width 15 height 15
click at [949, 445] on icon at bounding box center [954, 437] width 15 height 15
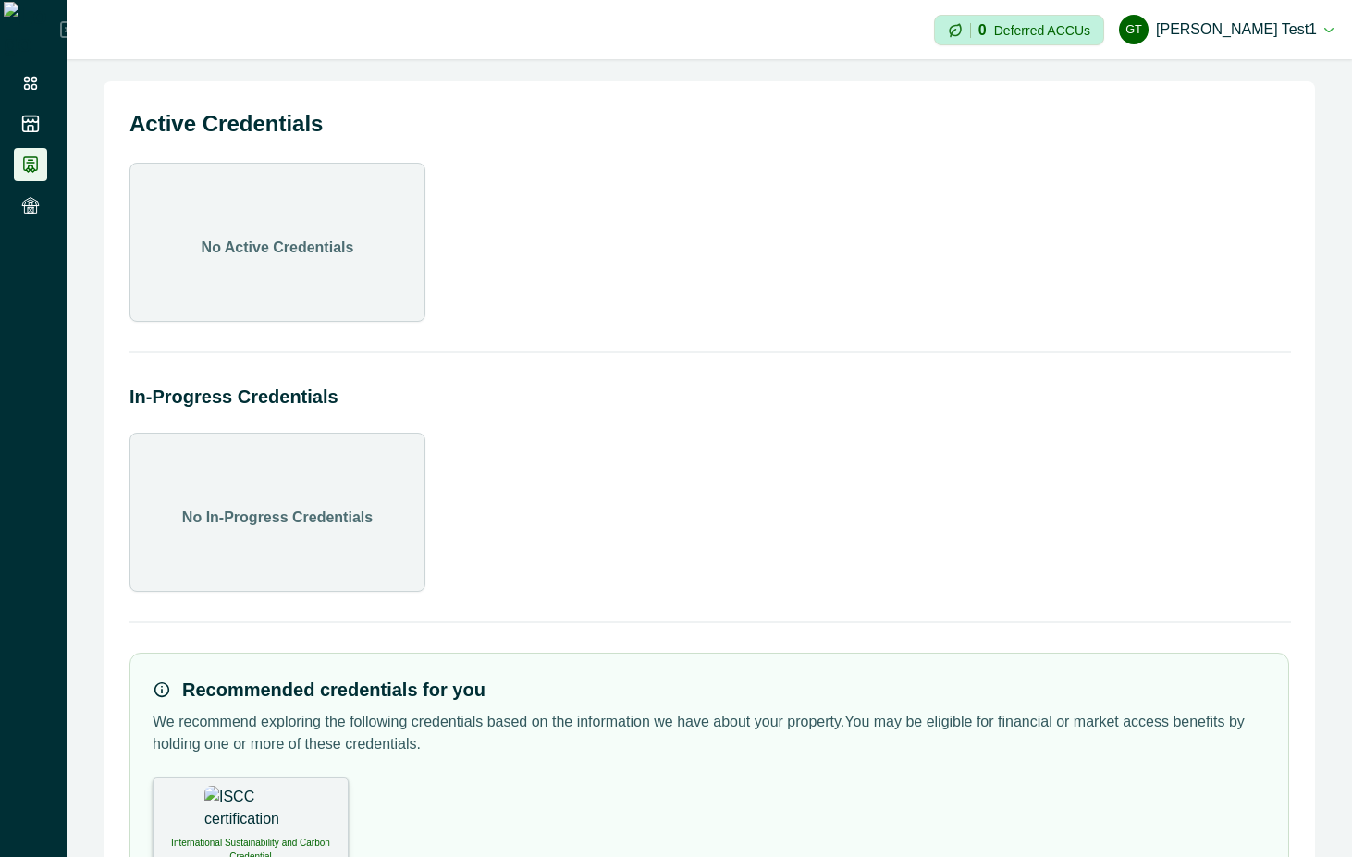
scroll to position [104, 0]
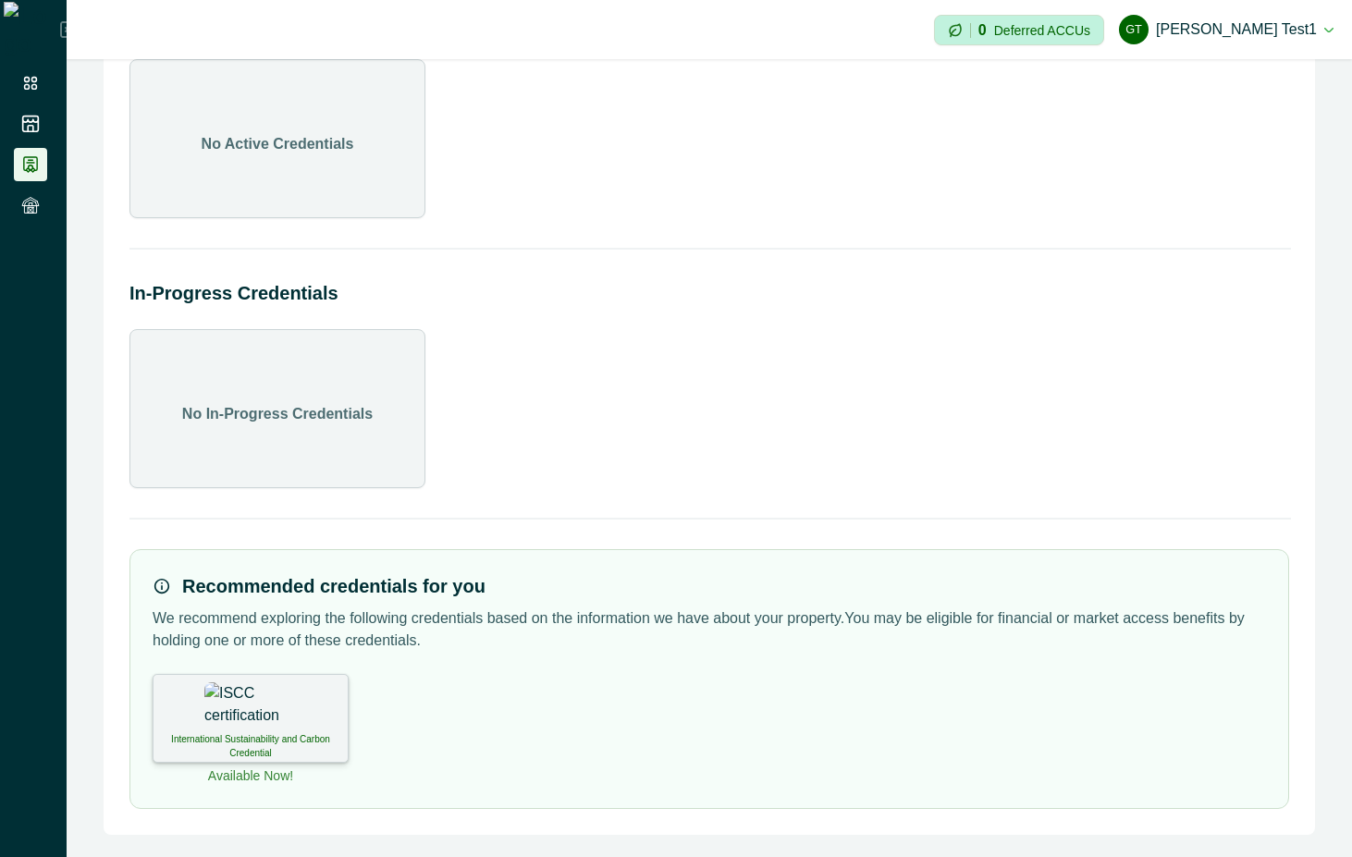
click at [222, 702] on div "International Sustainability and Carbon Credential" at bounding box center [251, 718] width 196 height 89
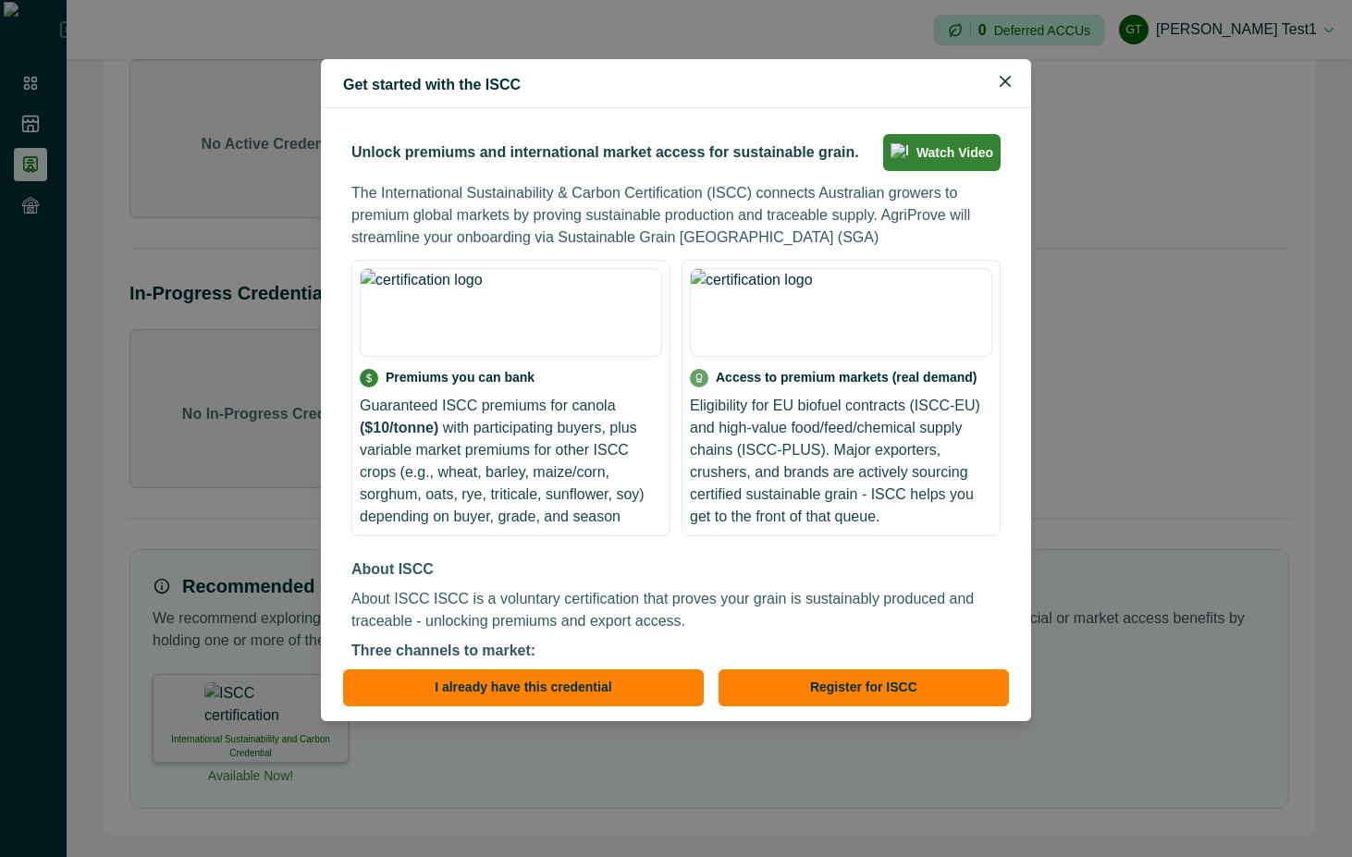
click at [890, 668] on footer "I already have this credential Register for ISCC" at bounding box center [676, 693] width 710 height 55
click at [901, 695] on button "Register for ISCC" at bounding box center [864, 688] width 290 height 37
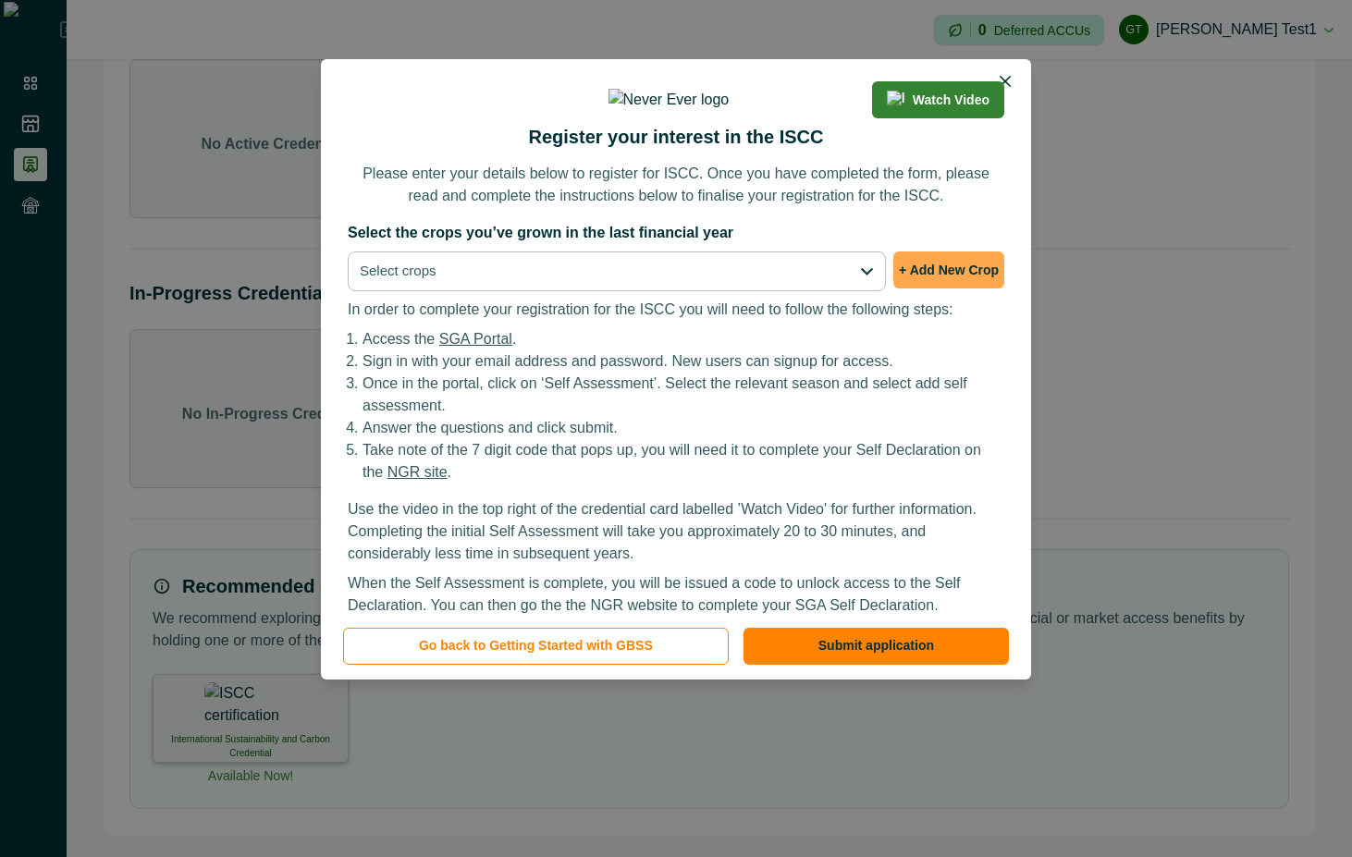
click at [955, 289] on button "+ Add New Crop" at bounding box center [948, 270] width 111 height 37
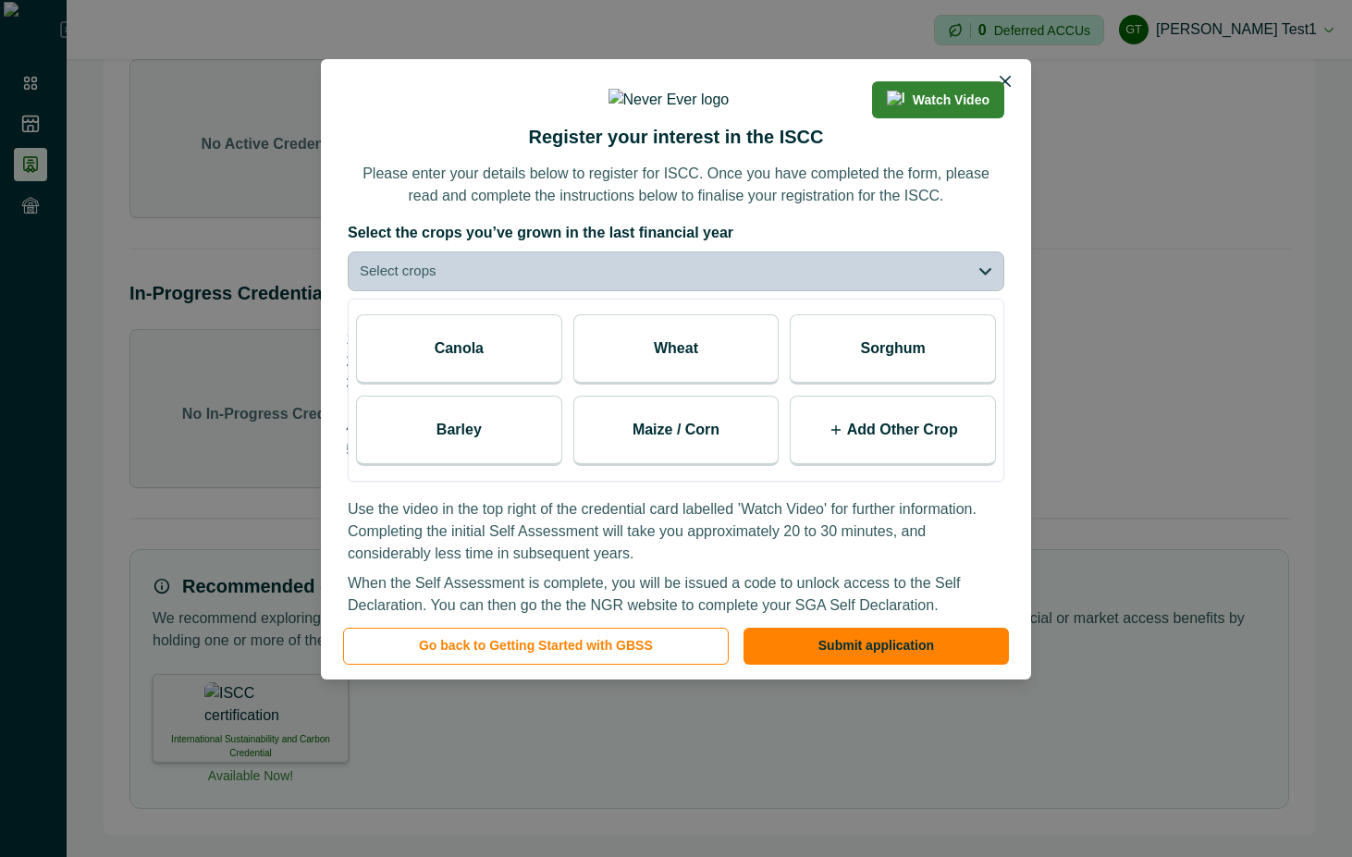
click at [893, 466] on div "Add Other Crop" at bounding box center [893, 431] width 206 height 70
click at [887, 456] on input at bounding box center [875, 437] width 138 height 37
type input "****"
click at [951, 440] on polyline at bounding box center [955, 437] width 10 height 6
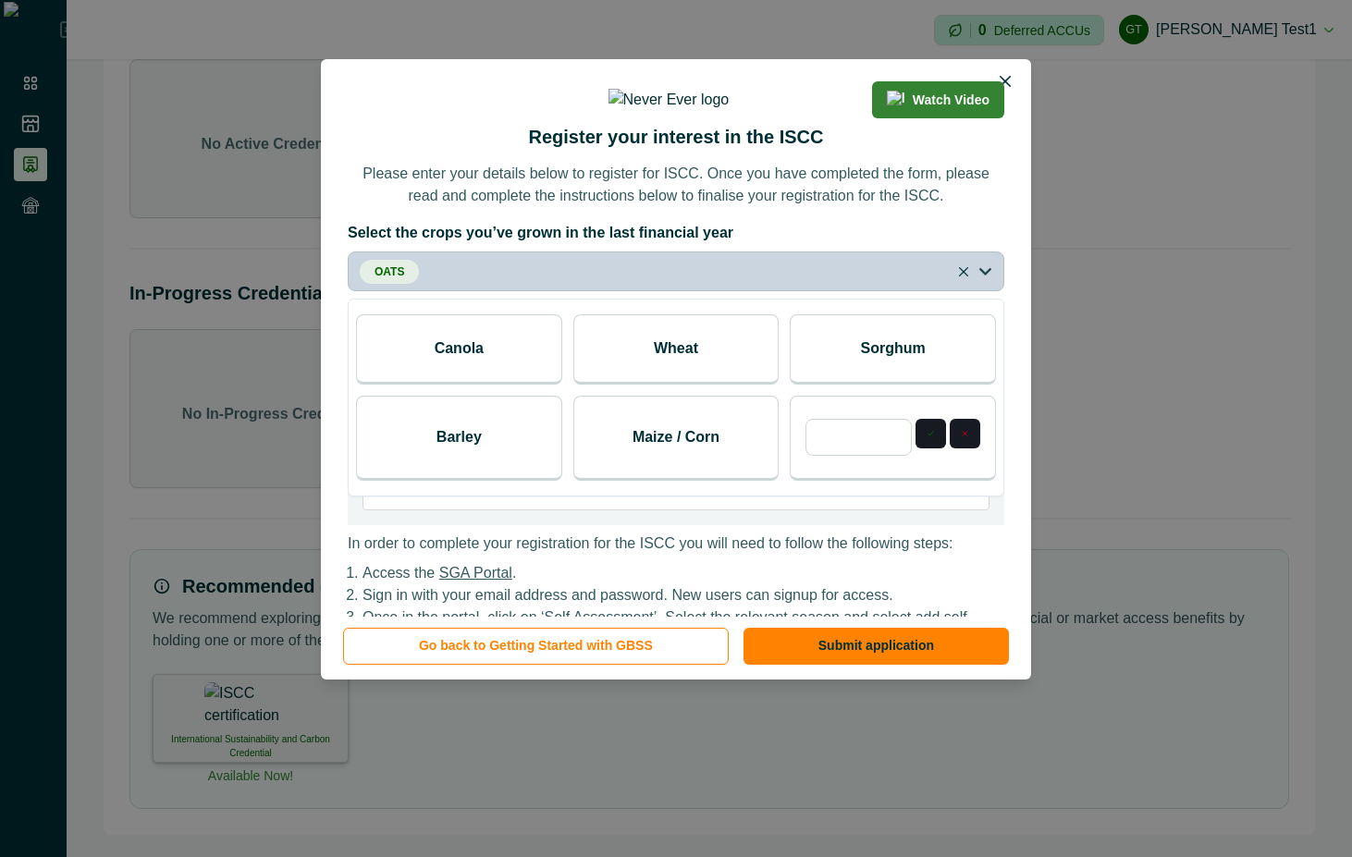
click at [979, 278] on icon "button" at bounding box center [986, 272] width 14 height 14
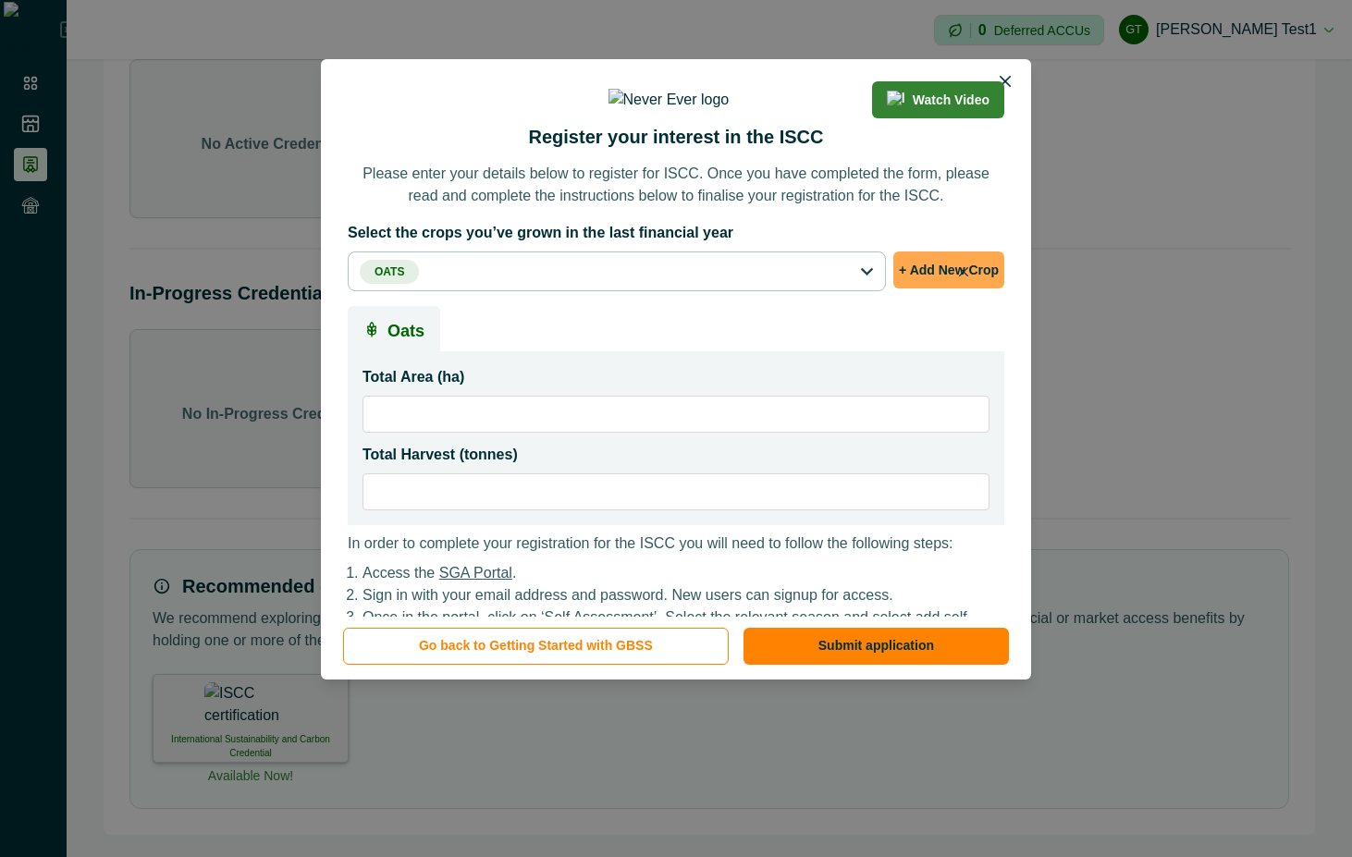
click at [966, 289] on button "+ Add New Crop" at bounding box center [948, 270] width 111 height 37
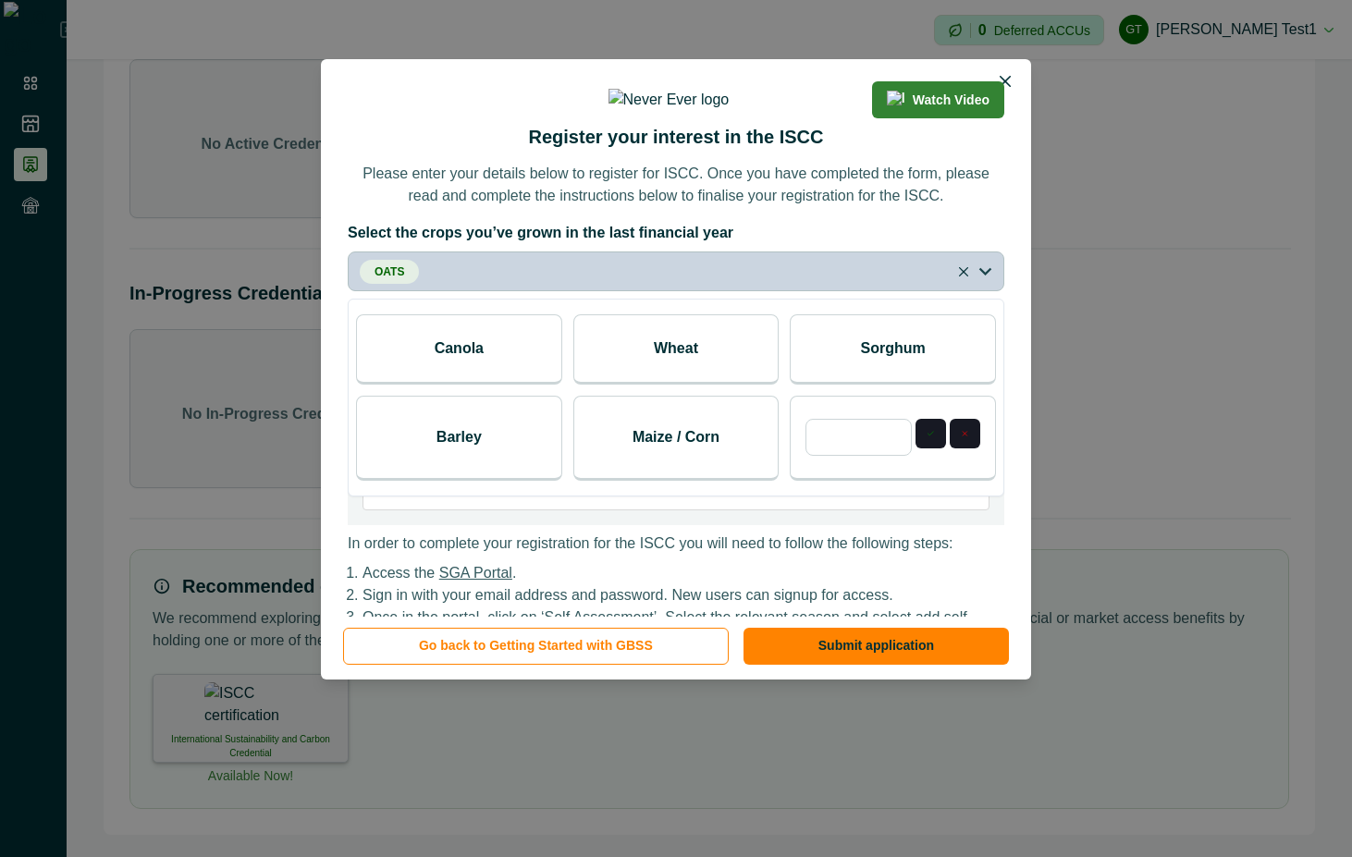
click at [867, 456] on input at bounding box center [859, 437] width 106 height 37
type input "*****"
click at [932, 449] on button "button" at bounding box center [931, 434] width 31 height 30
click at [962, 277] on icon "Close" at bounding box center [963, 271] width 9 height 9
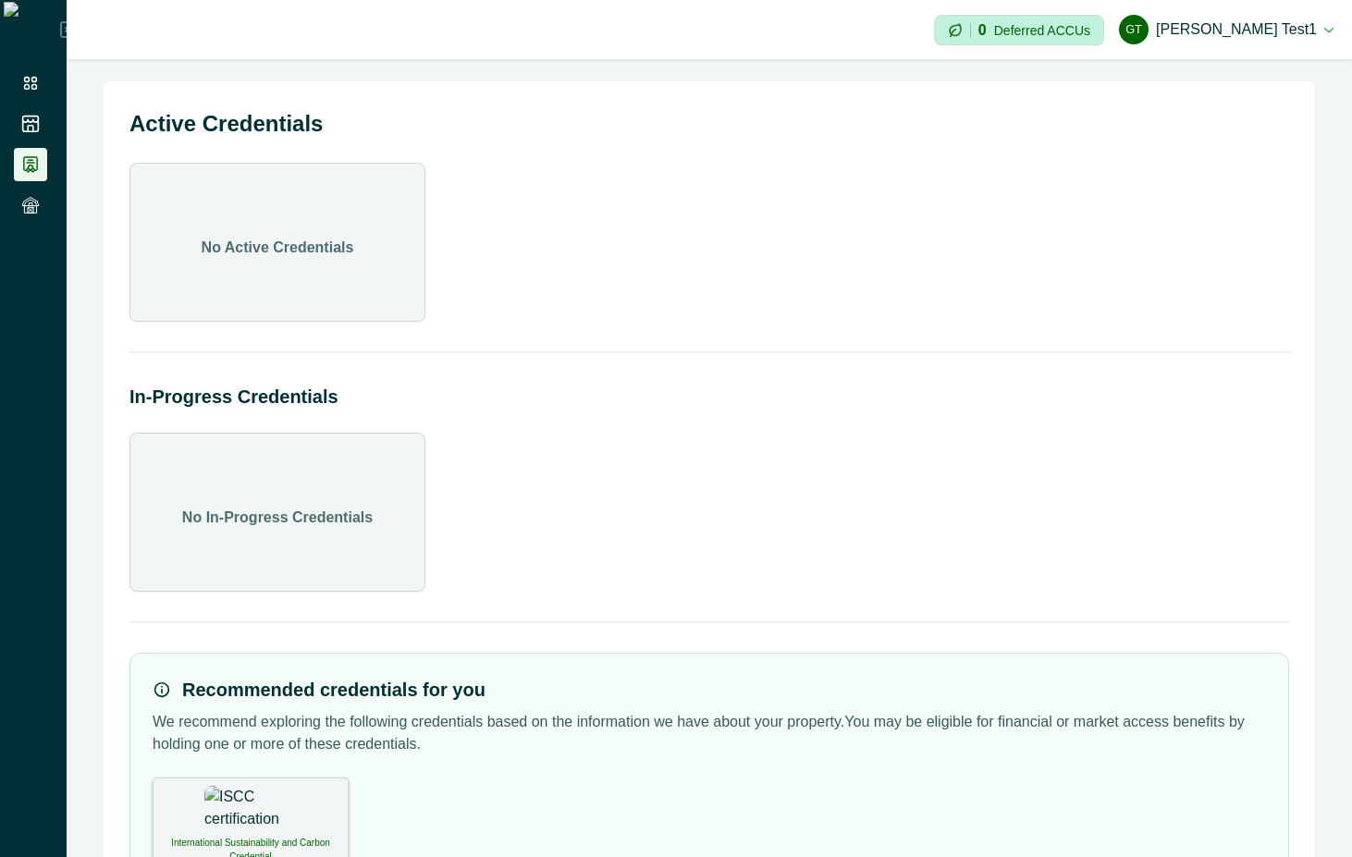
click at [274, 809] on div "International Sustainability and Carbon Credential" at bounding box center [251, 822] width 196 height 89
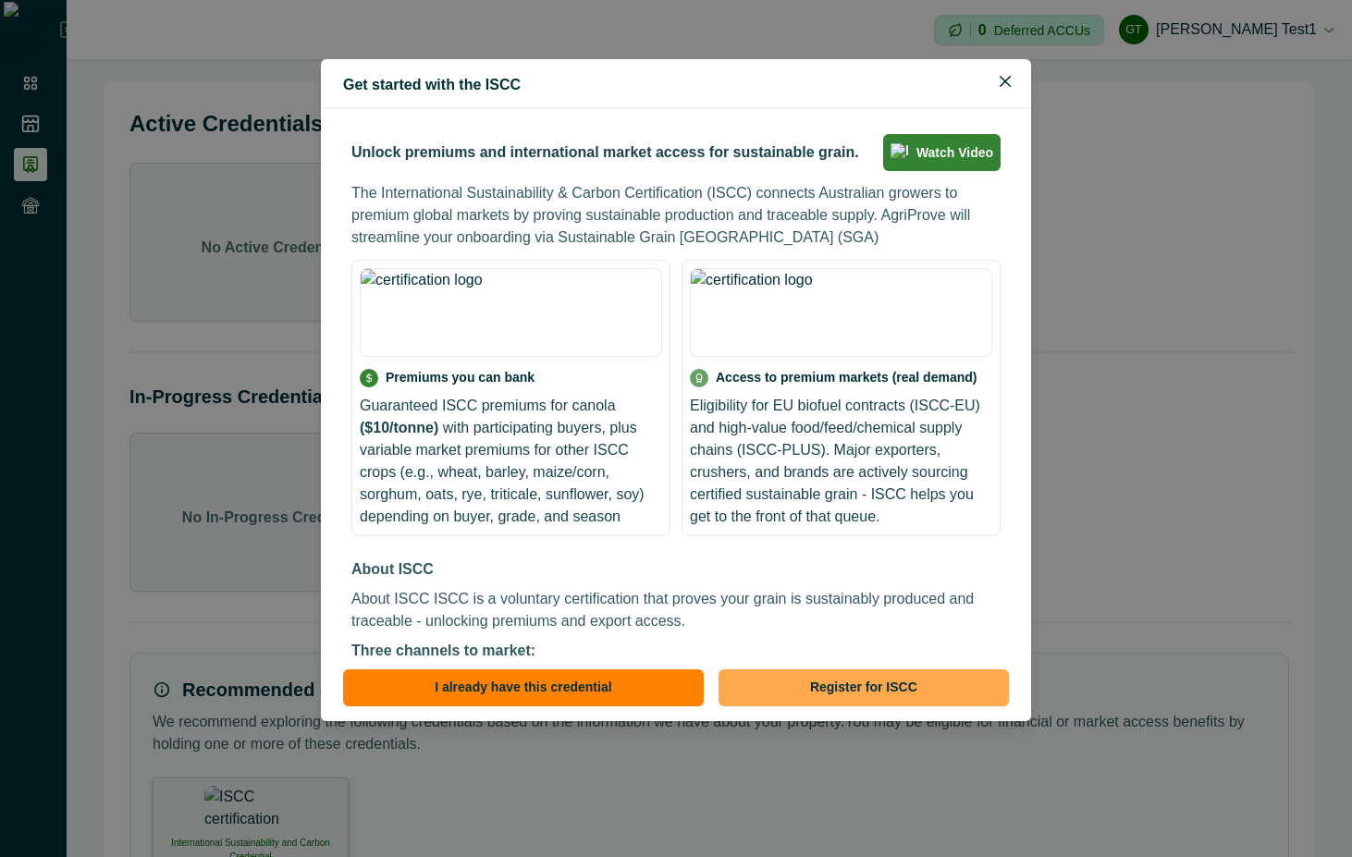
click at [856, 691] on button "Register for ISCC" at bounding box center [864, 688] width 290 height 37
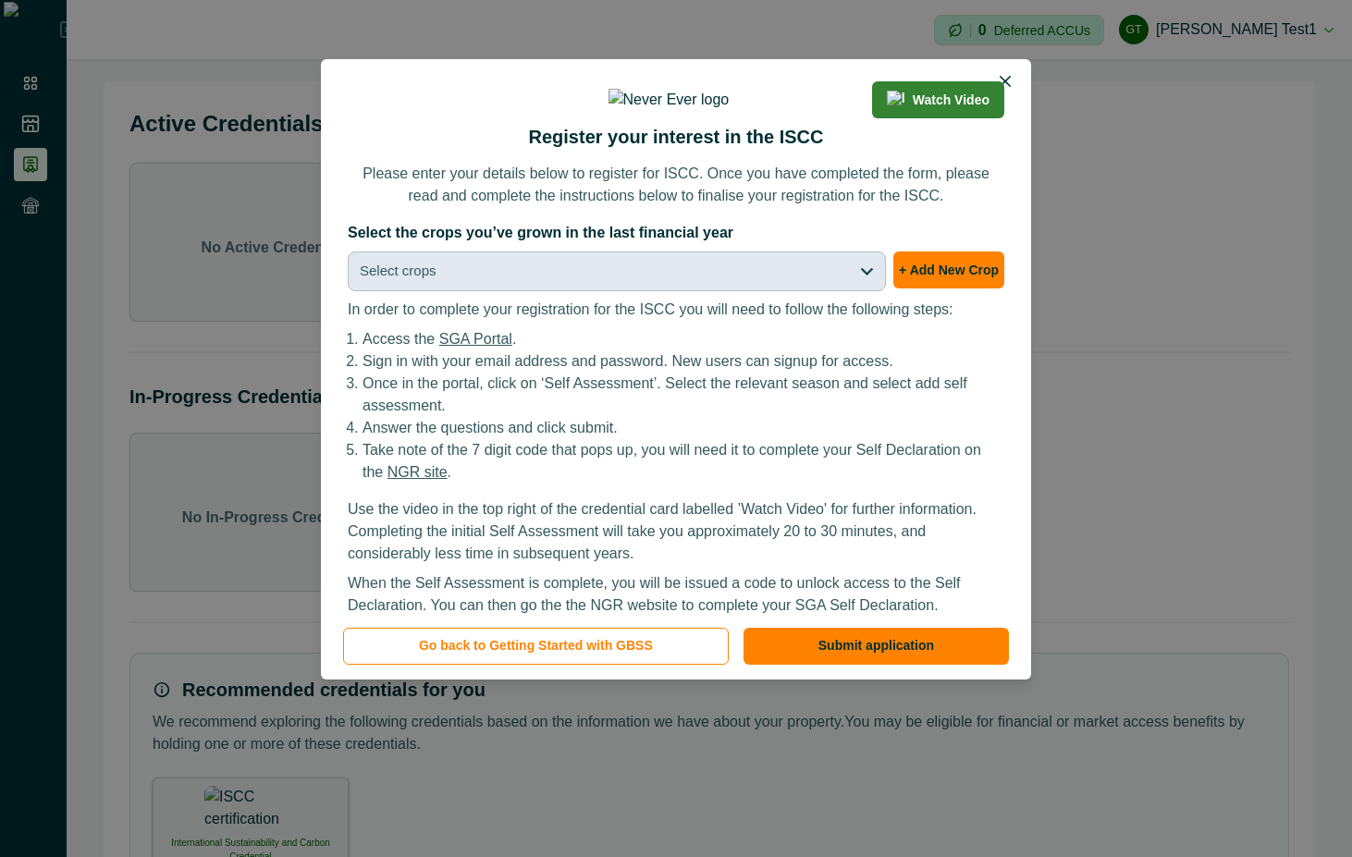
click at [819, 291] on button "Select crops" at bounding box center [617, 272] width 538 height 40
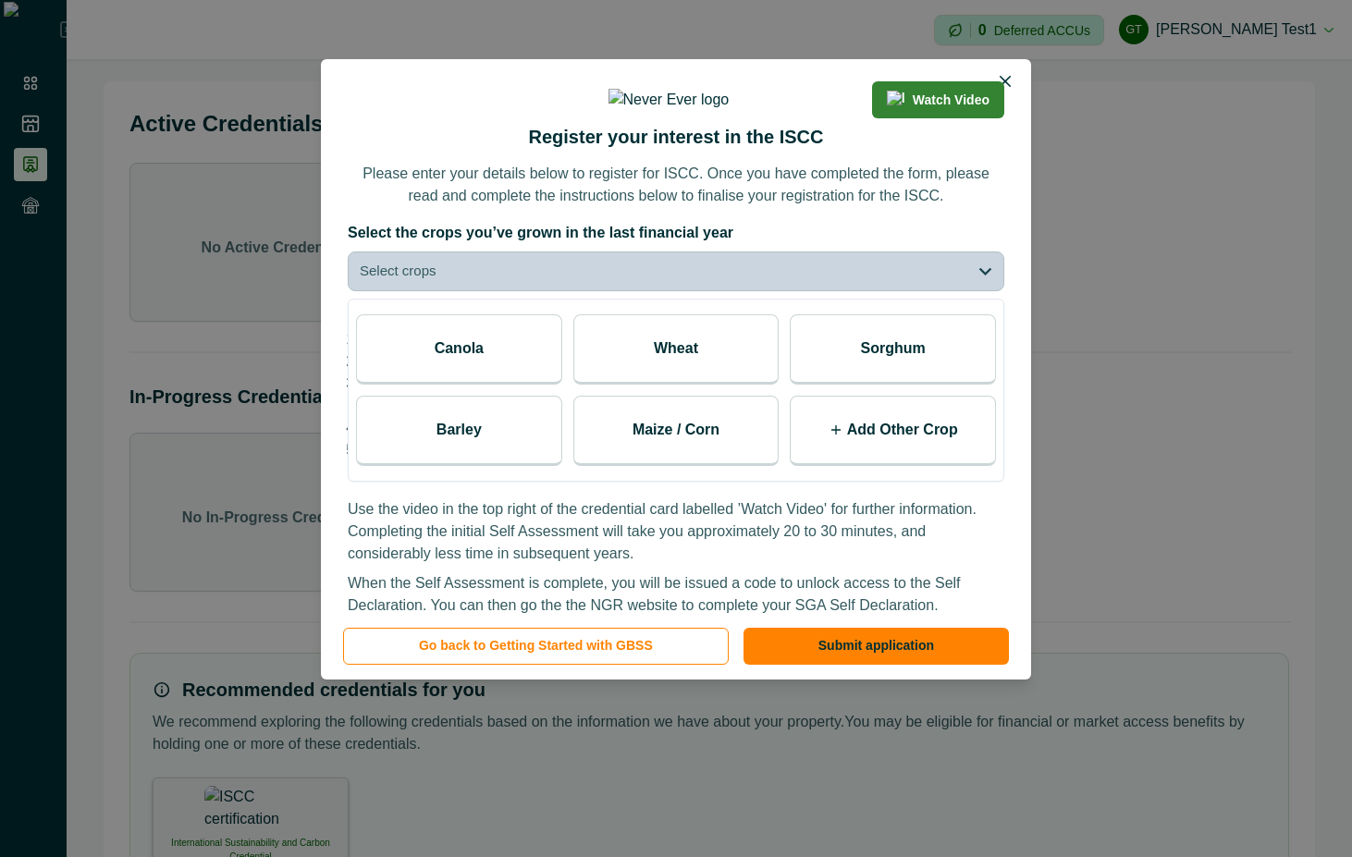
click at [912, 441] on p "Add Other Crop" at bounding box center [902, 430] width 111 height 22
click at [909, 456] on input at bounding box center [875, 437] width 138 height 37
click at [909, 441] on p "Add Other Crop" at bounding box center [902, 430] width 111 height 22
click at [907, 456] on input at bounding box center [875, 437] width 138 height 37
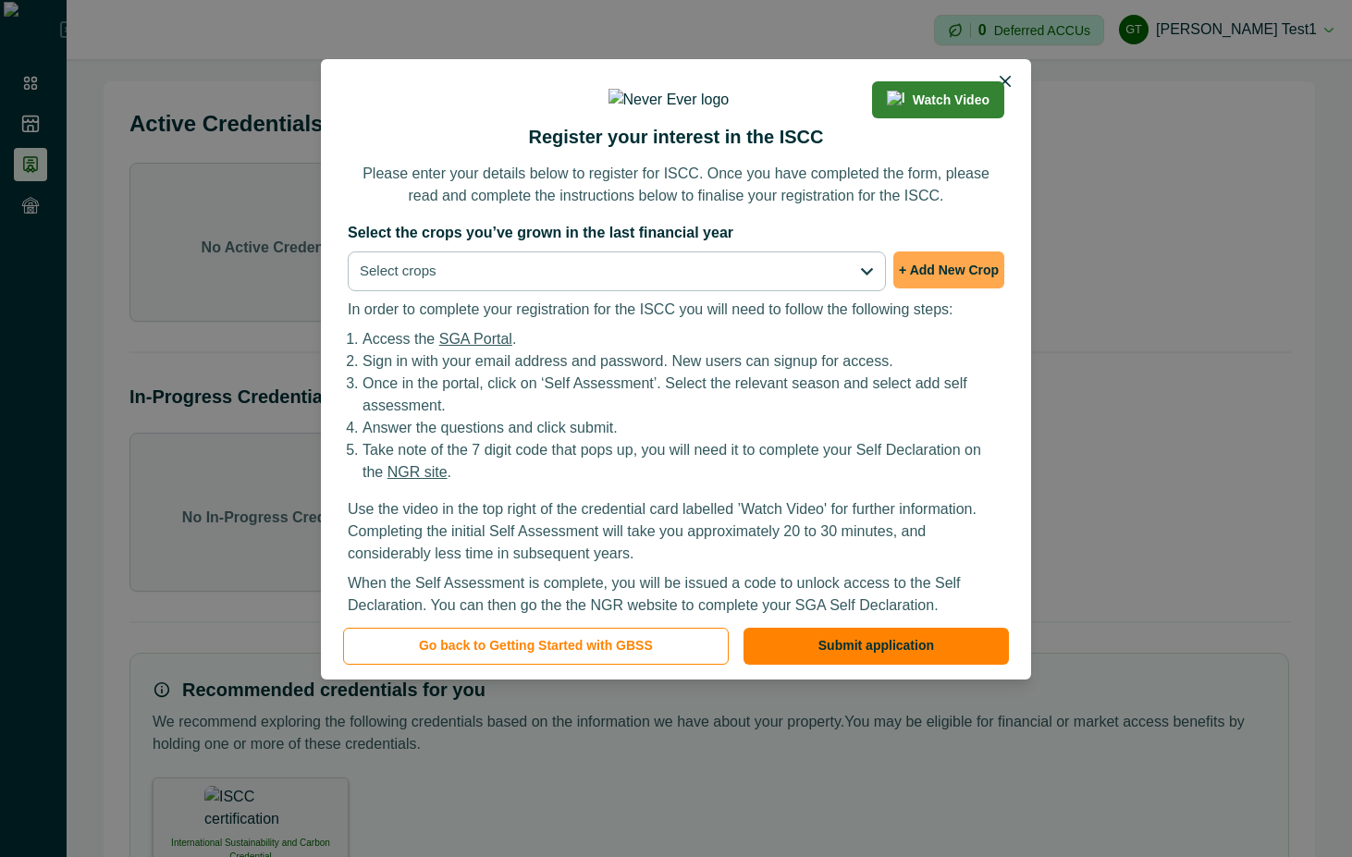
click at [917, 289] on button "+ Add New Crop" at bounding box center [948, 270] width 111 height 37
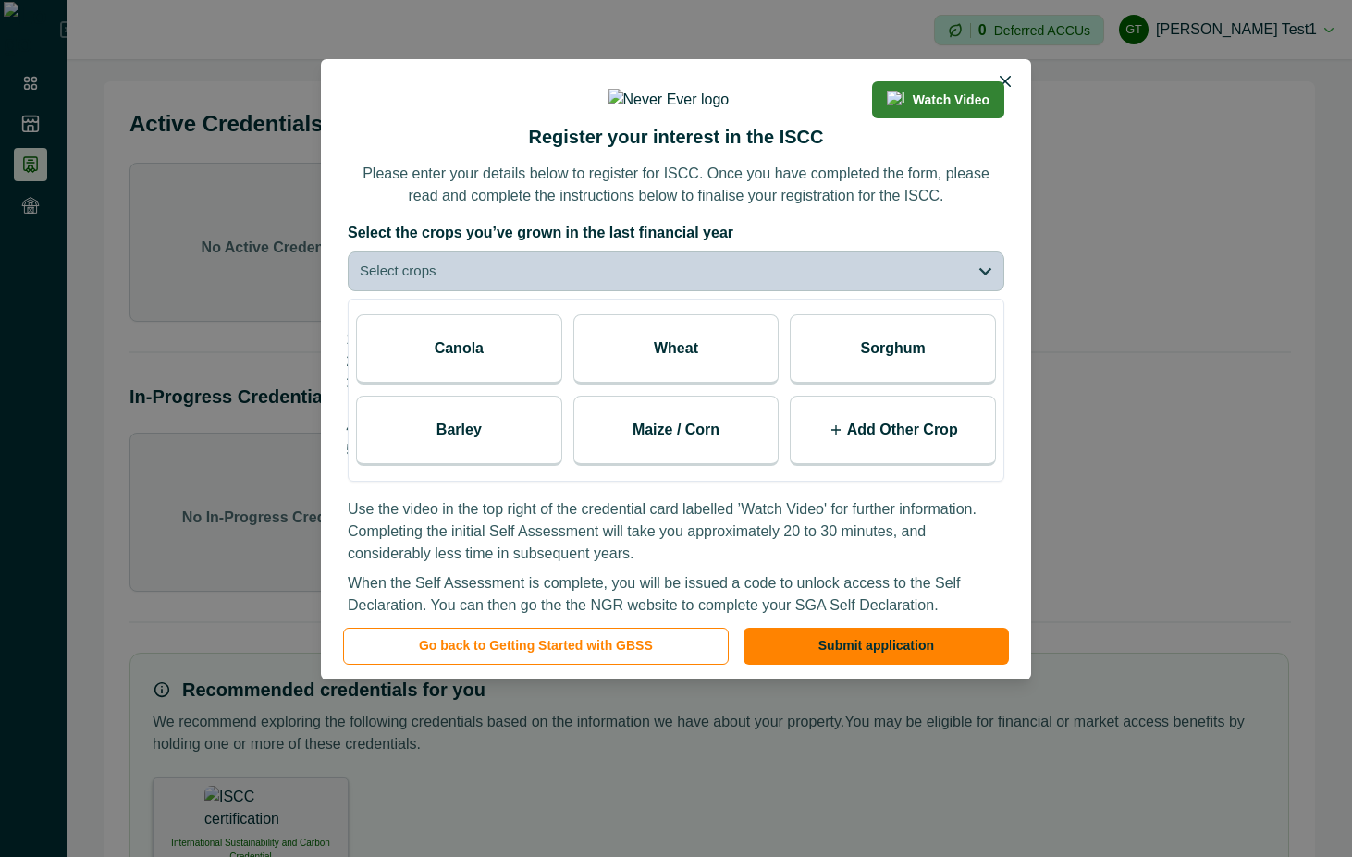
click at [879, 441] on p "Add Other Crop" at bounding box center [902, 430] width 111 height 22
click at [879, 456] on input at bounding box center [875, 437] width 138 height 37
type input "****"
click at [953, 445] on icon at bounding box center [954, 437] width 15 height 15
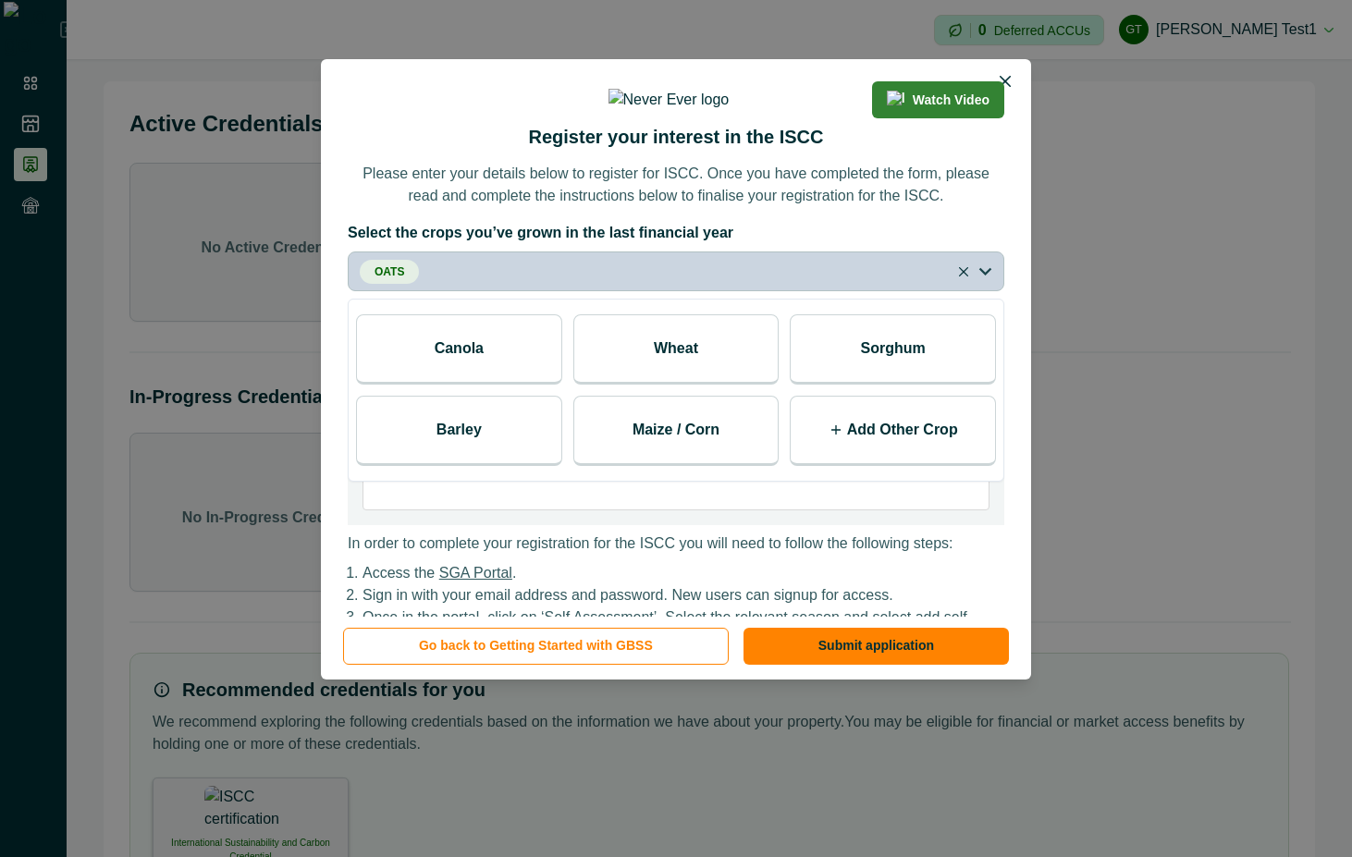
click at [873, 441] on p "Add Other Crop" at bounding box center [902, 430] width 111 height 22
click at [875, 456] on input at bounding box center [875, 437] width 138 height 37
type input "****"
click at [959, 445] on icon at bounding box center [954, 437] width 15 height 15
click at [949, 441] on p "Add Other Crop" at bounding box center [902, 430] width 111 height 22
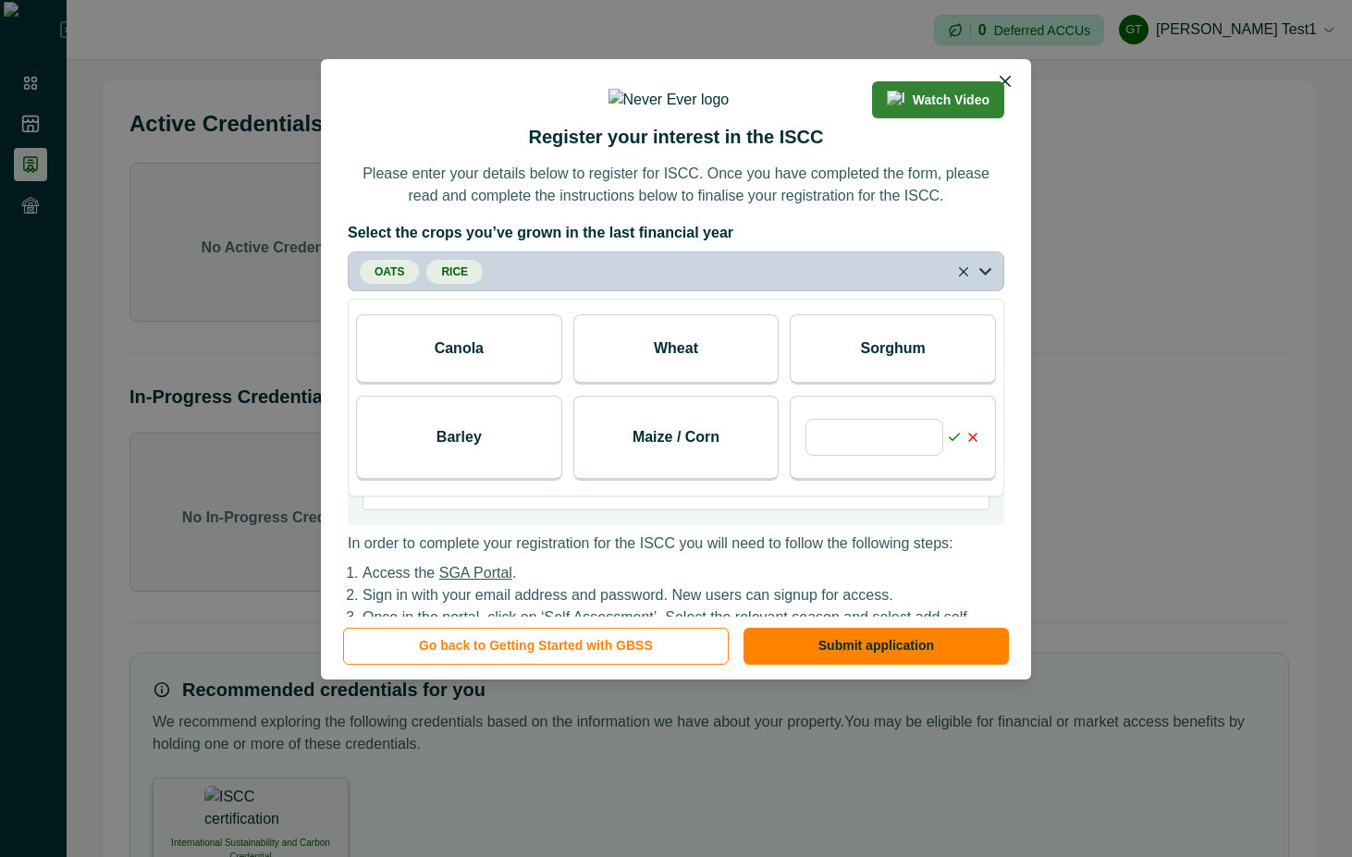
click at [975, 445] on icon at bounding box center [973, 437] width 15 height 15
click at [969, 445] on icon at bounding box center [973, 437] width 15 height 15
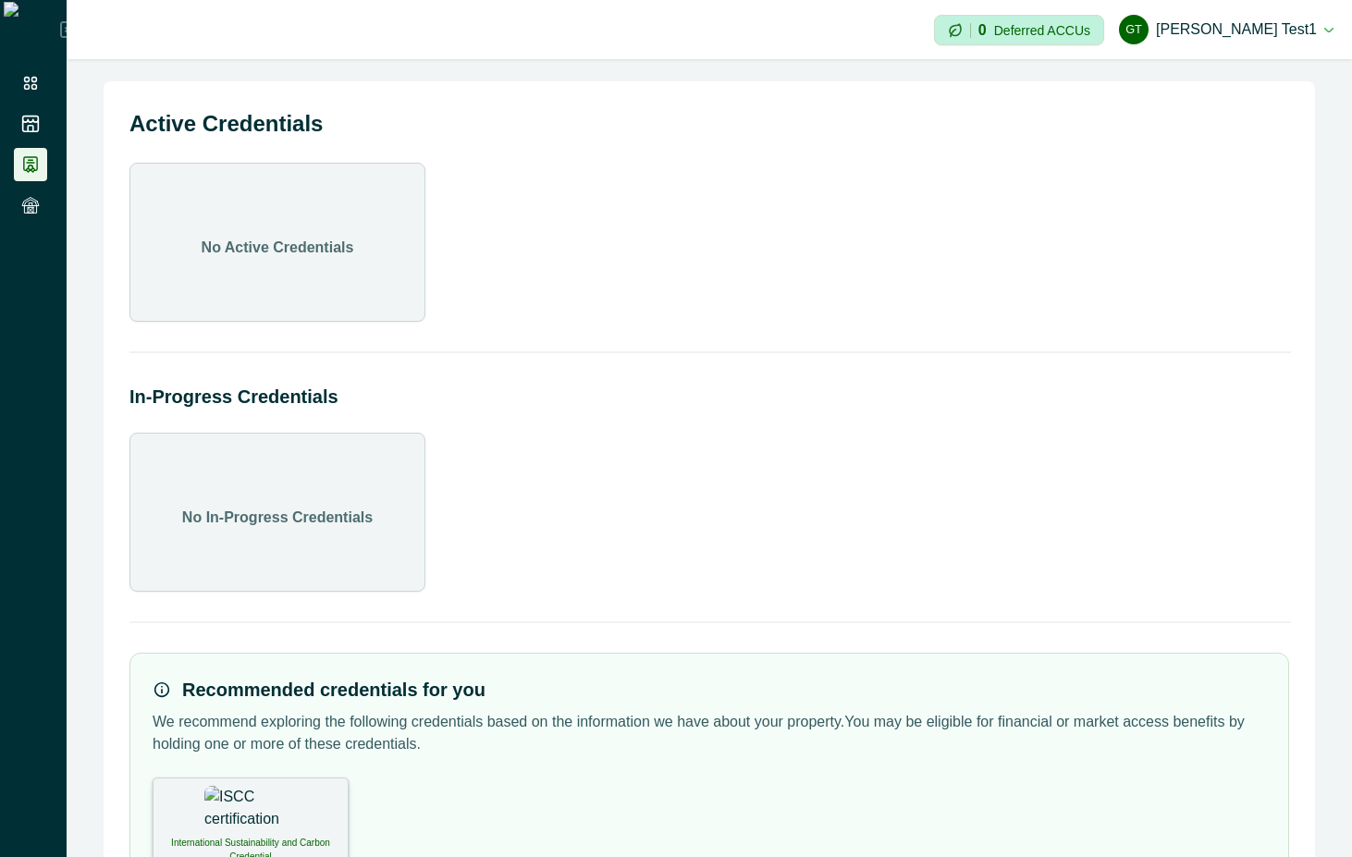
click at [207, 836] on p "International Sustainability and Carbon Credential" at bounding box center [251, 850] width 172 height 28
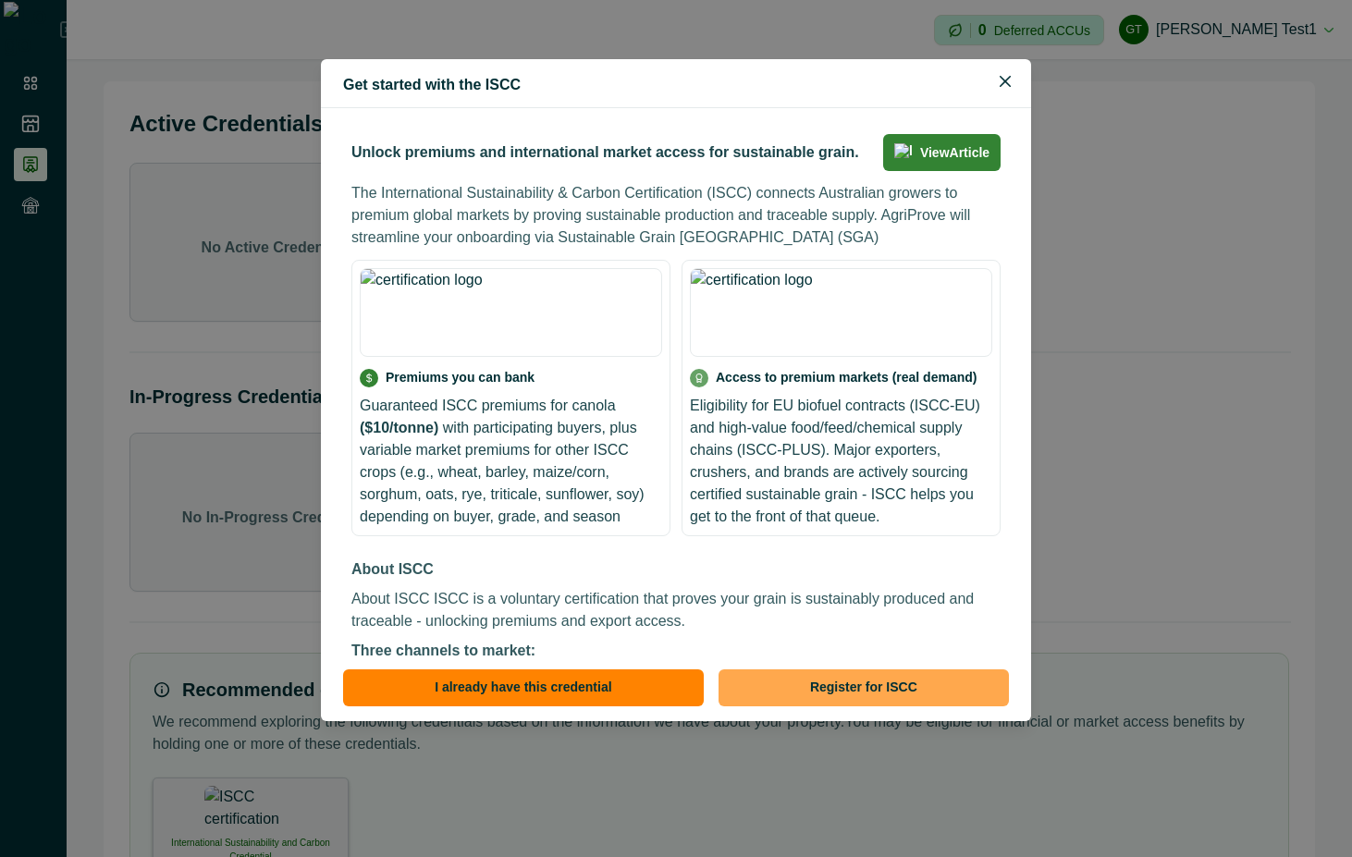
click at [834, 696] on button "Register for ISCC" at bounding box center [864, 688] width 290 height 37
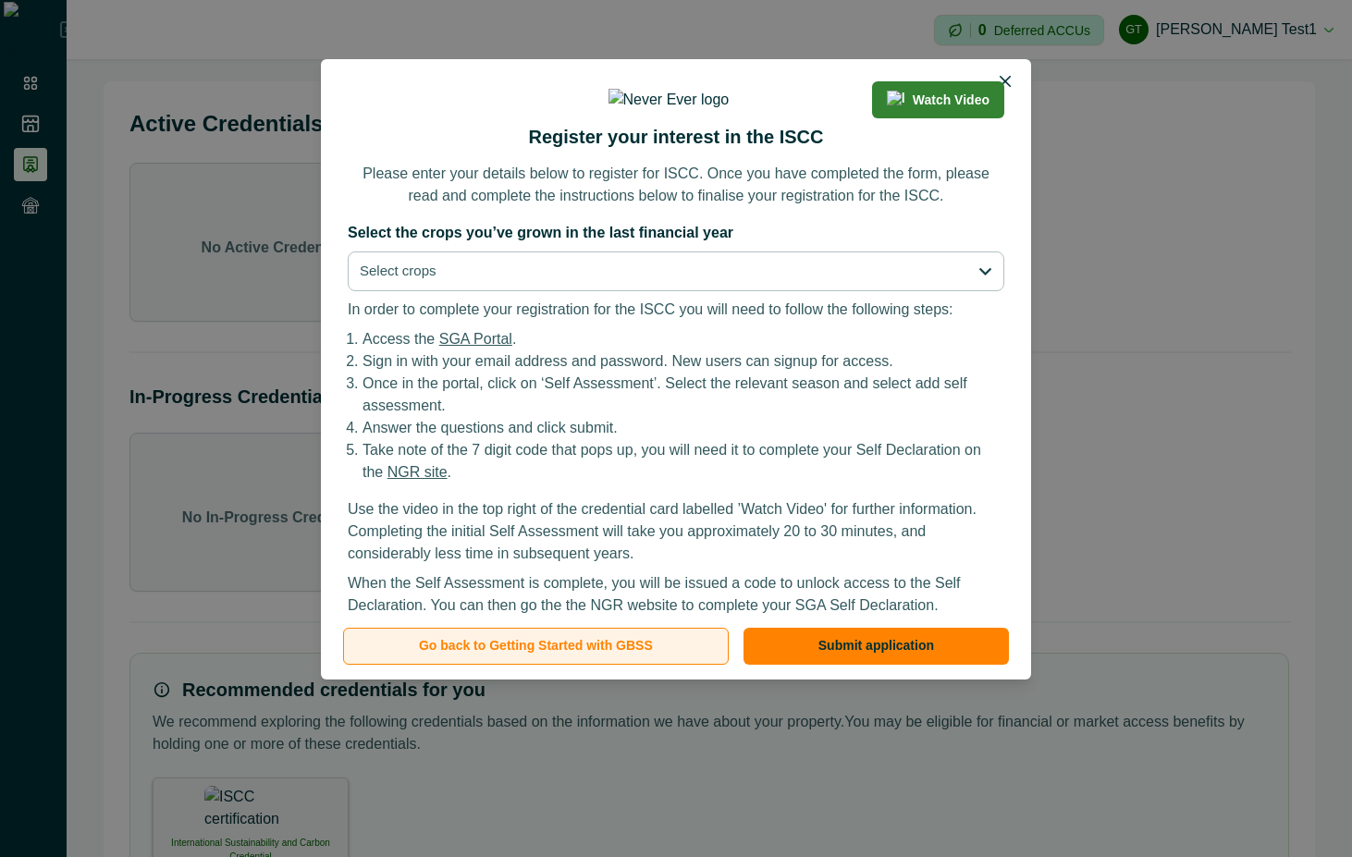
click at [602, 654] on button "Go back to Getting Started with GBSS" at bounding box center [536, 646] width 386 height 37
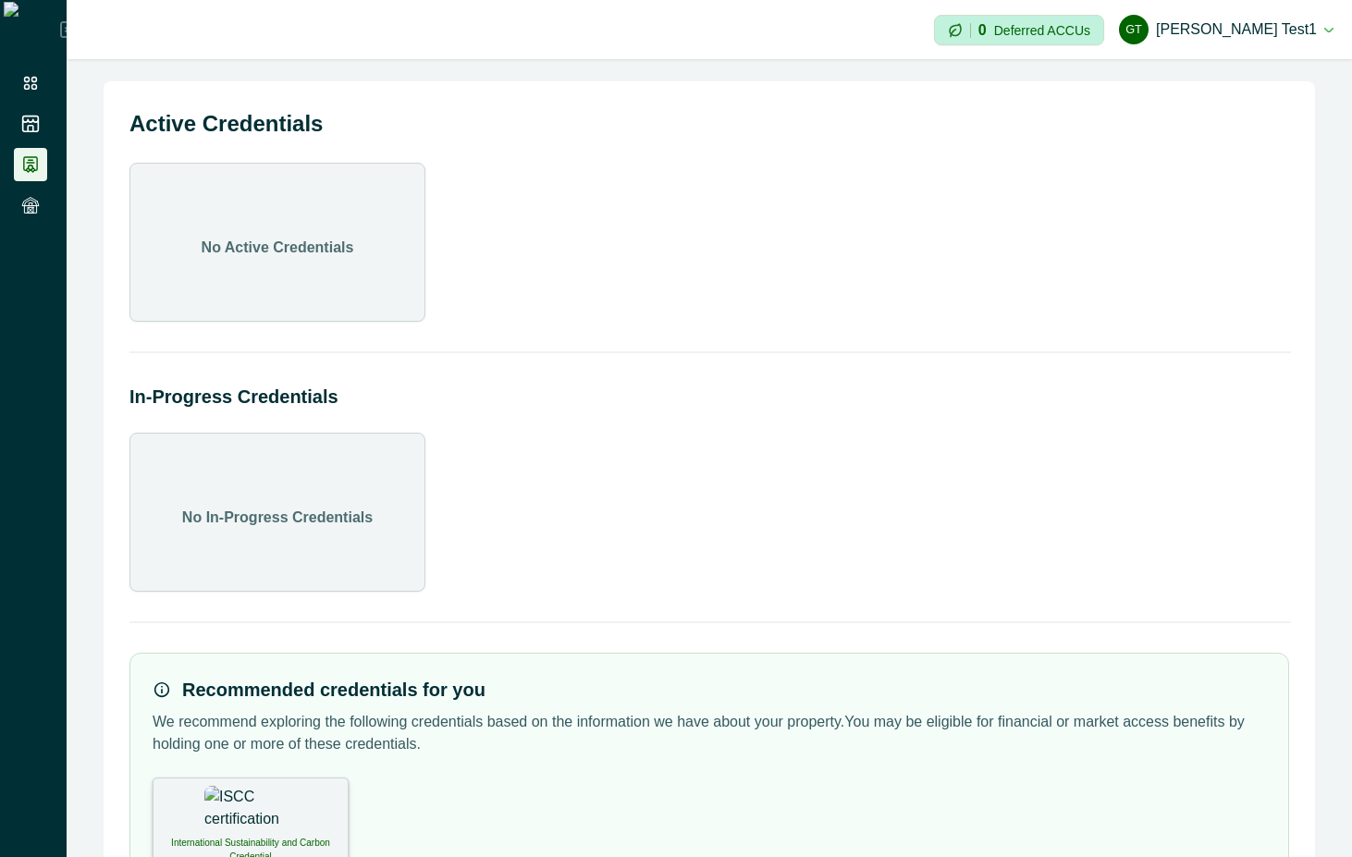
click at [296, 822] on div "International Sustainability and Carbon Credential" at bounding box center [251, 822] width 196 height 89
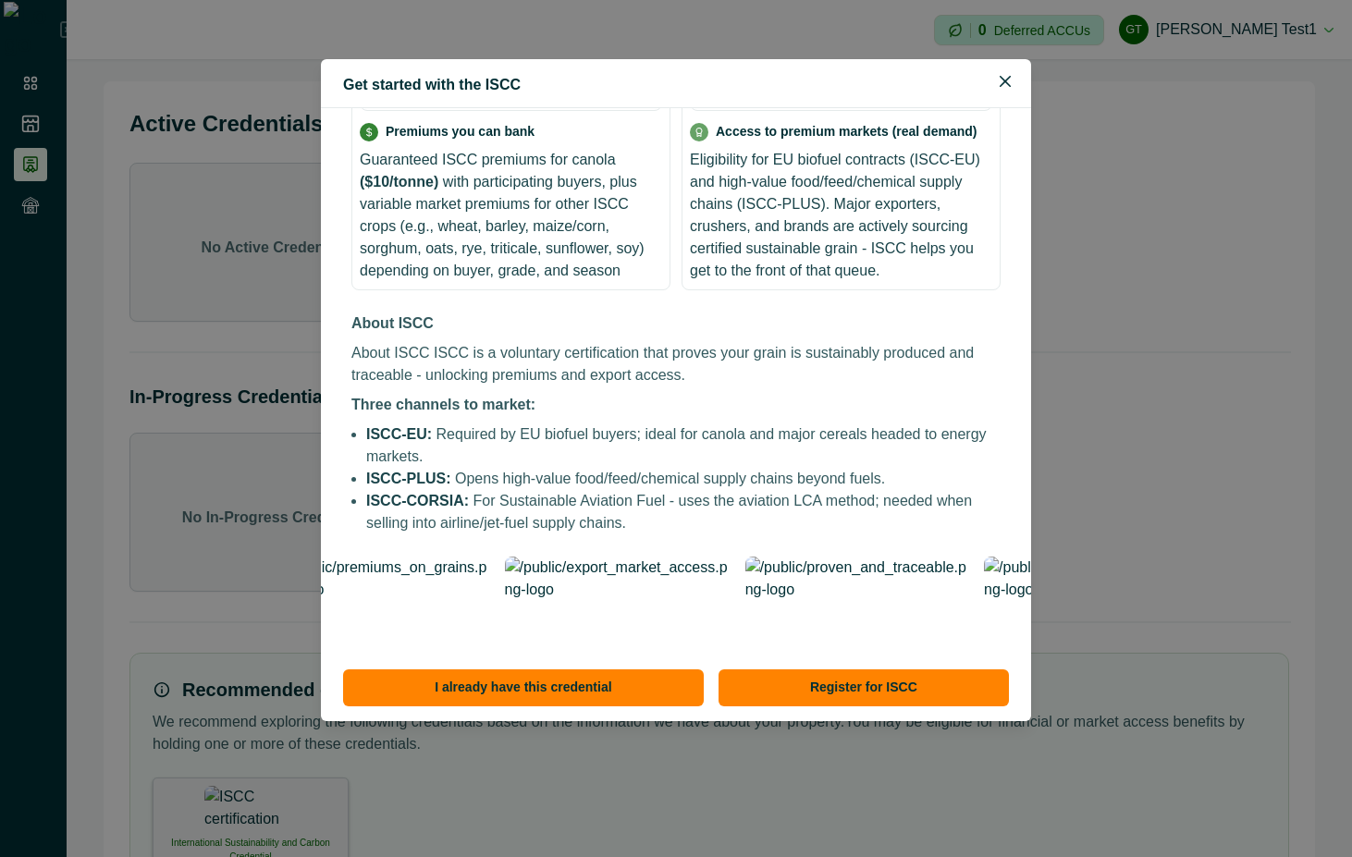
scroll to position [317, 0]
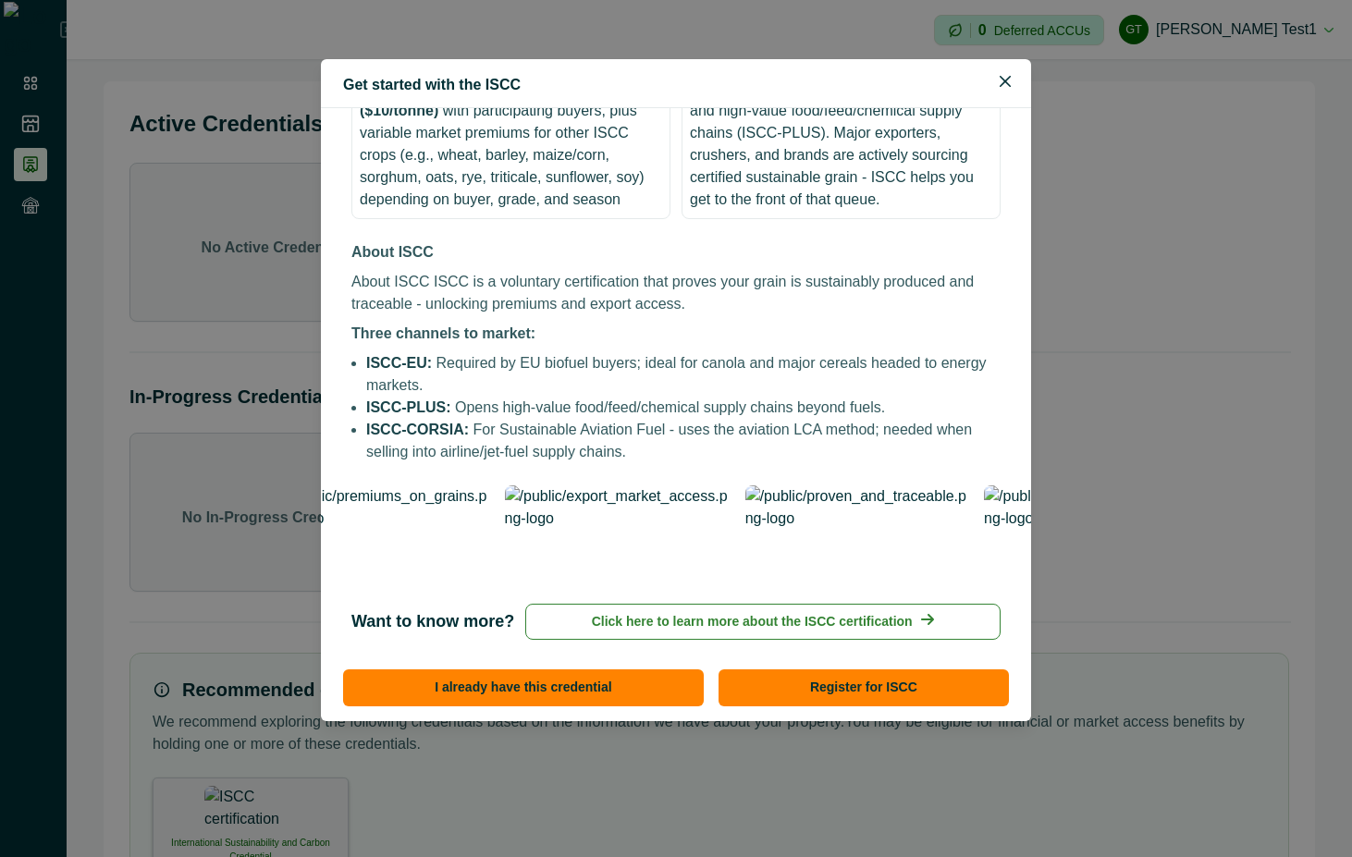
click at [821, 612] on p "Click here to learn more about the ISCC certification" at bounding box center [752, 621] width 321 height 19
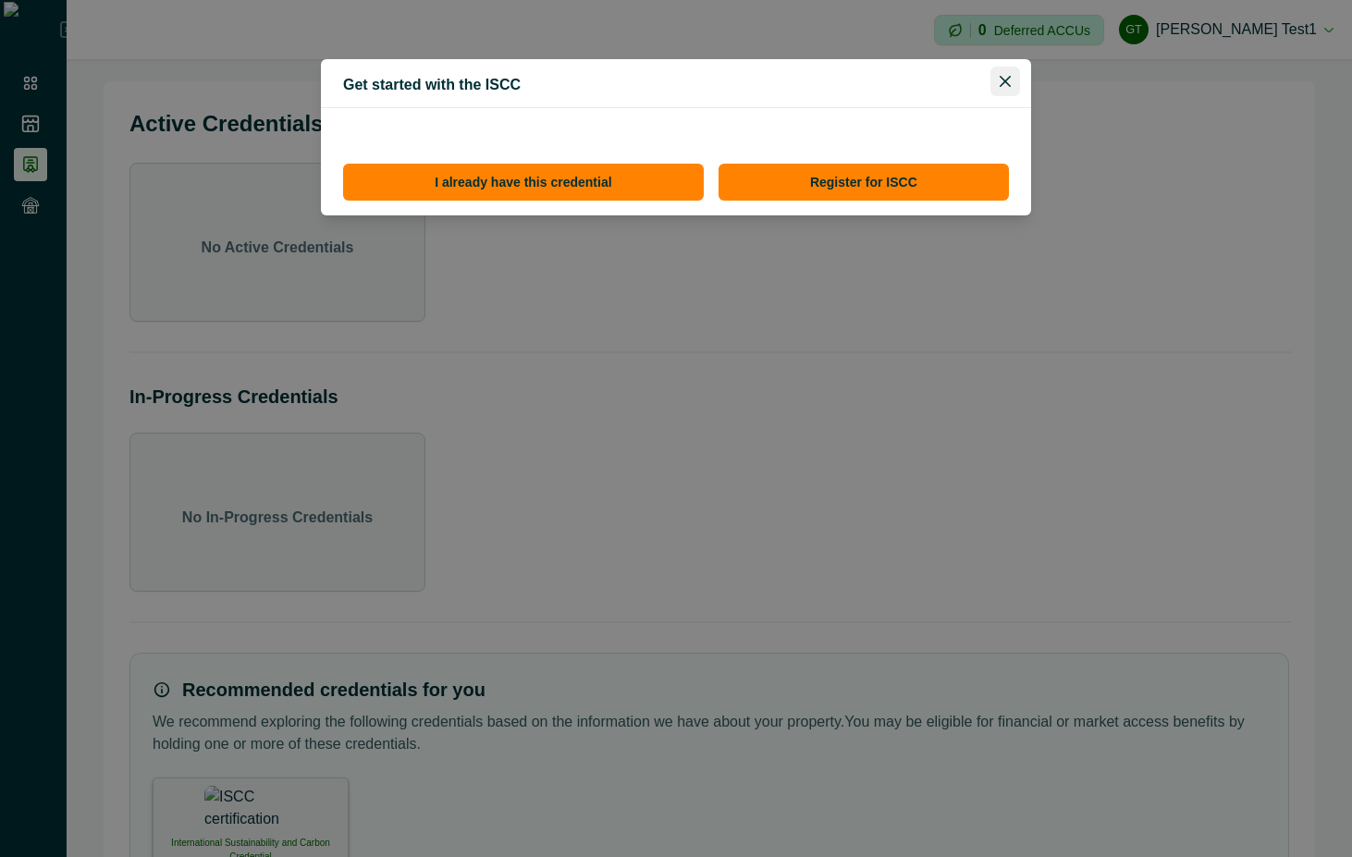
click at [1006, 77] on icon "Close" at bounding box center [1005, 81] width 11 height 11
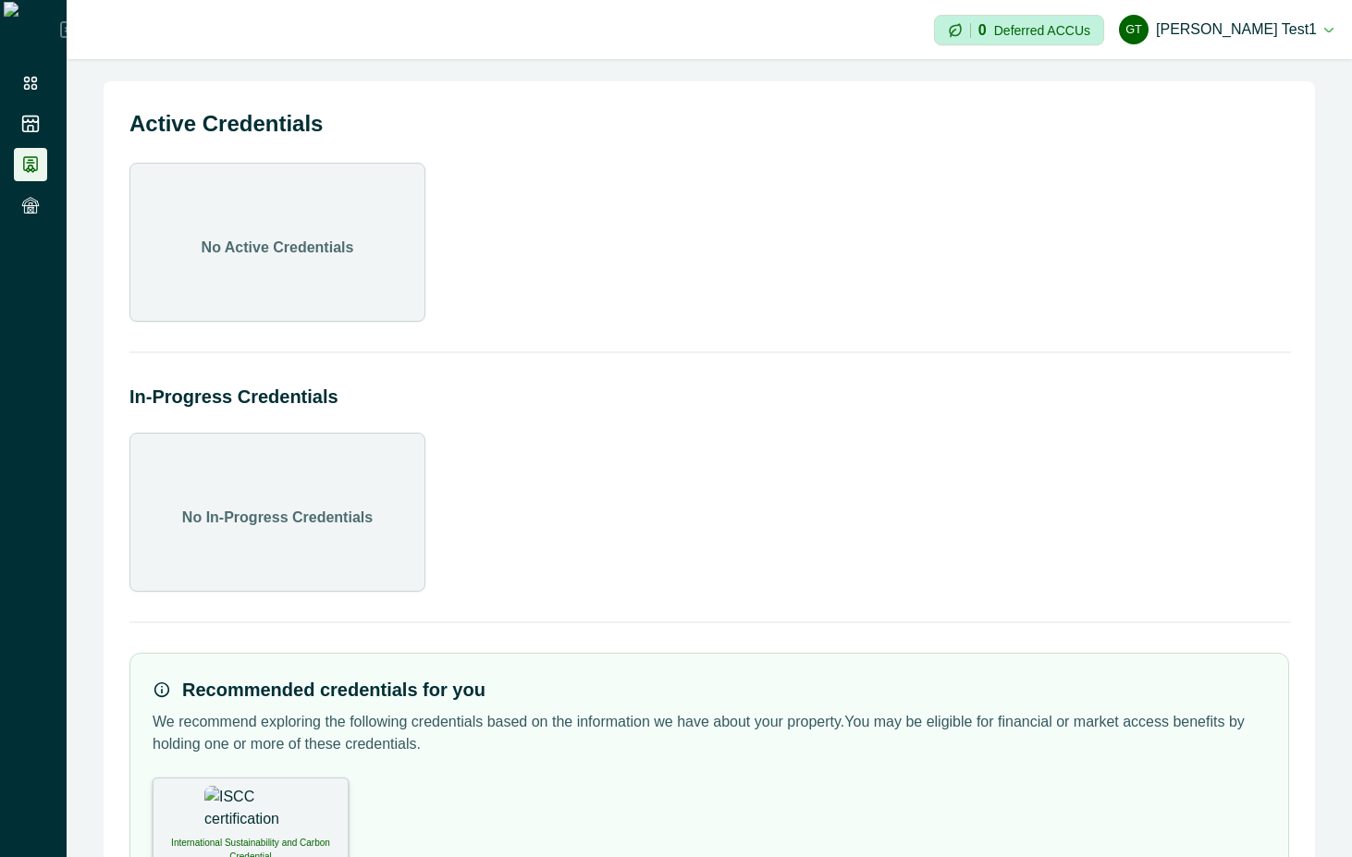
click at [277, 823] on div "International Sustainability and Carbon Credential" at bounding box center [251, 822] width 196 height 89
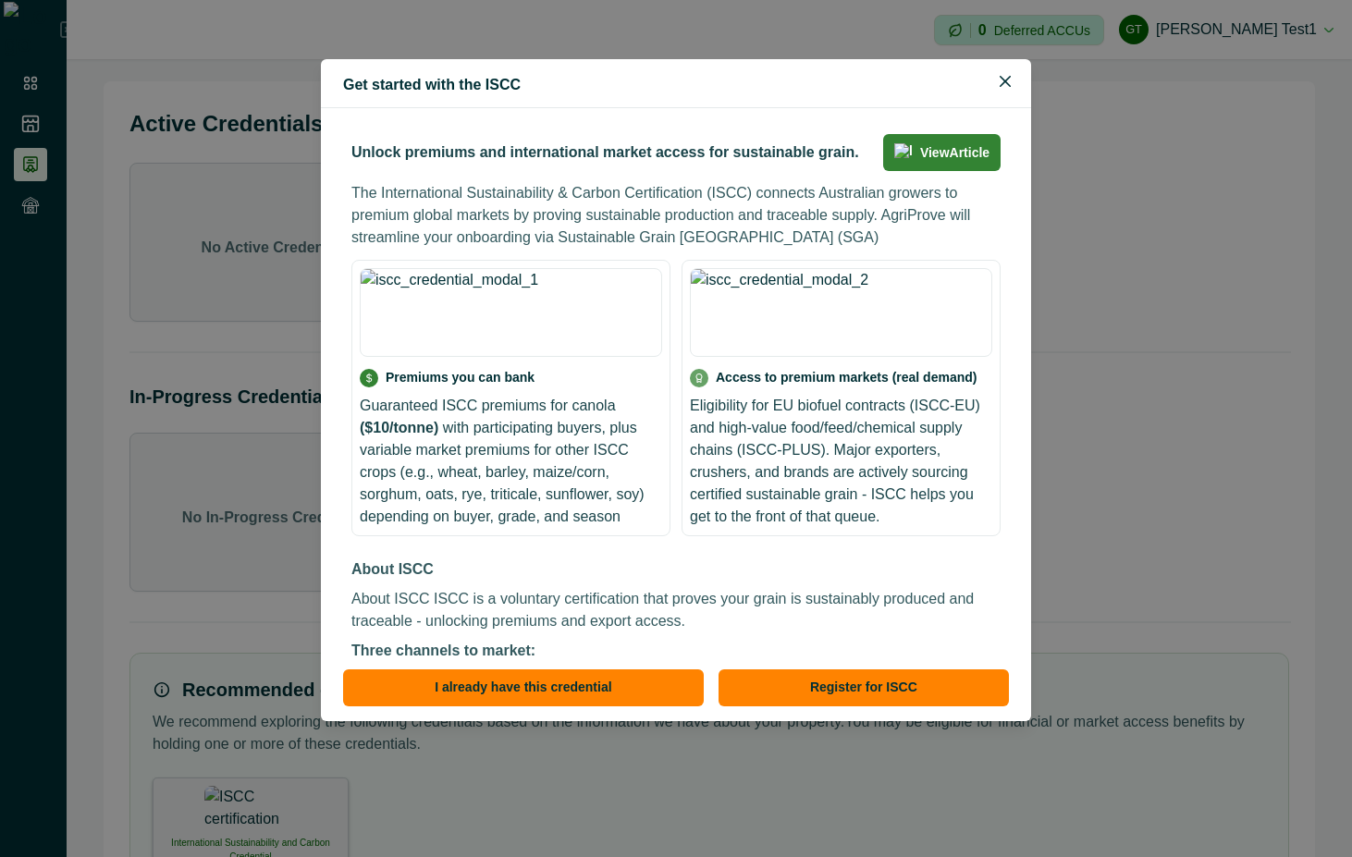
scroll to position [317, 0]
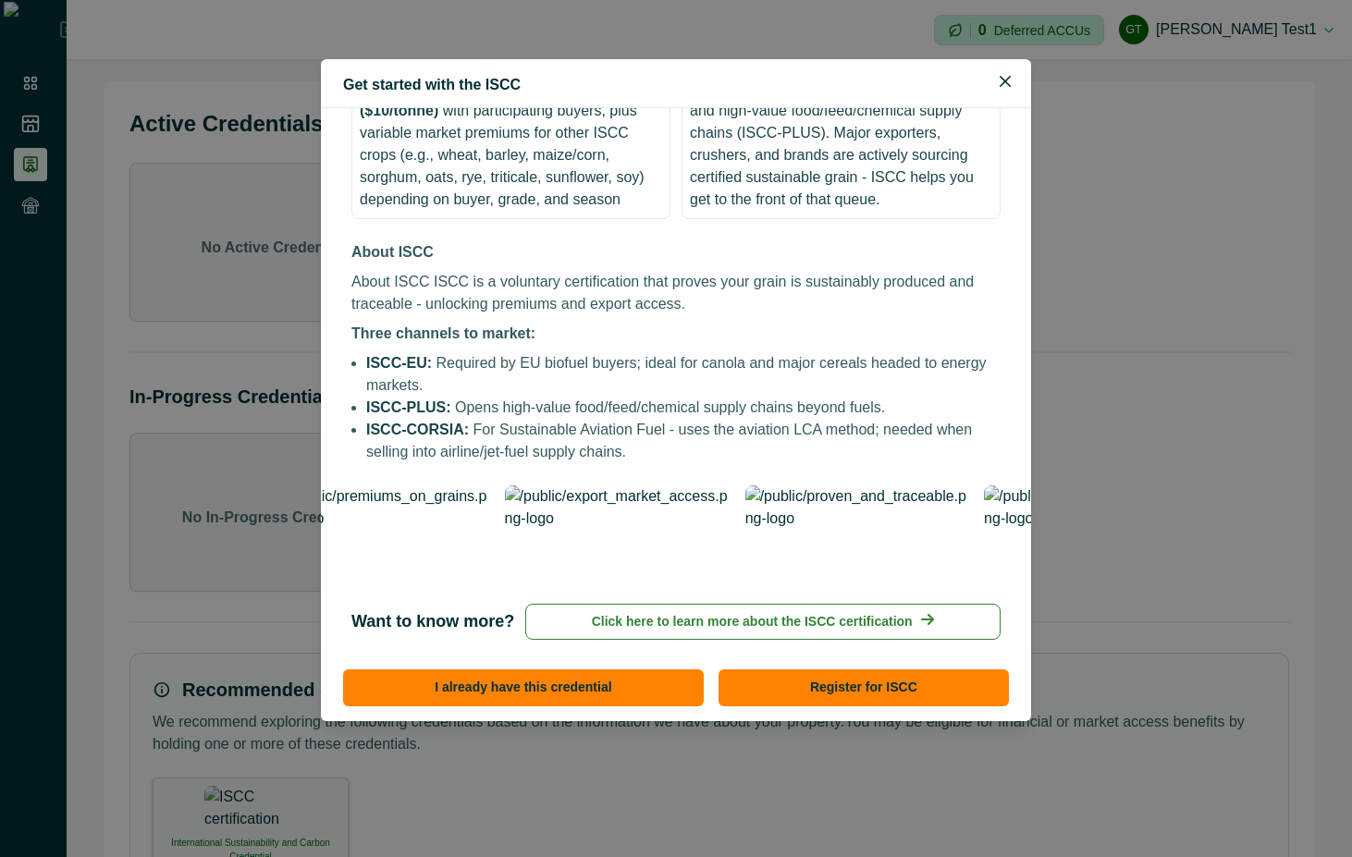
click at [821, 612] on p "Click here to learn more about the ISCC certification" at bounding box center [752, 621] width 321 height 19
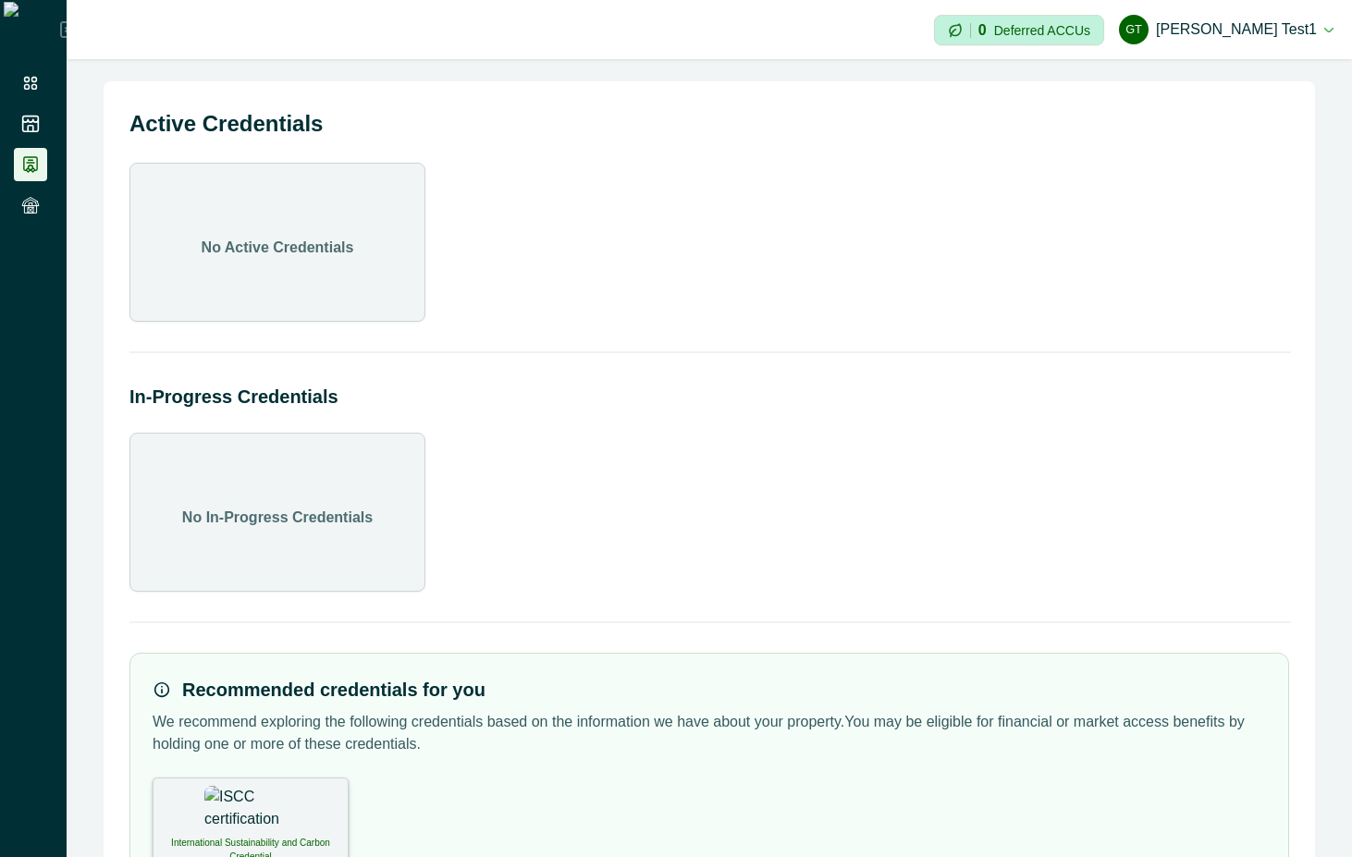
click at [249, 789] on img at bounding box center [250, 809] width 92 height 46
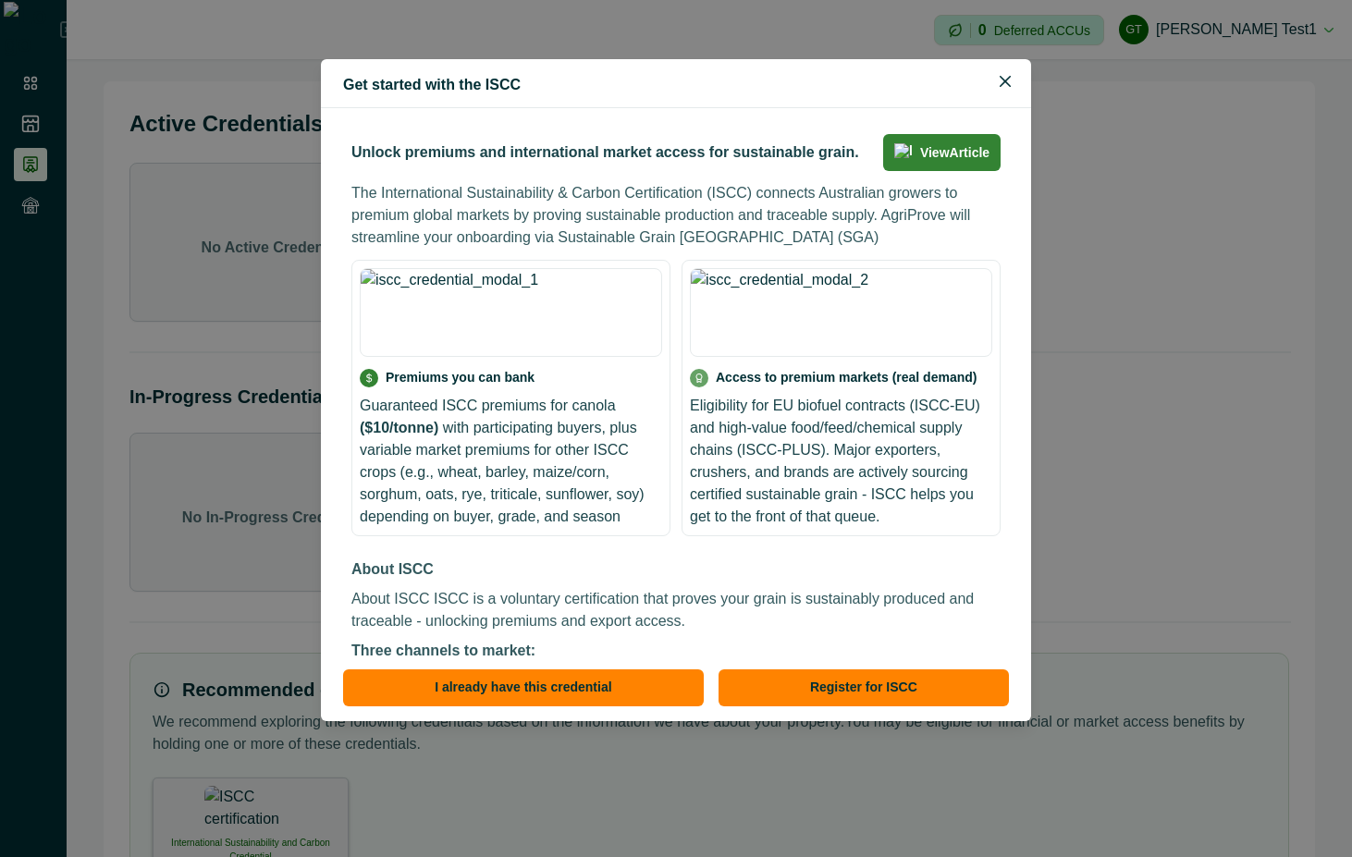
scroll to position [317, 0]
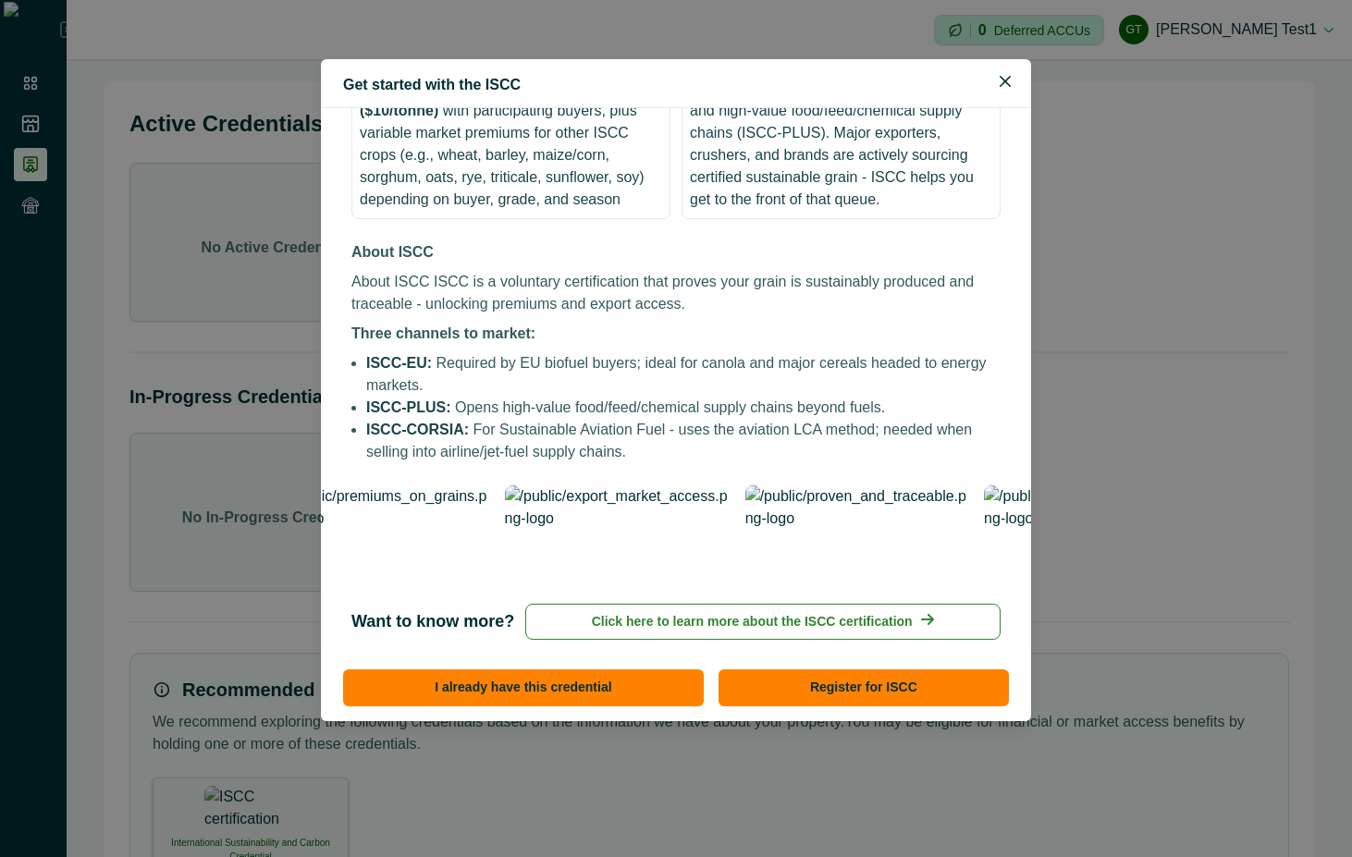
click at [705, 619] on p "Click here to learn more about the ISCC certification" at bounding box center [752, 621] width 321 height 19
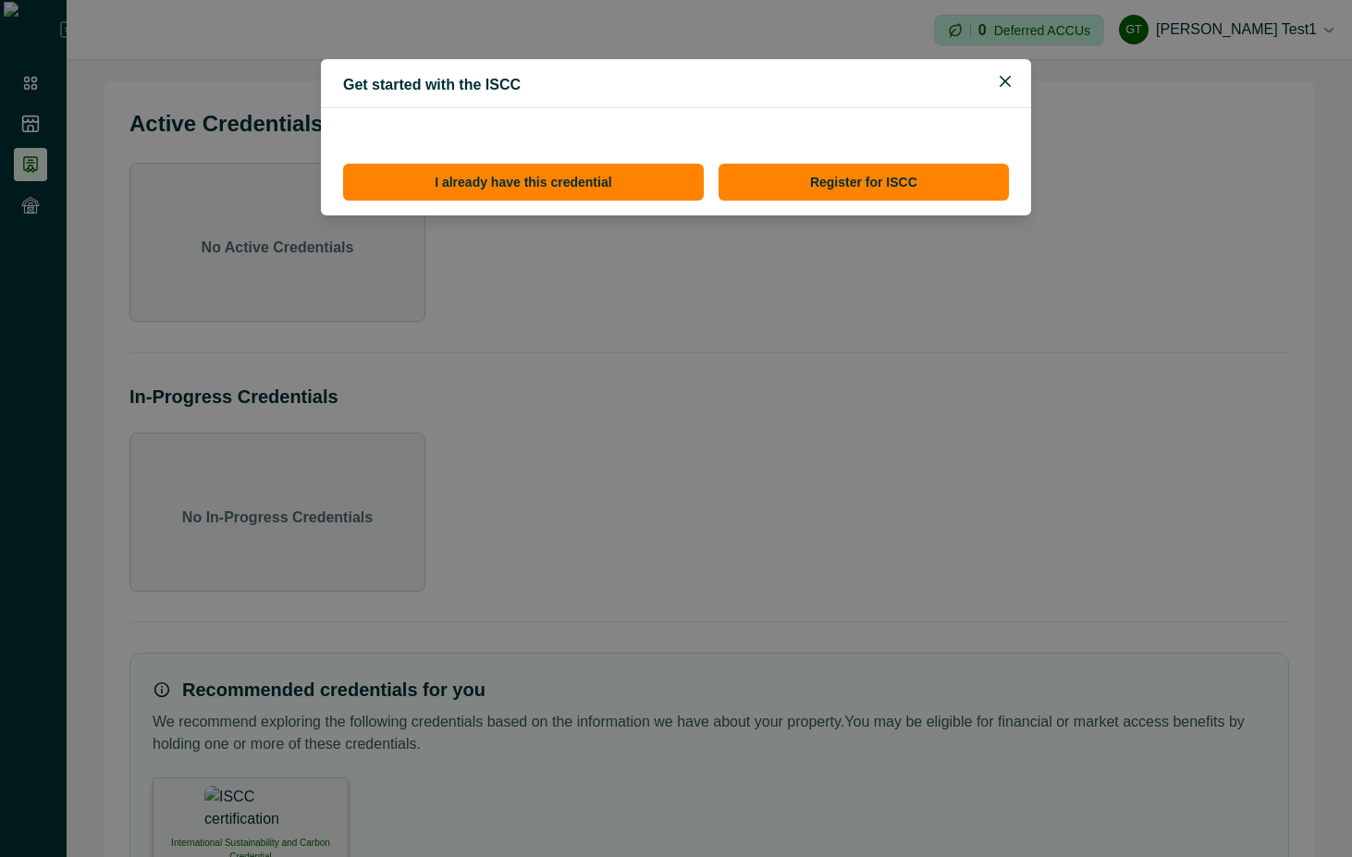
scroll to position [0, 0]
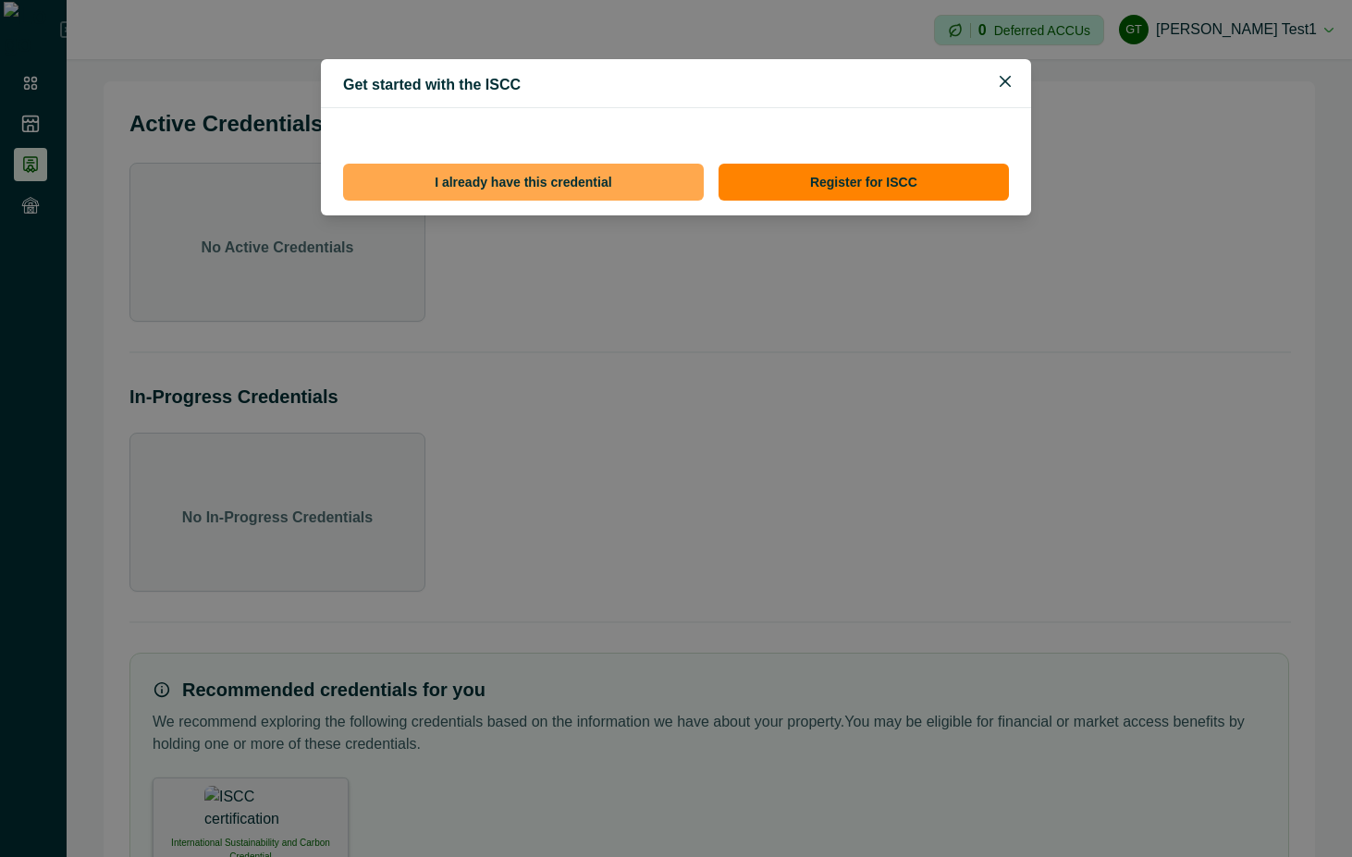
click at [548, 173] on button "I already have this credential" at bounding box center [523, 182] width 361 height 37
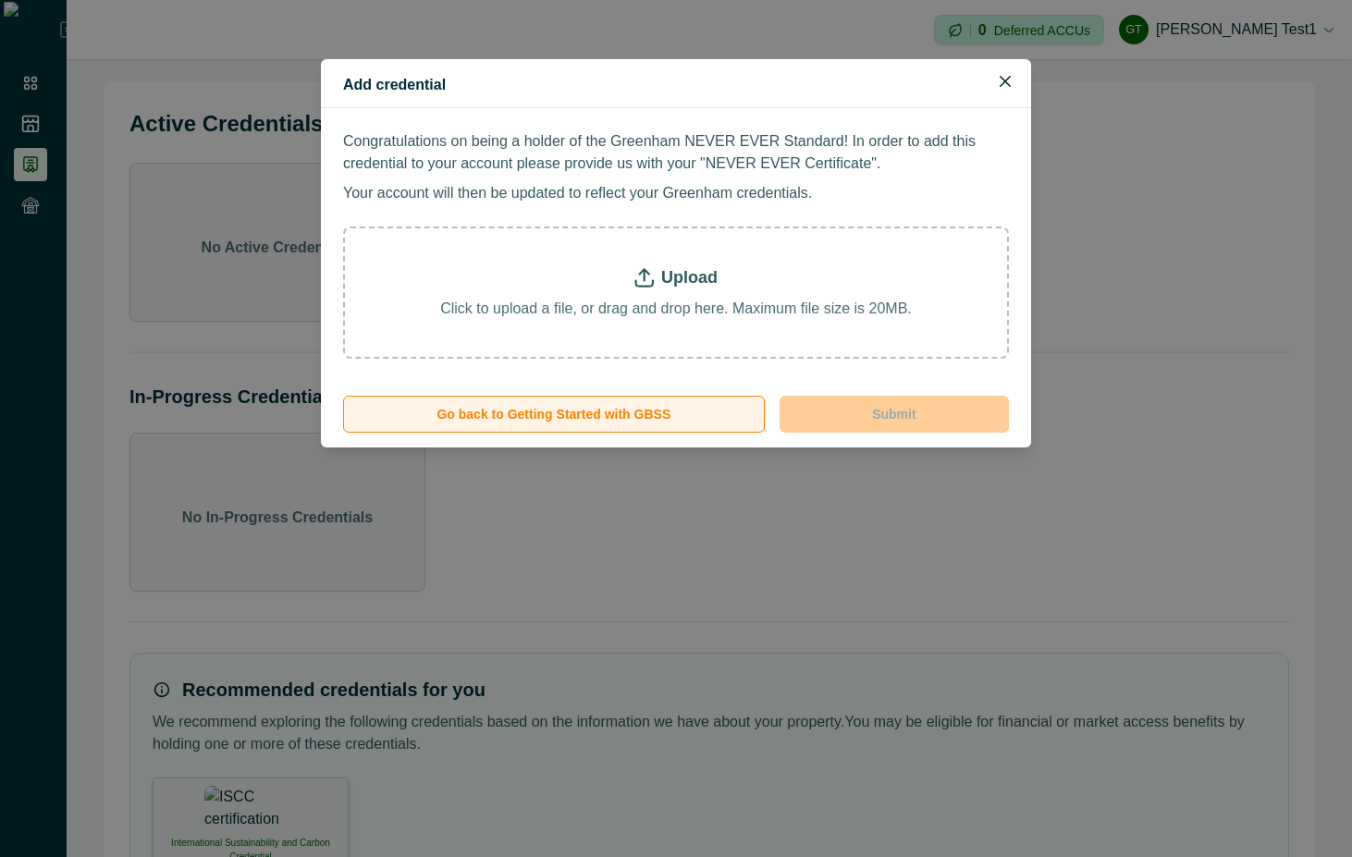
click at [634, 415] on button "Go back to Getting Started with GBSS" at bounding box center [554, 414] width 422 height 37
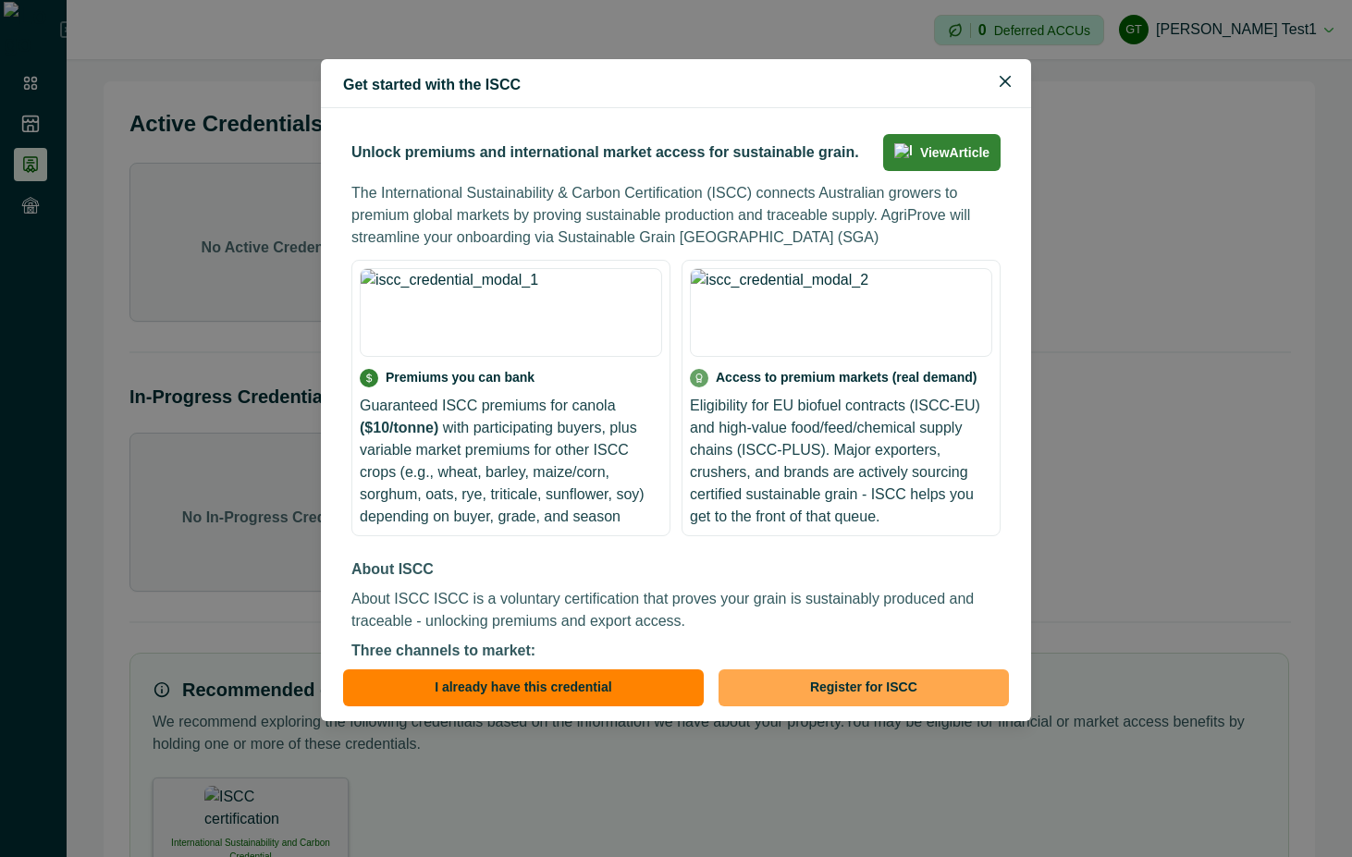
click at [858, 687] on button "Register for ISCC" at bounding box center [864, 688] width 290 height 37
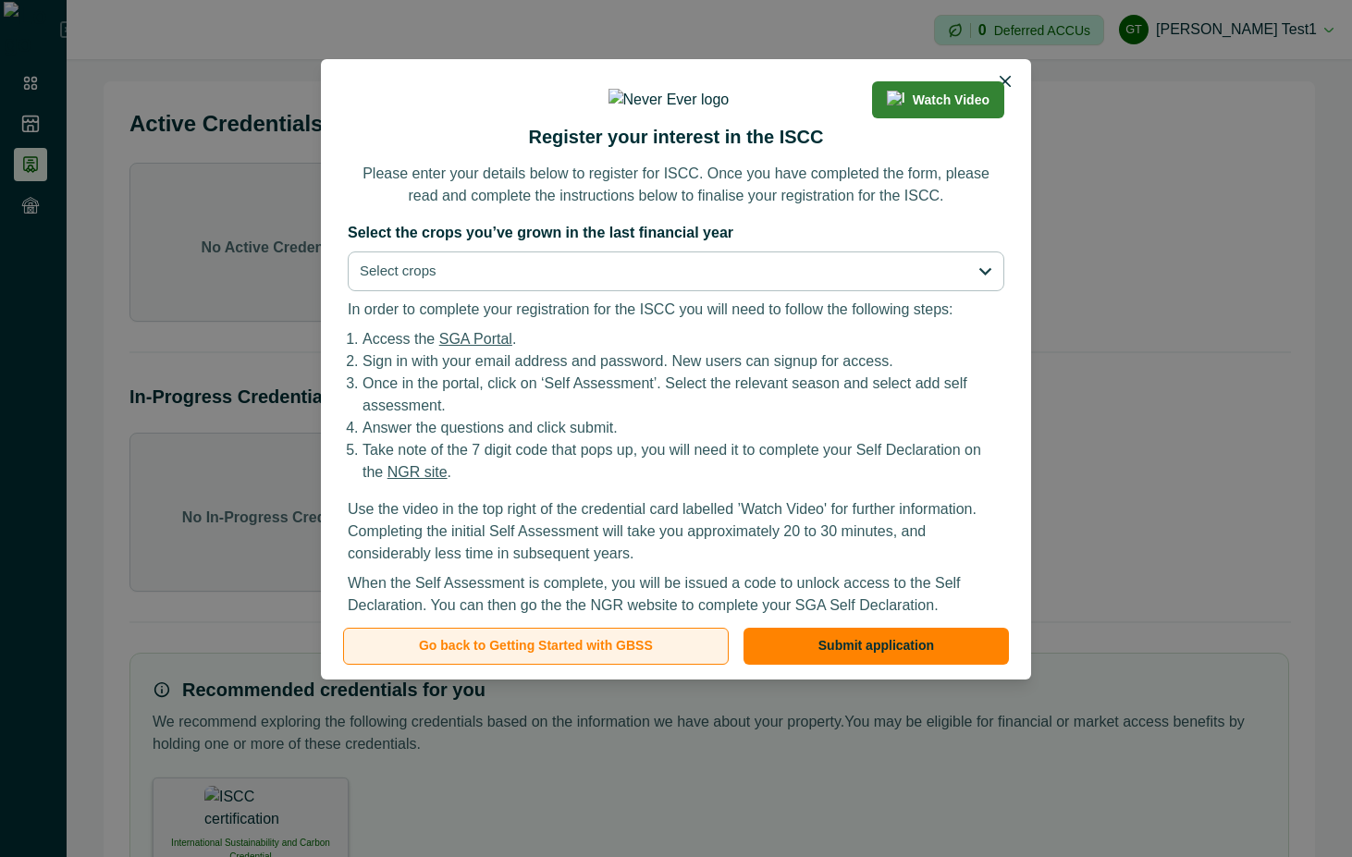
click at [557, 653] on button "Go back to Getting Started with GBSS" at bounding box center [536, 646] width 386 height 37
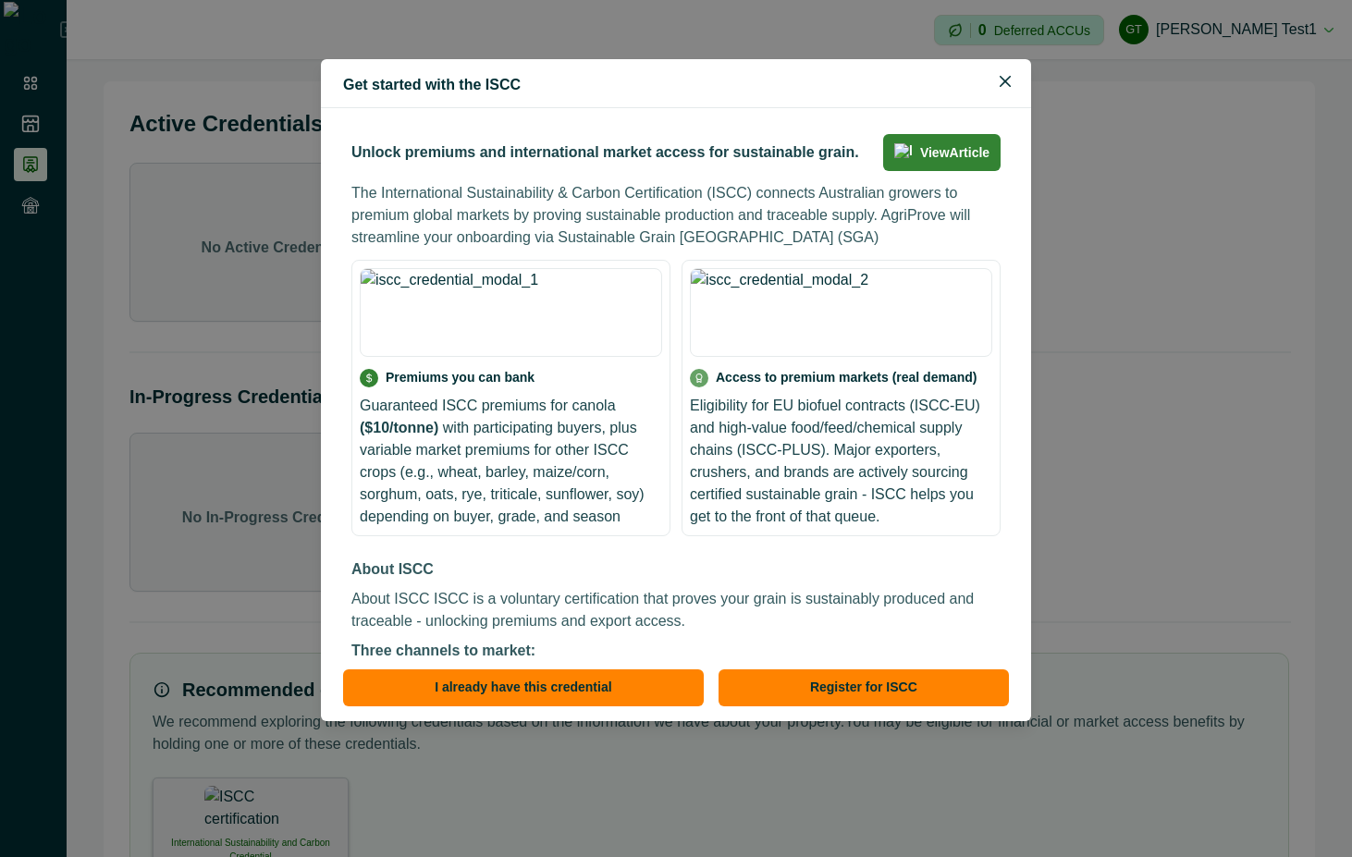
scroll to position [317, 0]
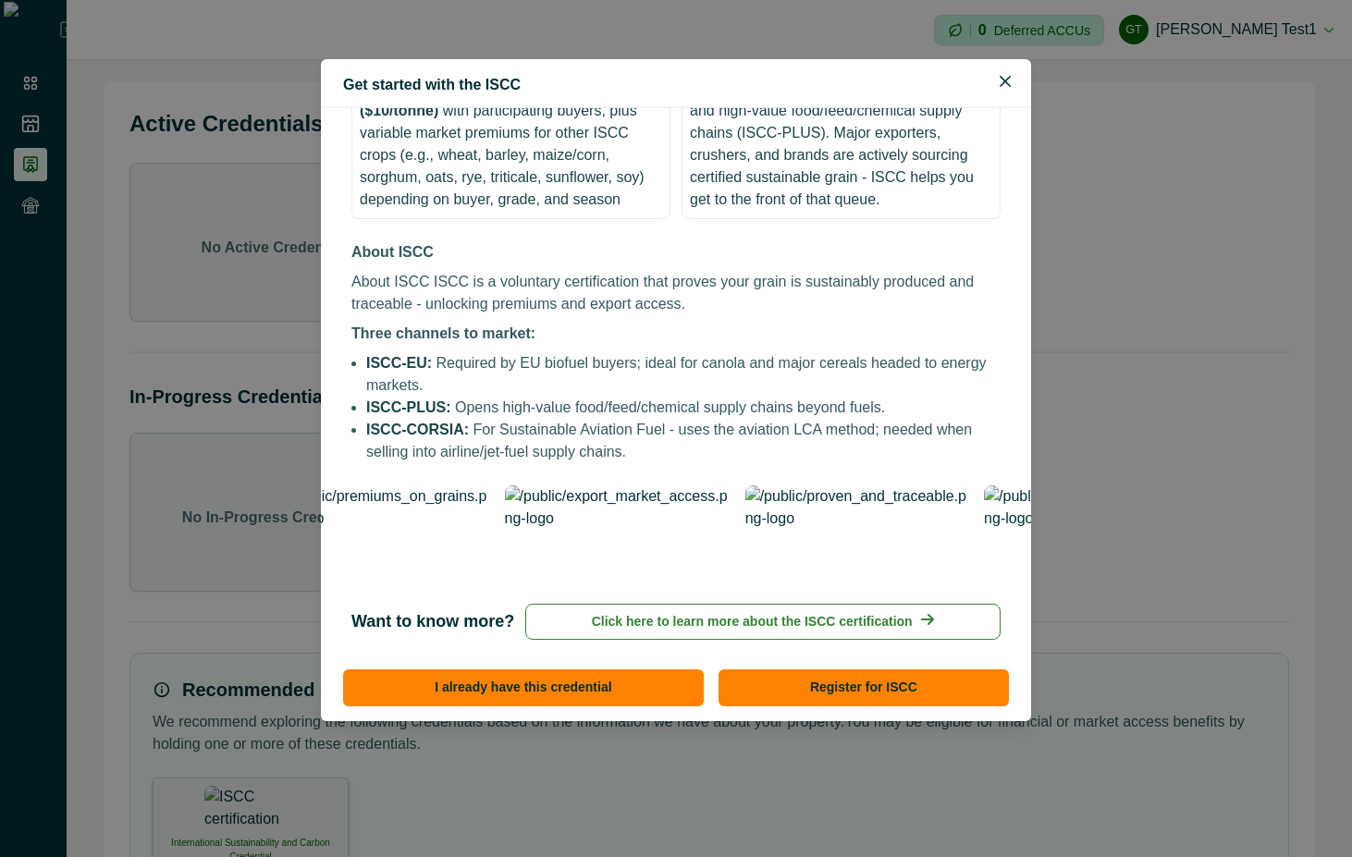
click at [709, 618] on p "Click here to learn more about the ISCC certification" at bounding box center [752, 621] width 321 height 19
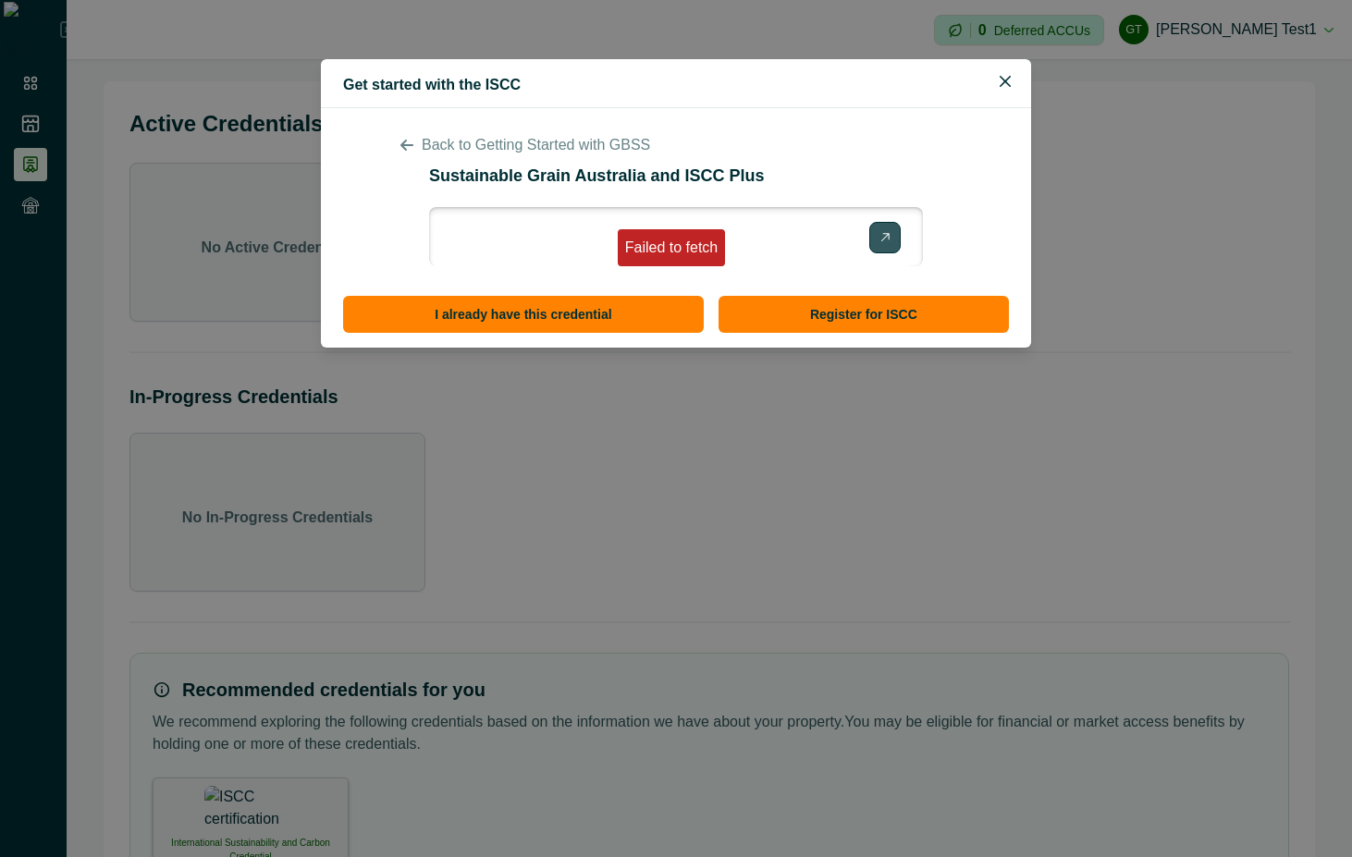
click at [691, 253] on div "Failed to fetch" at bounding box center [672, 247] width 108 height 37
click at [408, 141] on icon at bounding box center [407, 145] width 15 height 15
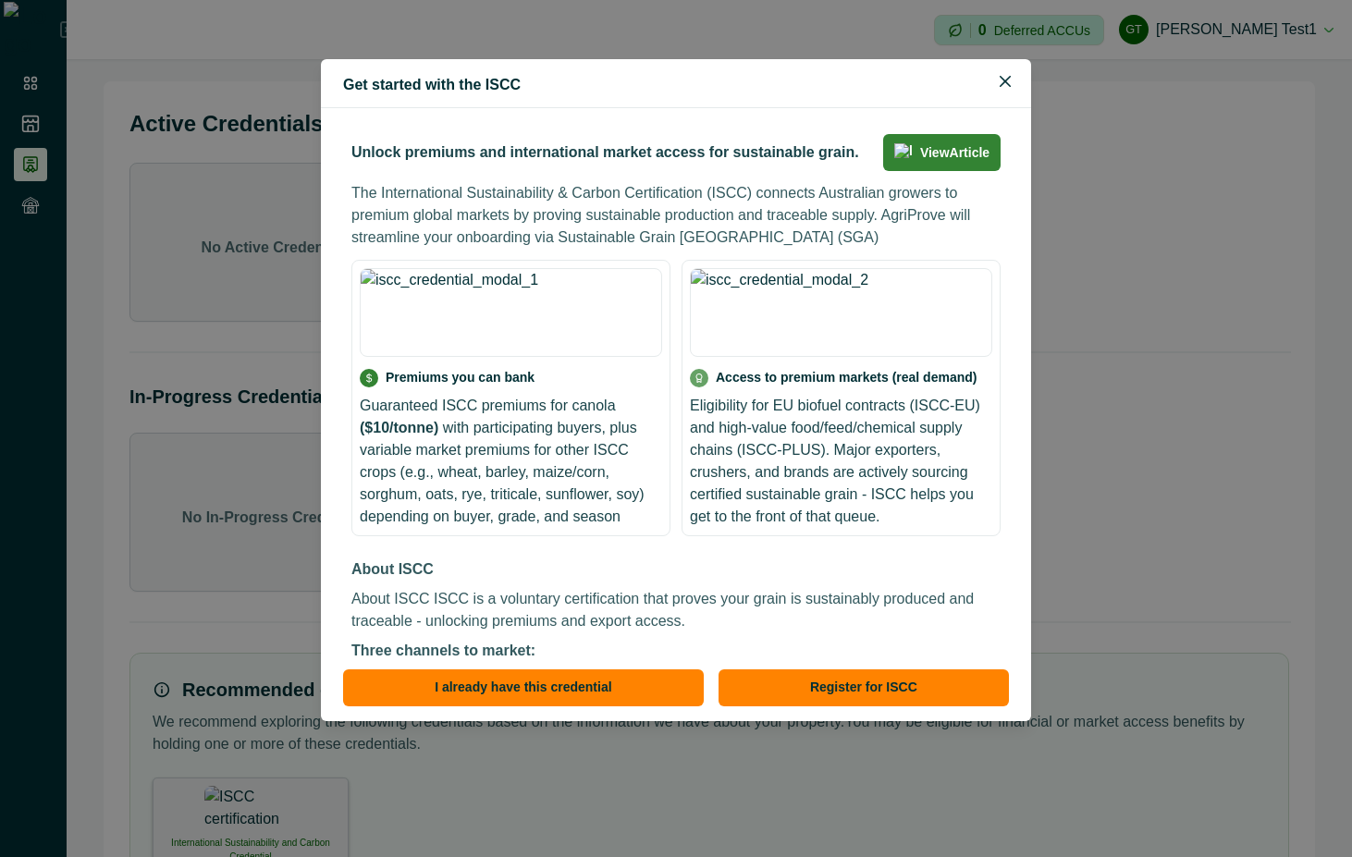
scroll to position [317, 0]
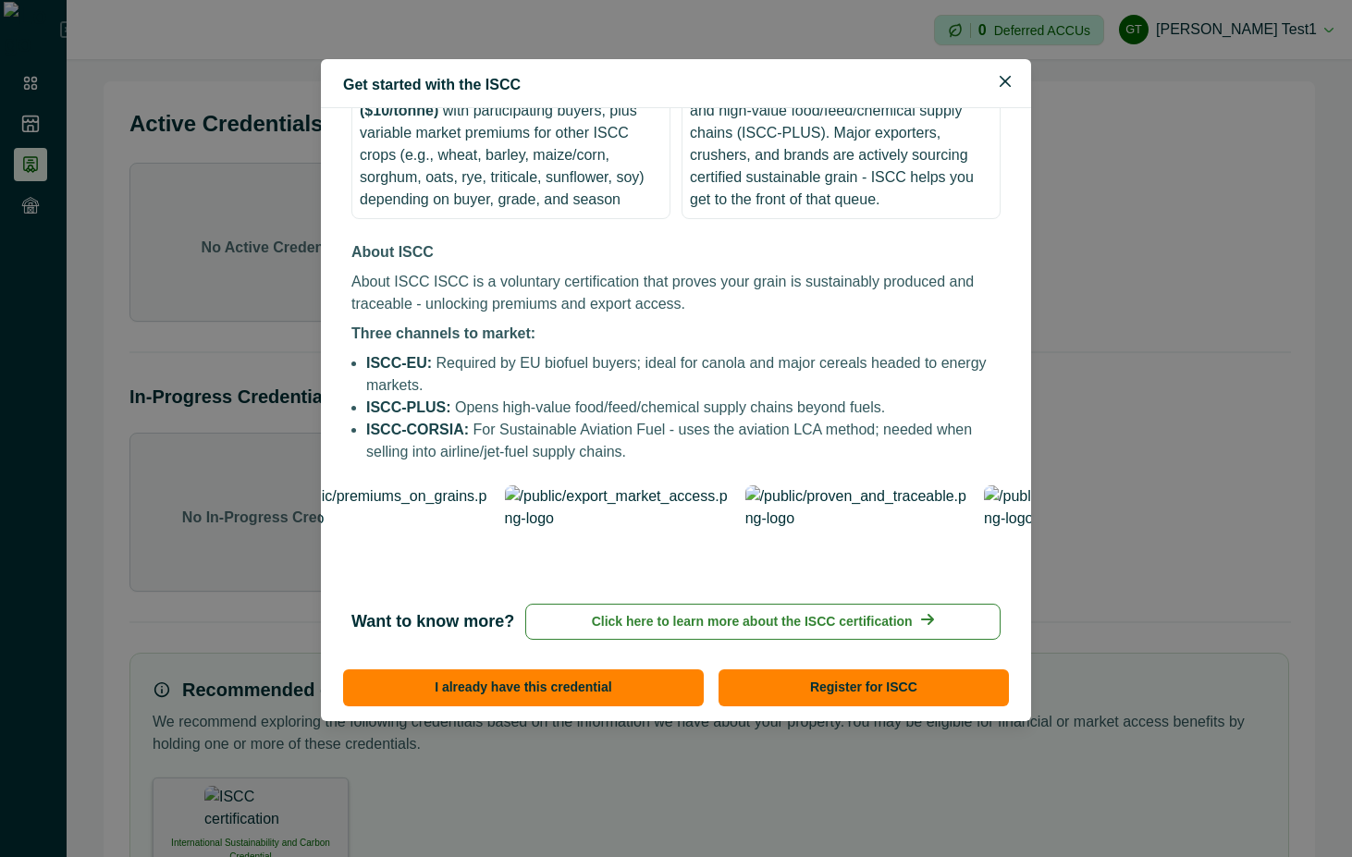
click at [800, 612] on p "Click here to learn more about the ISCC certification" at bounding box center [752, 621] width 321 height 19
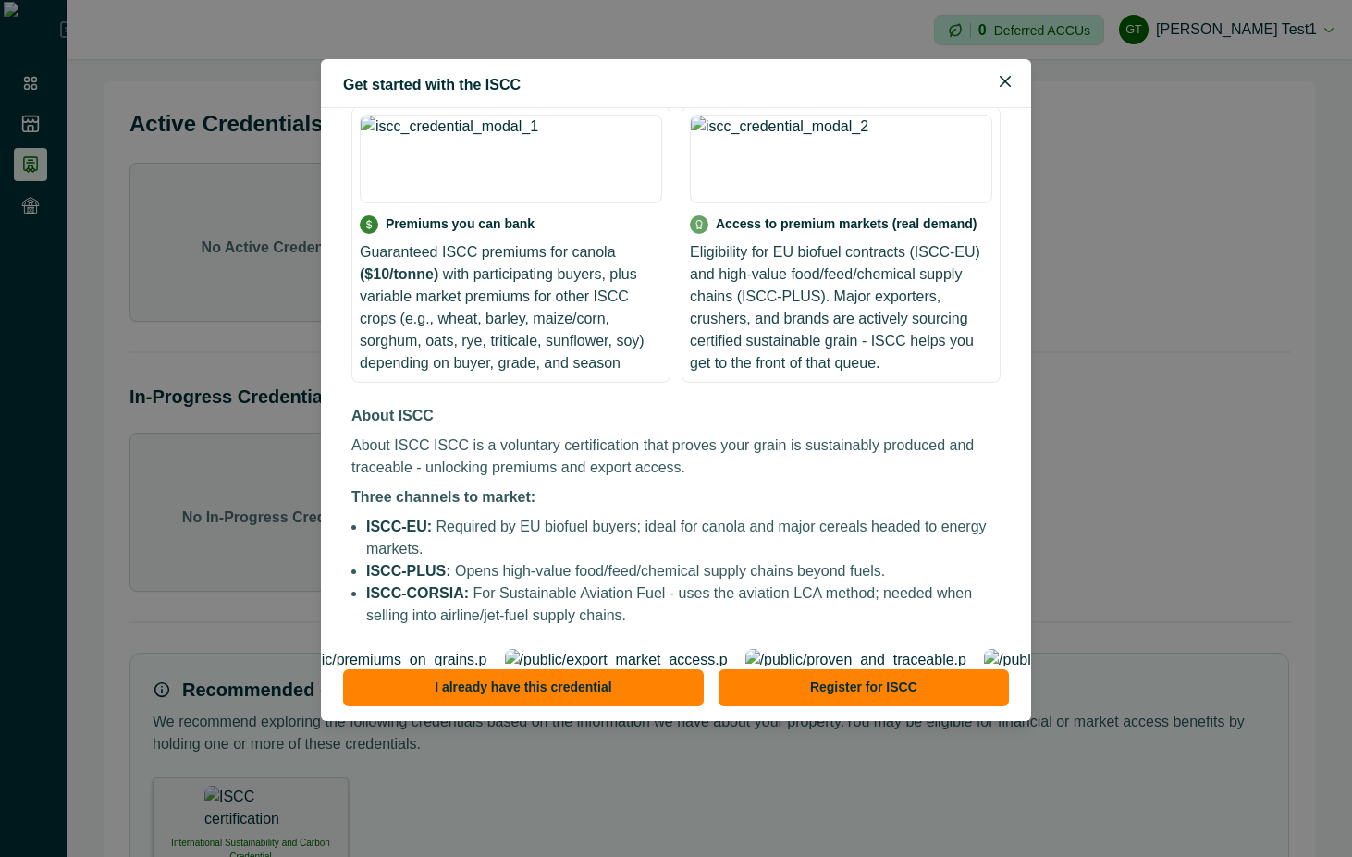
scroll to position [0, 0]
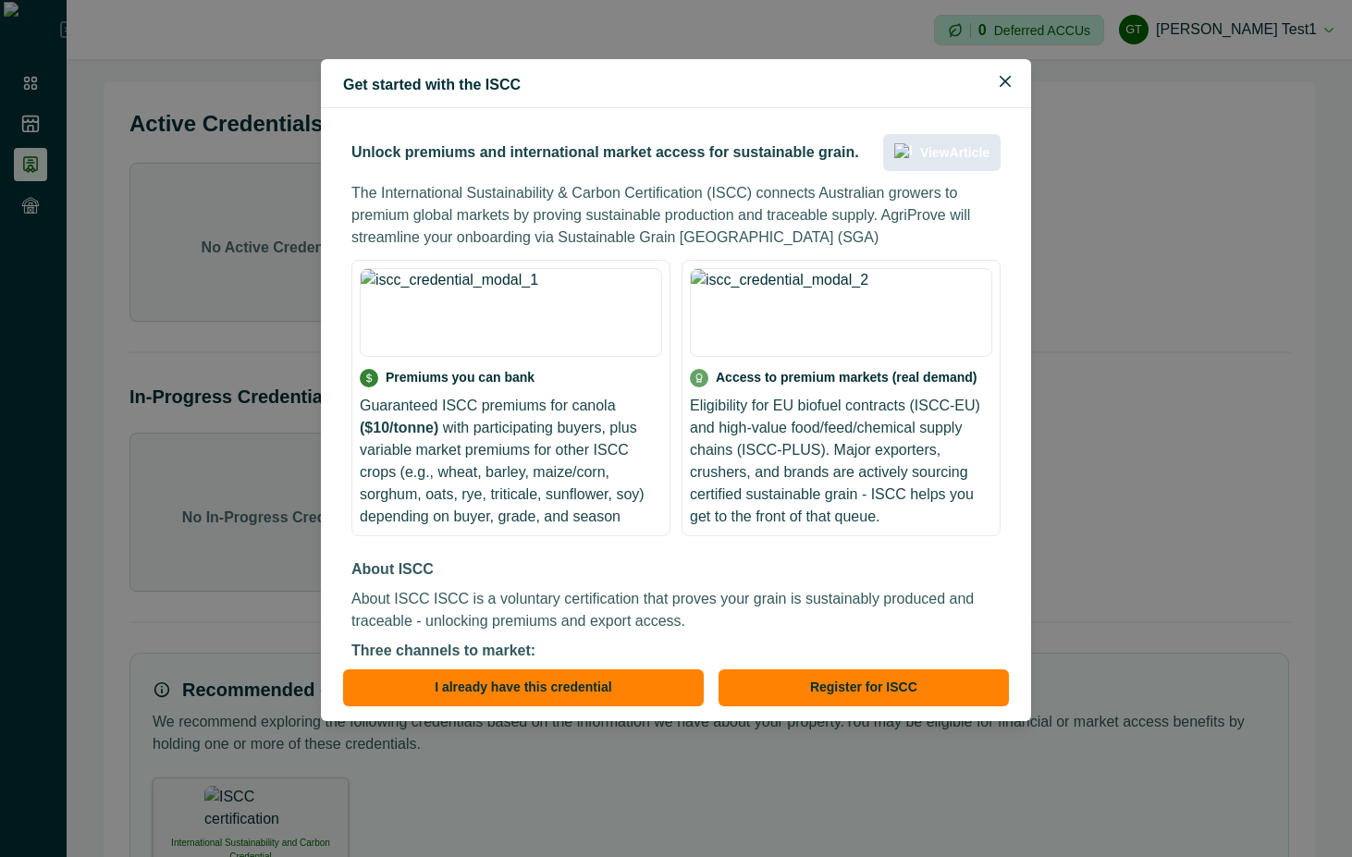
click at [951, 163] on link "View Article" at bounding box center [941, 152] width 117 height 37
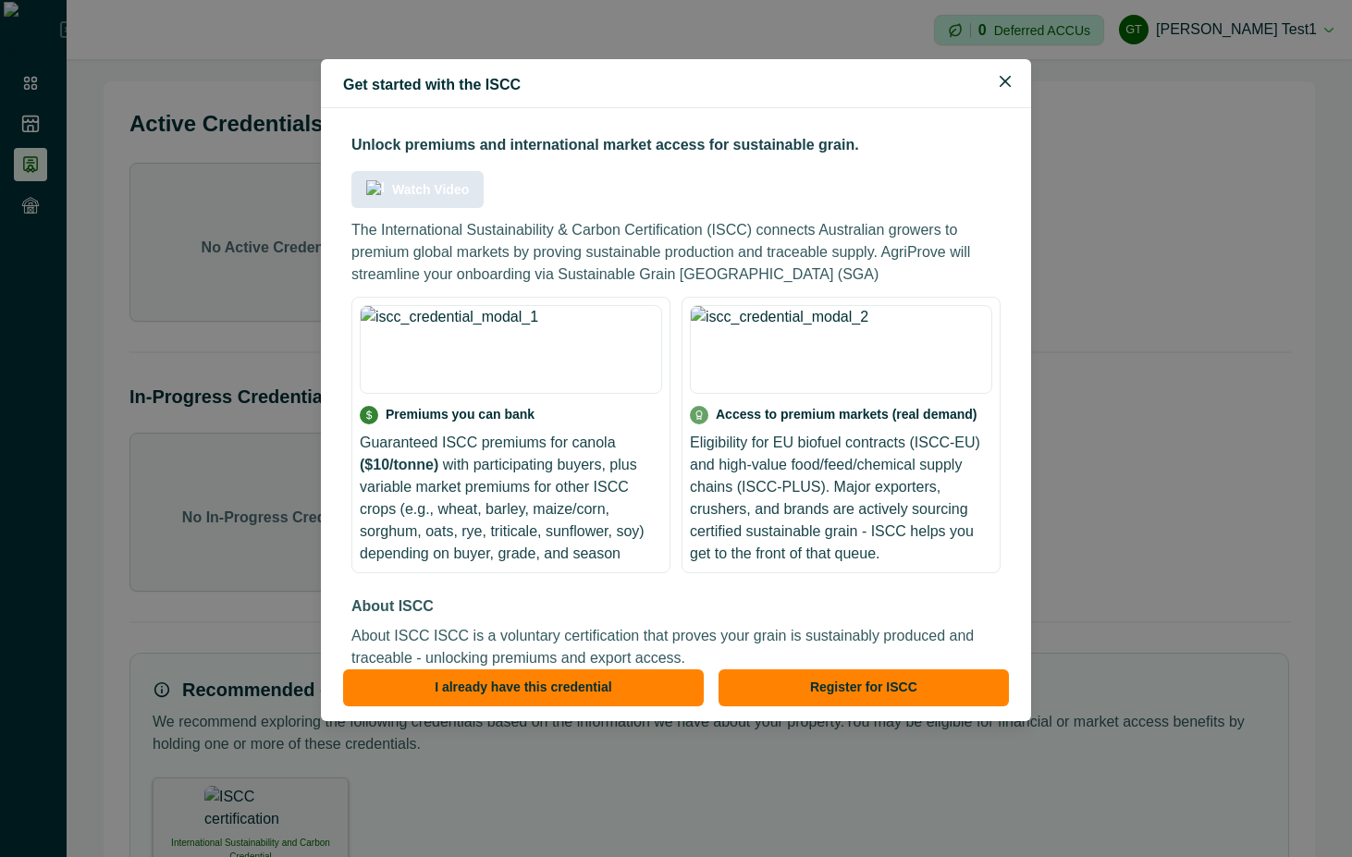
click at [469, 180] on div "Watch Video" at bounding box center [417, 189] width 103 height 18
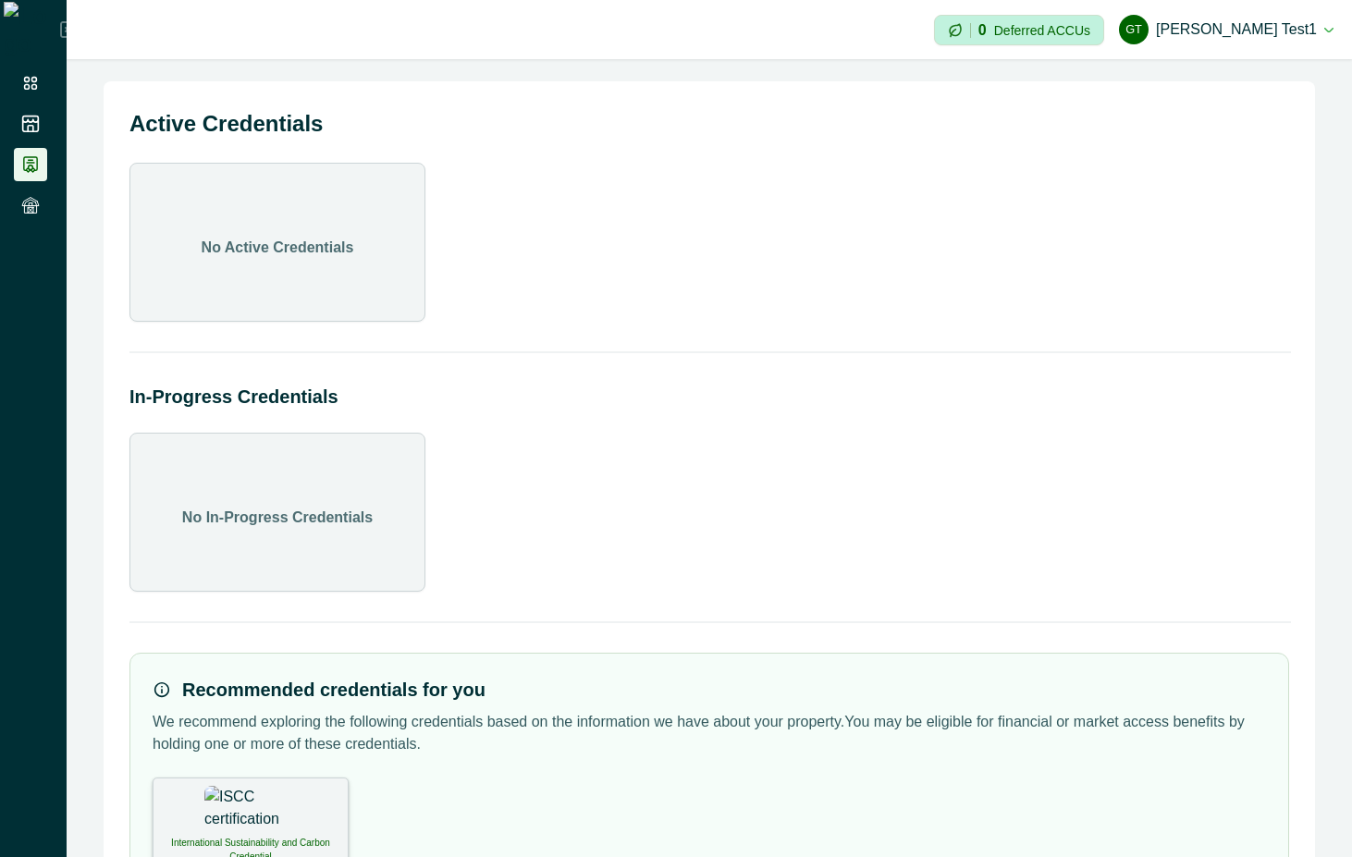
click at [295, 828] on div "International Sustainability and Carbon Credential" at bounding box center [251, 822] width 196 height 89
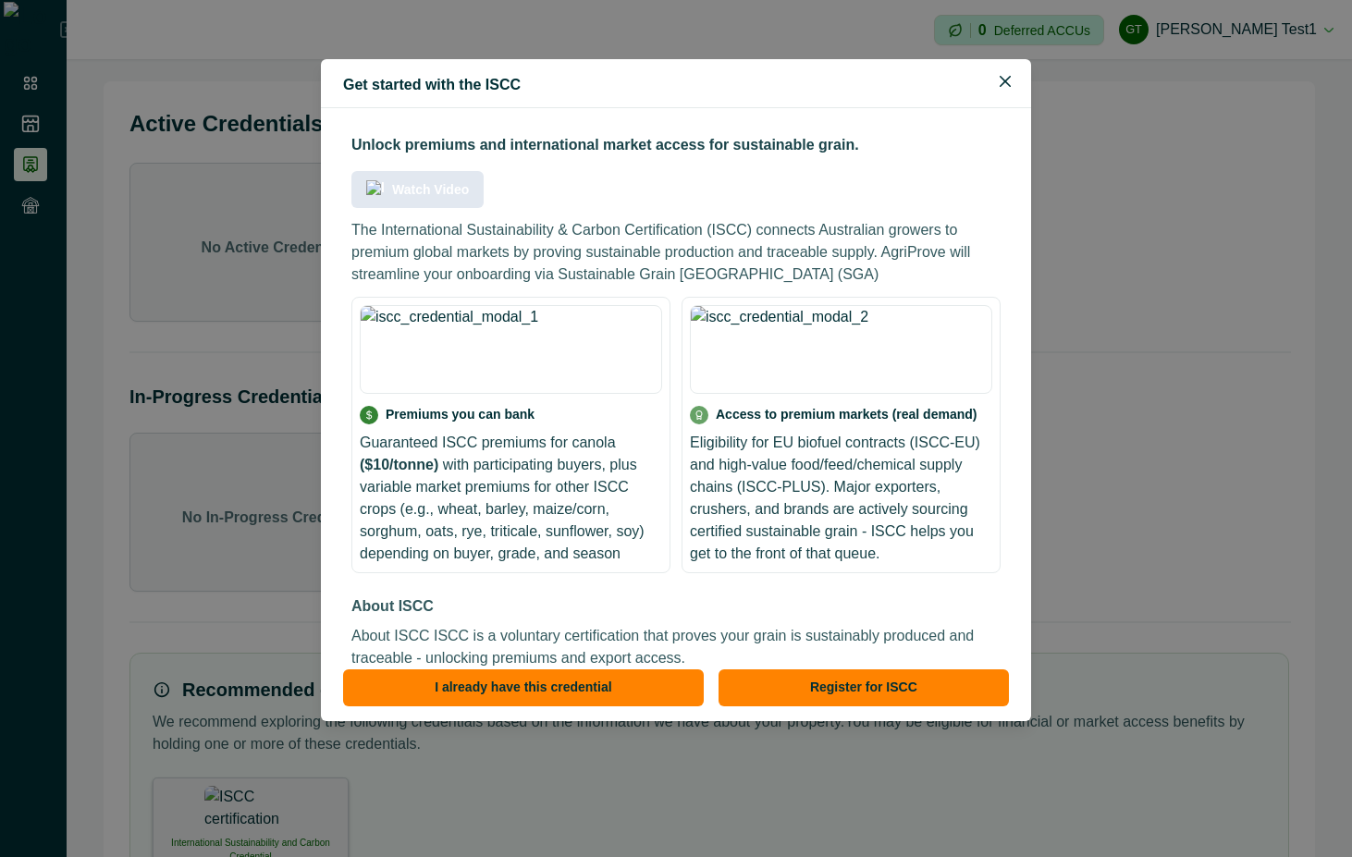
click at [469, 182] on p "Watch Video" at bounding box center [430, 190] width 77 height 16
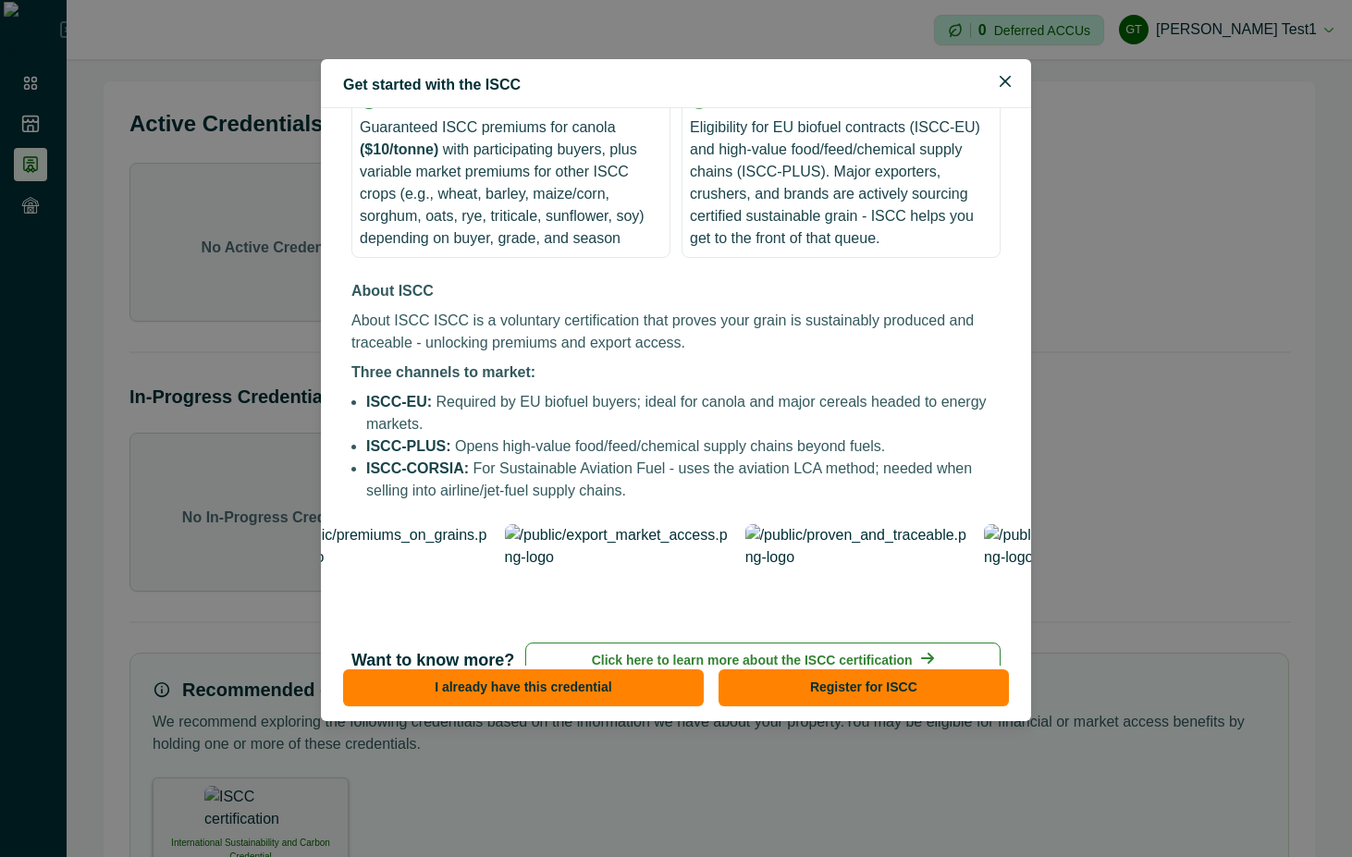
scroll to position [317, 0]
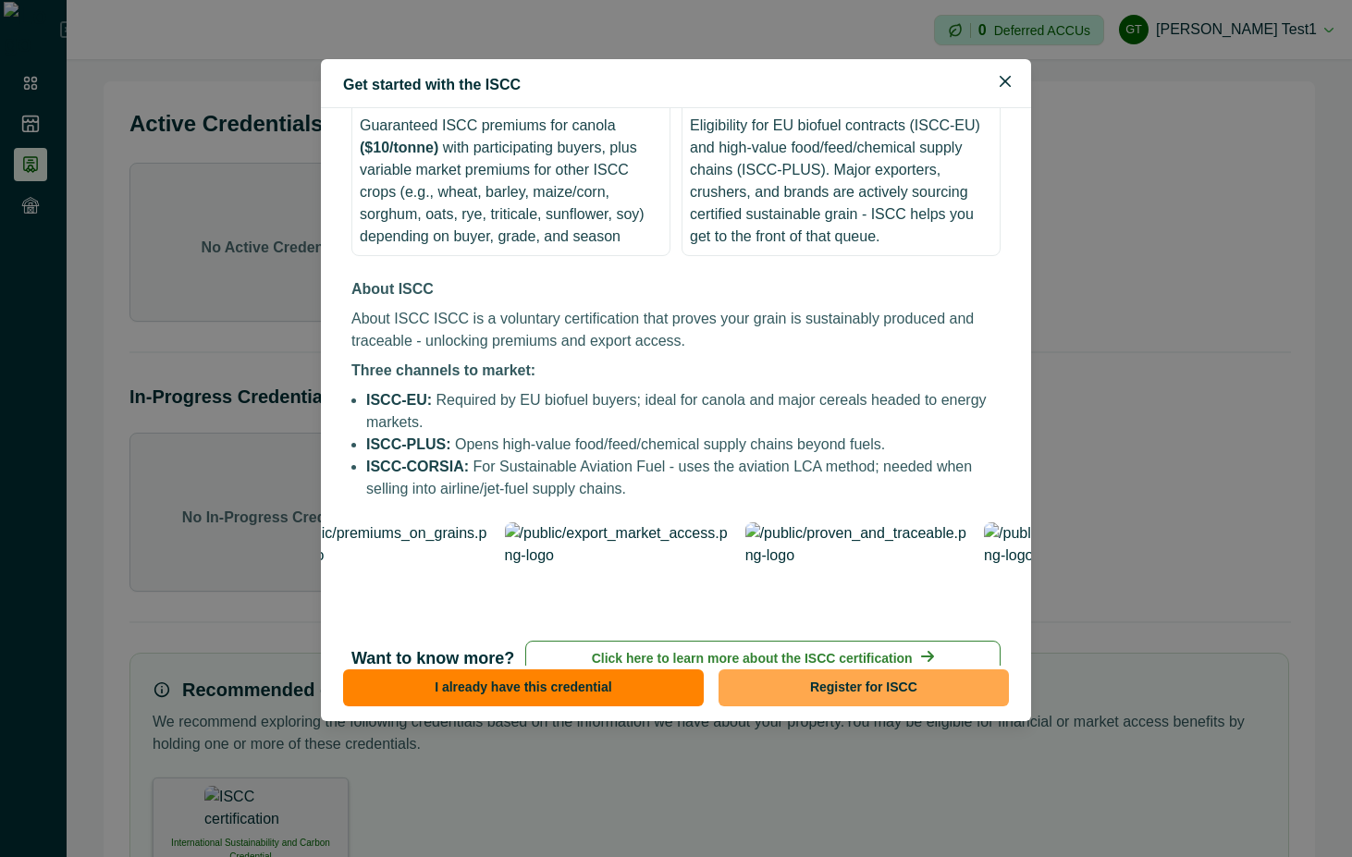
click at [946, 697] on button "Register for ISCC" at bounding box center [864, 688] width 290 height 37
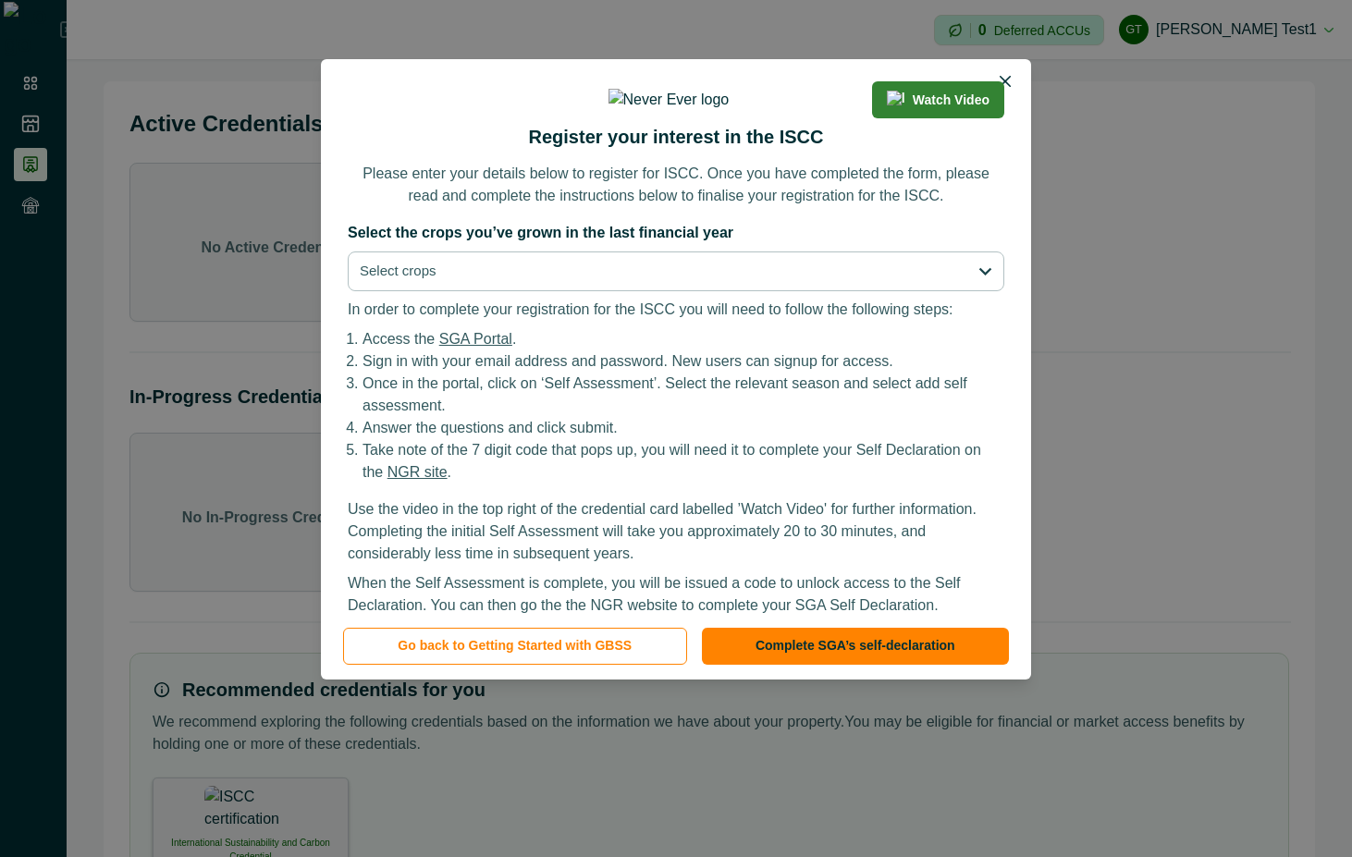
scroll to position [89, 0]
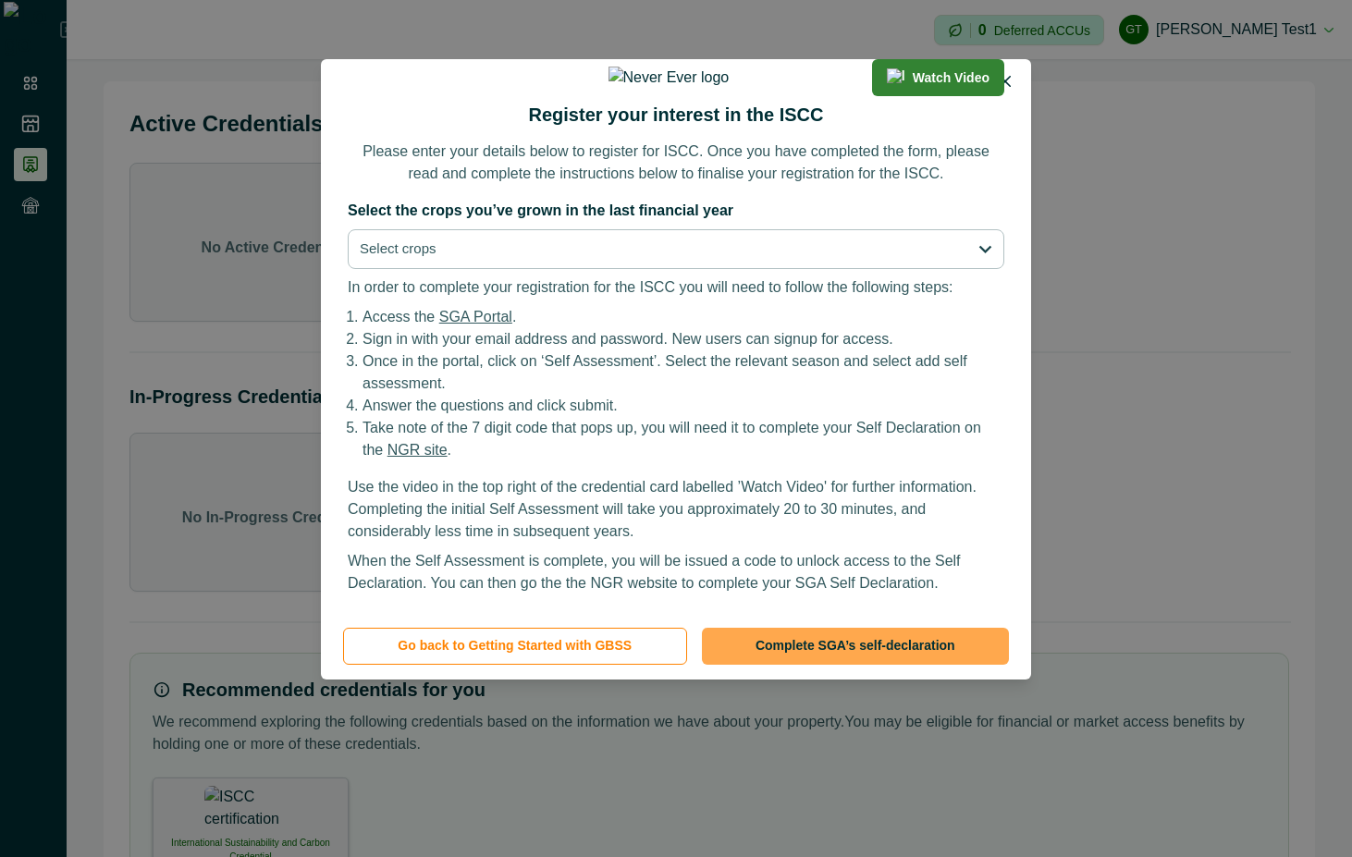
click at [864, 645] on button "Complete SGA’s self-declaration" at bounding box center [855, 646] width 307 height 37
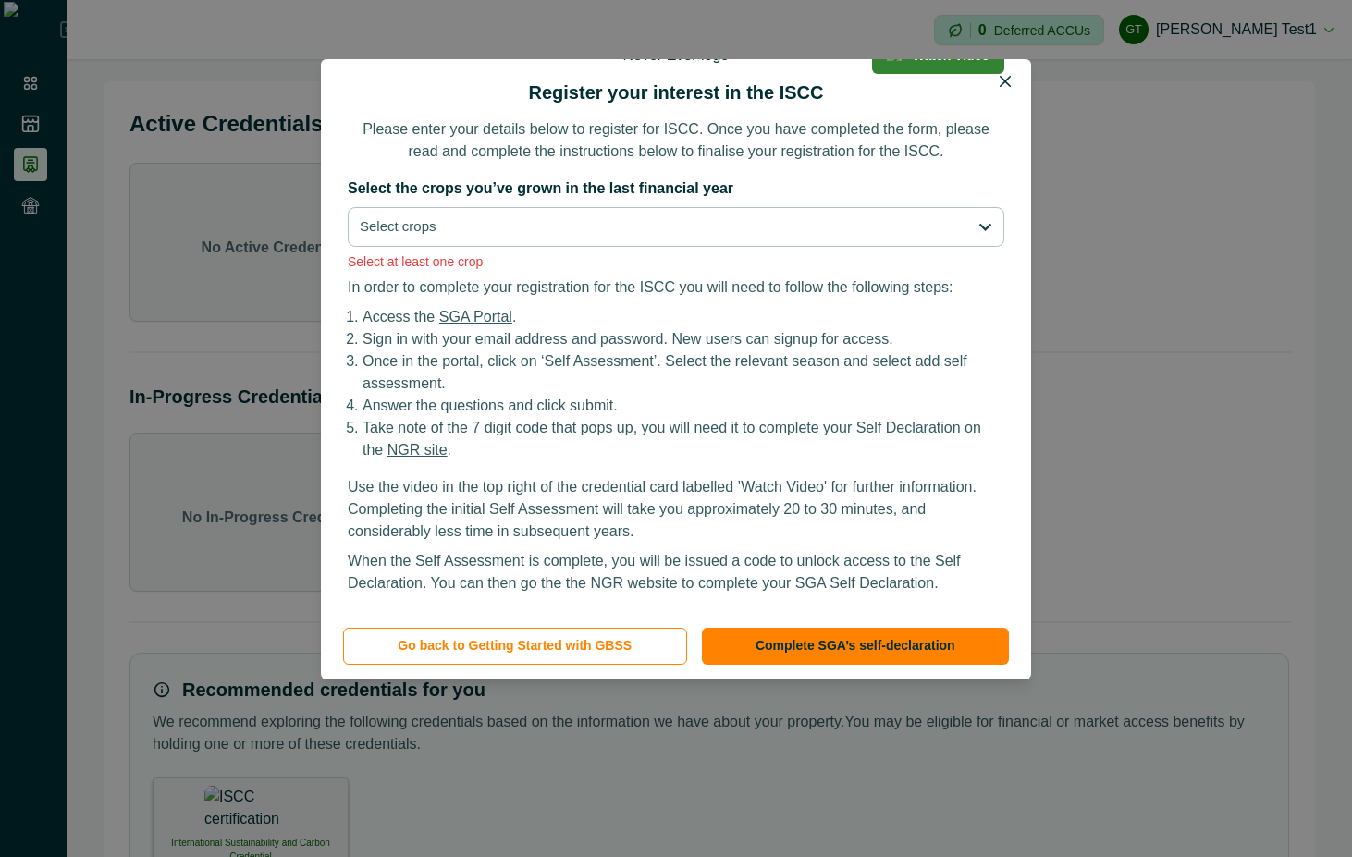
scroll to position [112, 0]
click at [559, 639] on button "Go back to Getting Started with GBSS" at bounding box center [515, 646] width 344 height 37
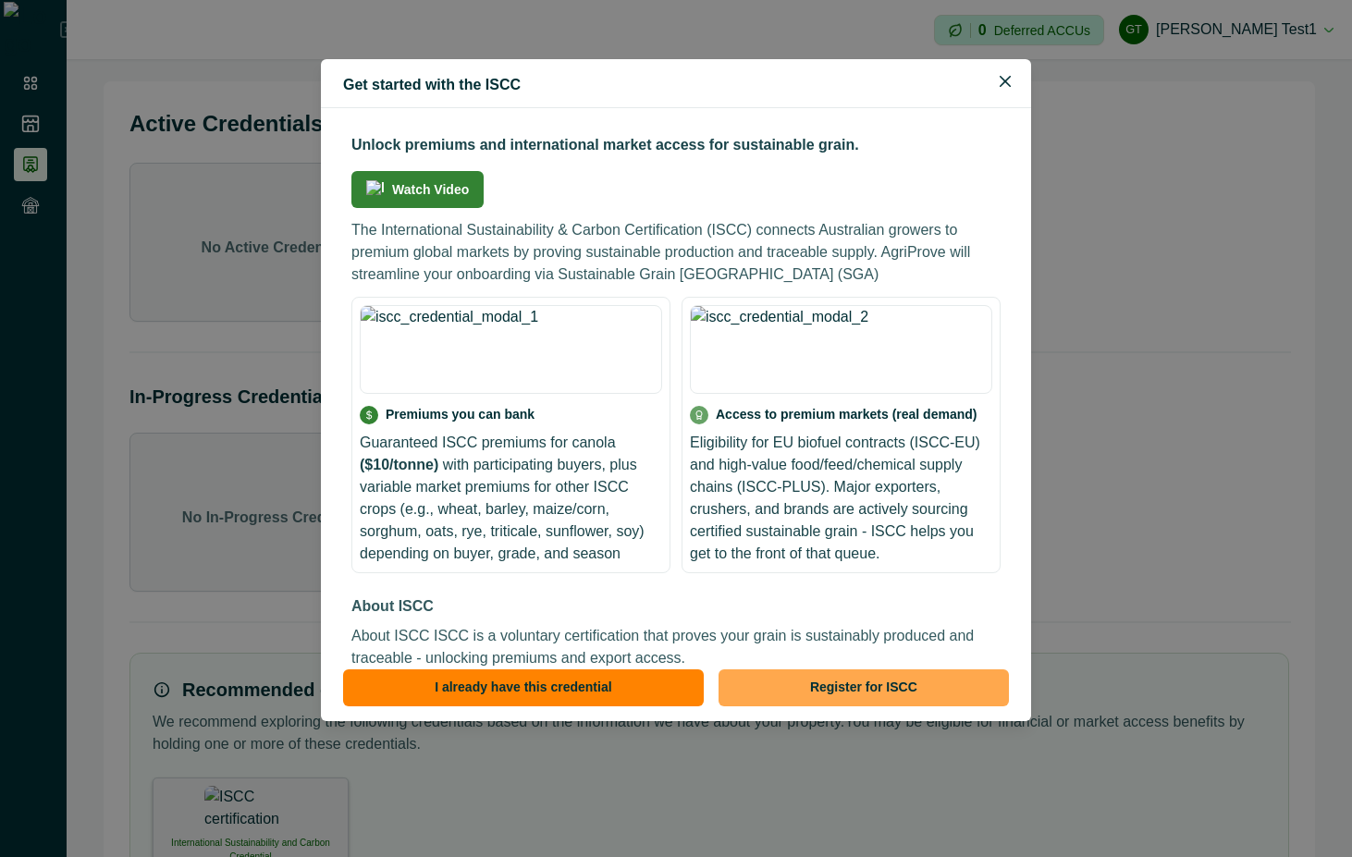
click at [897, 703] on button "Register for ISCC" at bounding box center [864, 688] width 290 height 37
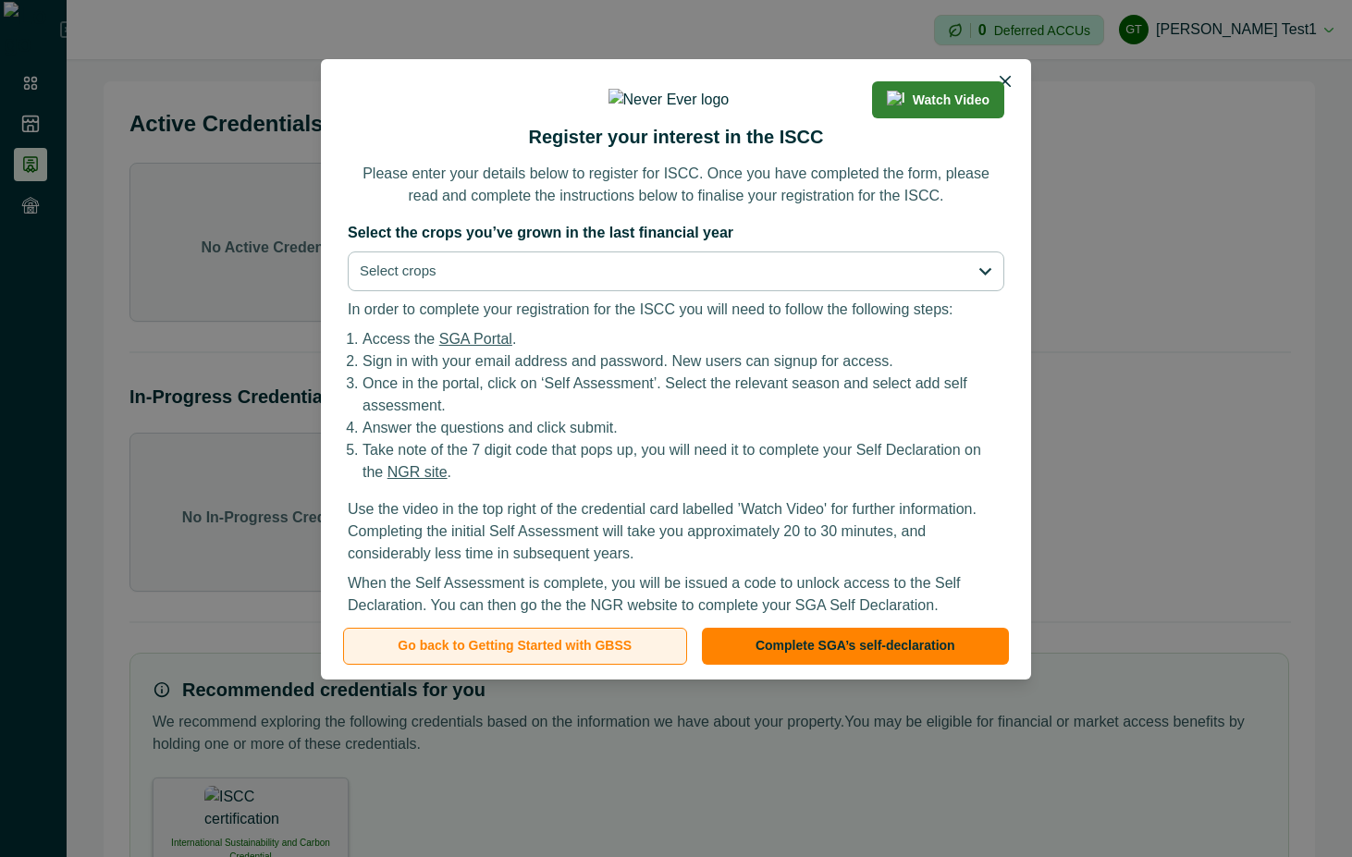
click at [545, 642] on button "Go back to Getting Started with GBSS" at bounding box center [515, 646] width 344 height 37
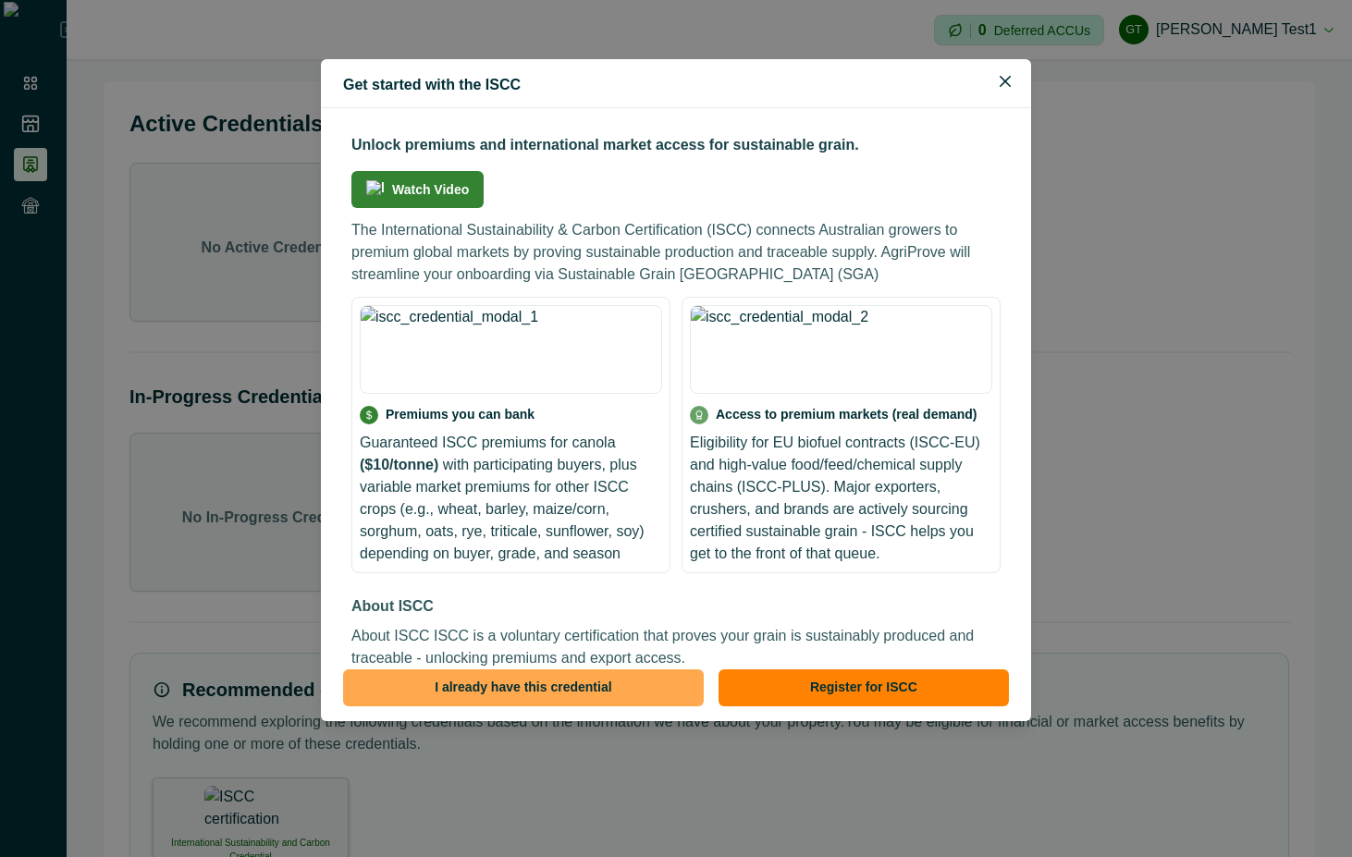
click at [536, 687] on button "I already have this credential" at bounding box center [523, 688] width 361 height 37
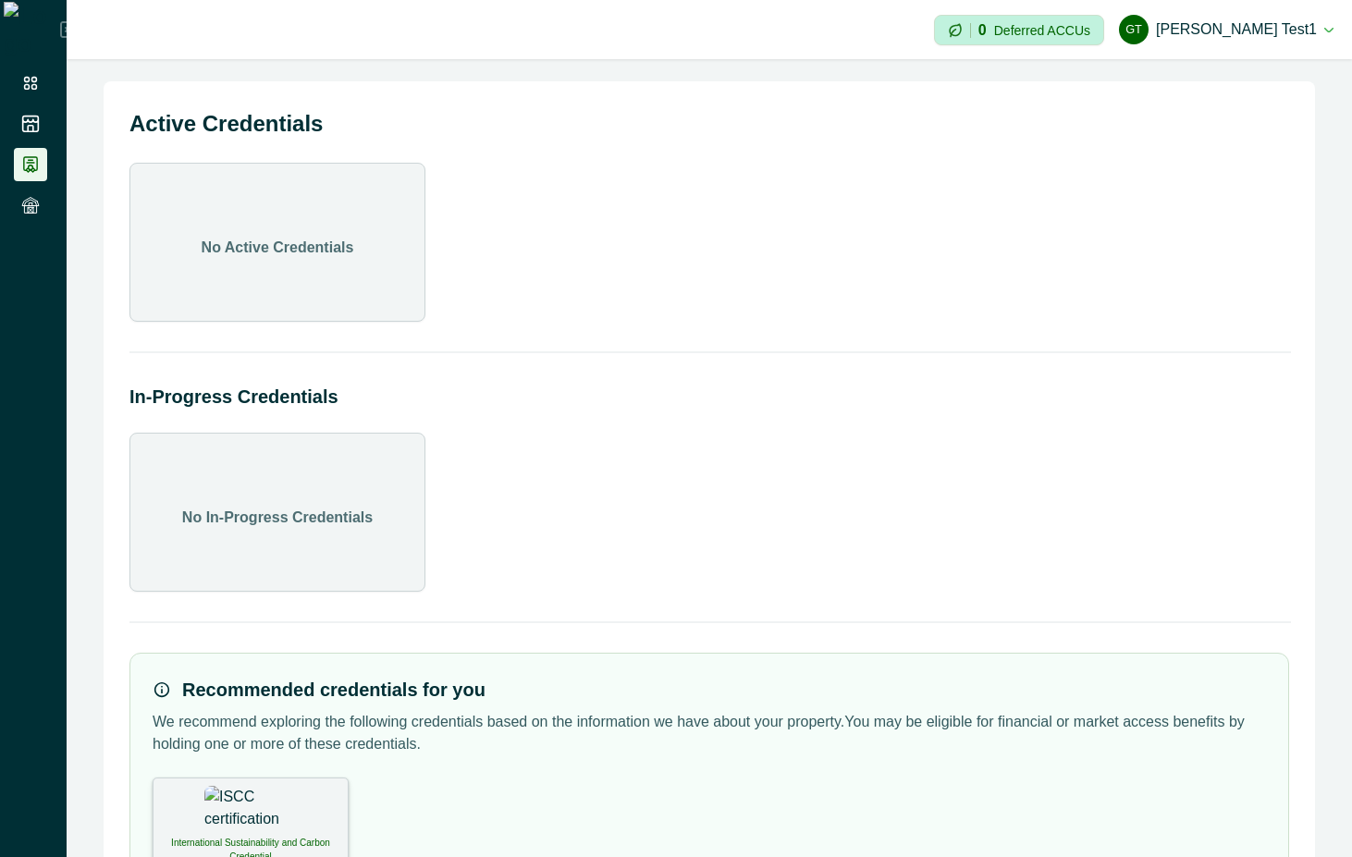
click at [278, 794] on div "International Sustainability and Carbon Credential" at bounding box center [251, 822] width 196 height 89
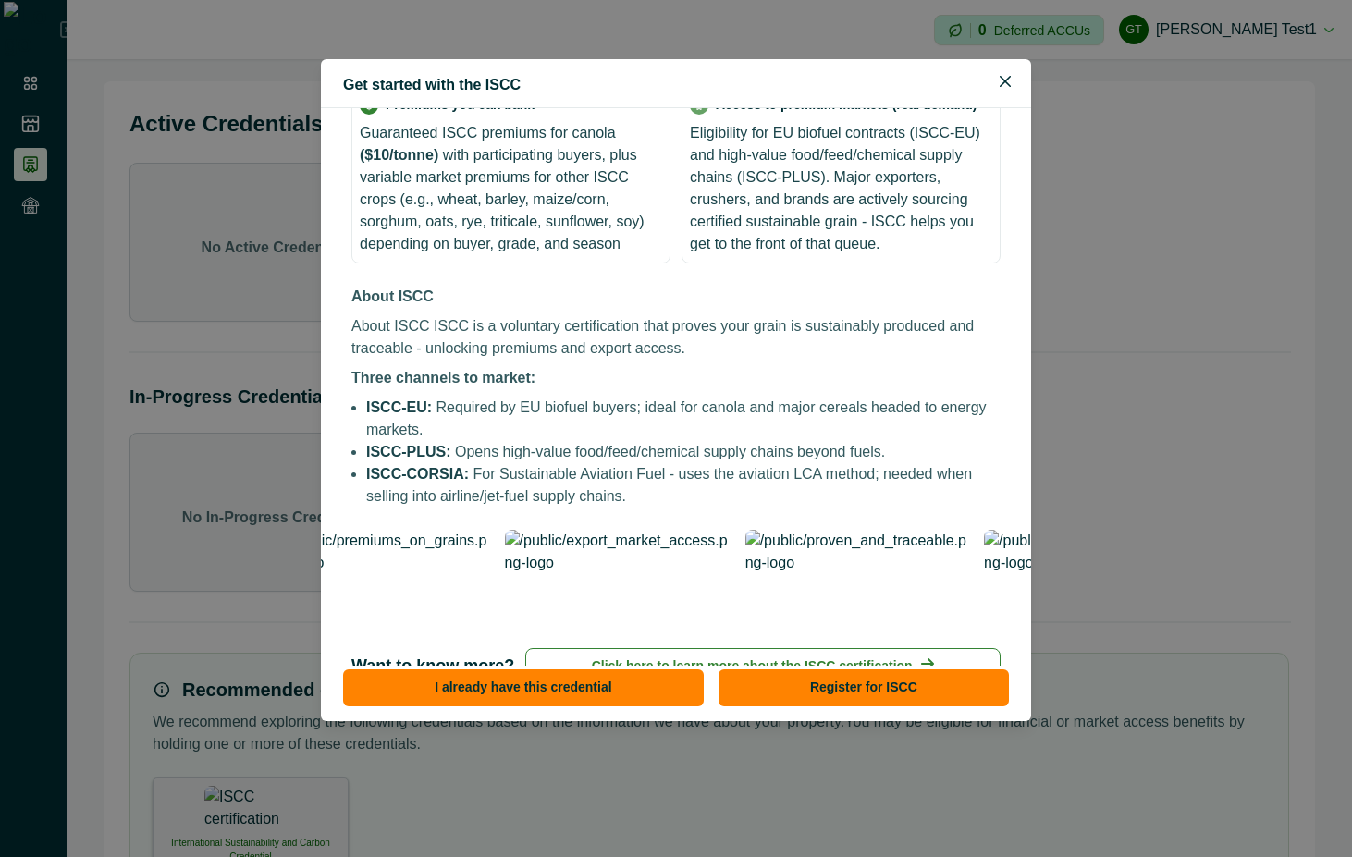
scroll to position [317, 0]
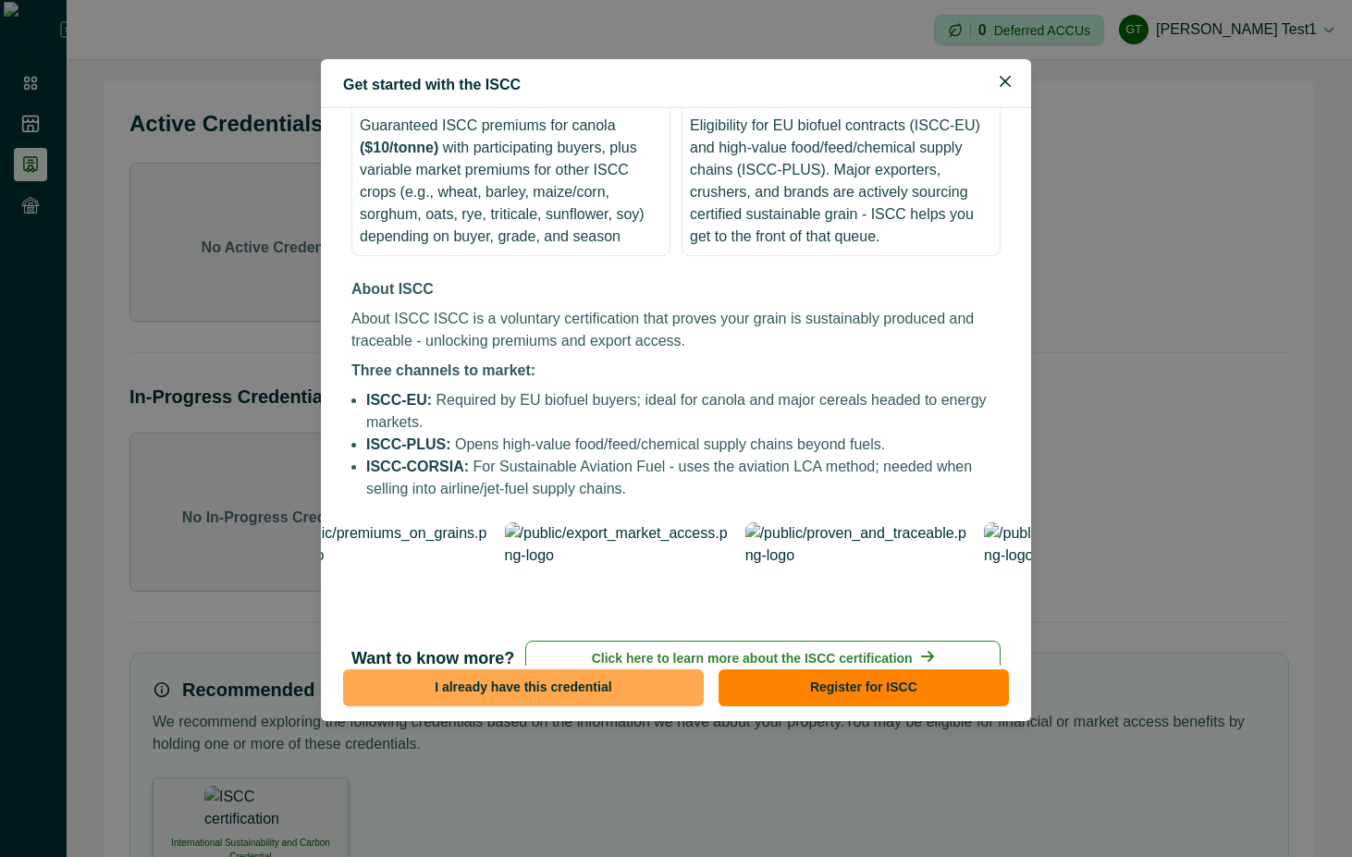
click at [567, 693] on button "I already have this credential" at bounding box center [523, 688] width 361 height 37
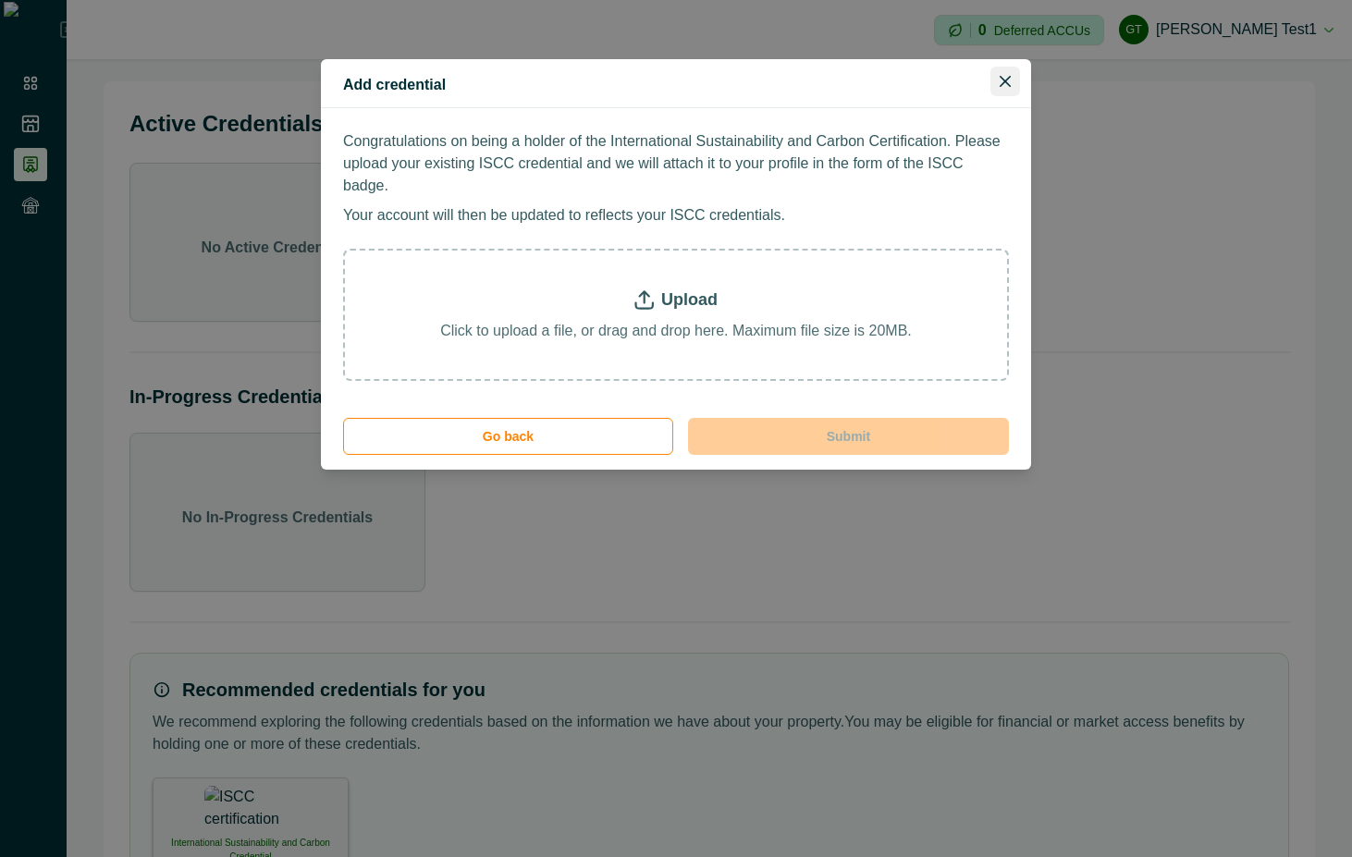
click at [1000, 92] on button "Close" at bounding box center [1006, 82] width 30 height 30
